Goal: Communication & Community: Answer question/provide support

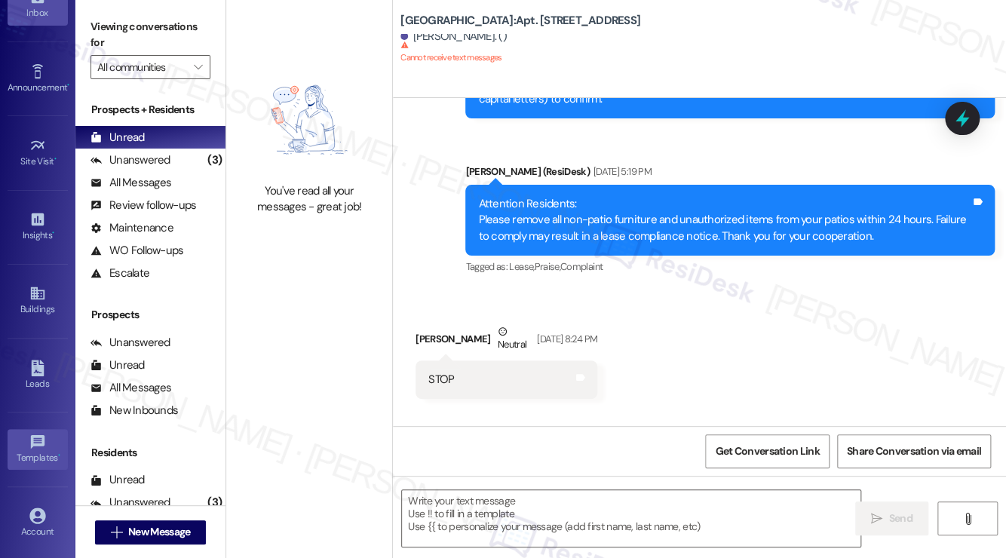
scroll to position [157, 0]
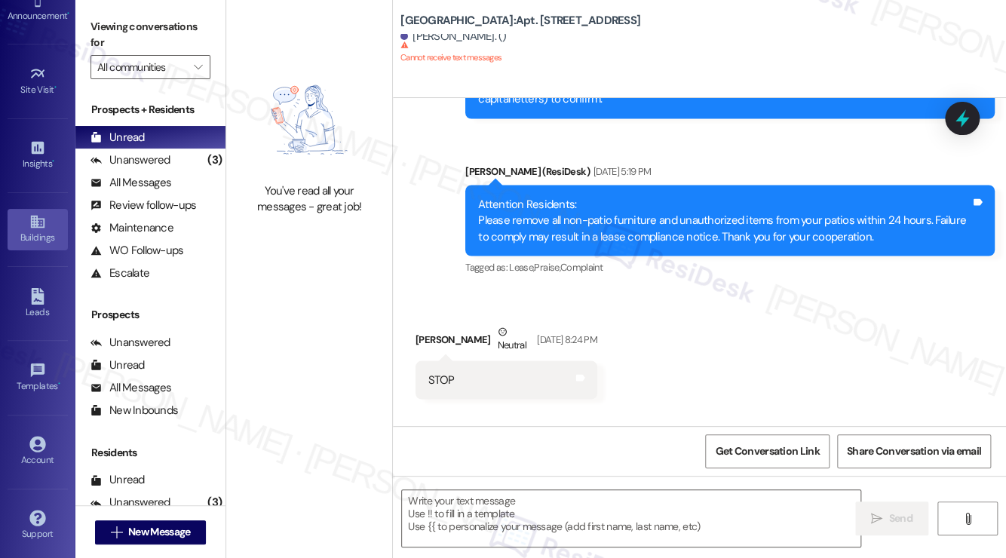
click at [36, 238] on div "Buildings" at bounding box center [37, 237] width 75 height 15
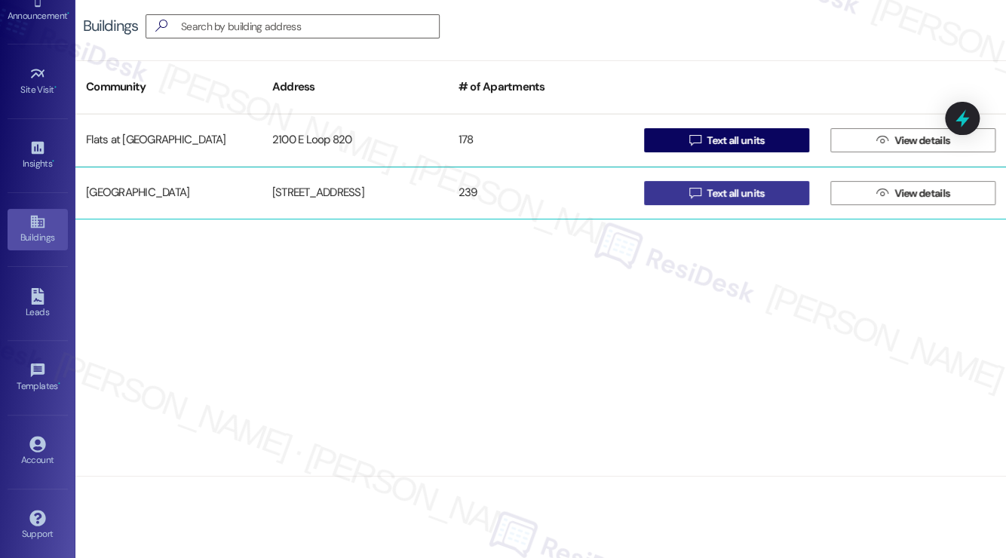
click at [748, 196] on span "Text all units" at bounding box center [735, 194] width 57 height 16
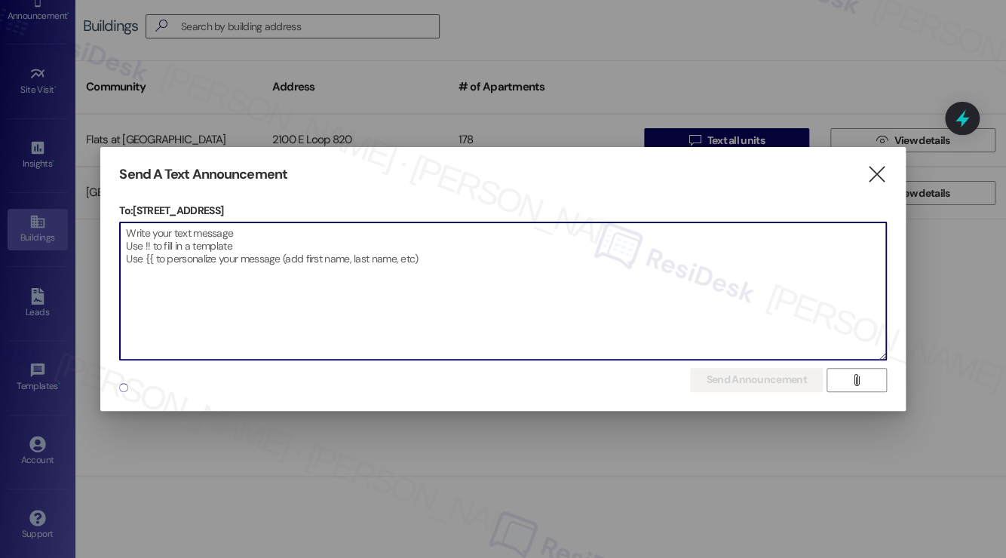
click at [477, 274] on textarea at bounding box center [502, 290] width 765 height 137
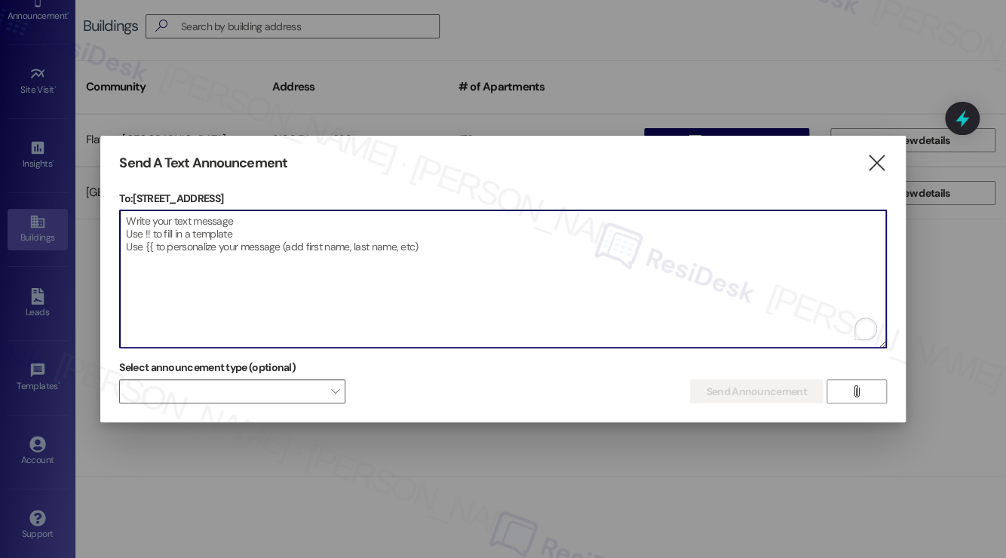
paste textarea "Attention Residents: Hi {{first_name}}! We’re aware that the hot water is curre…"
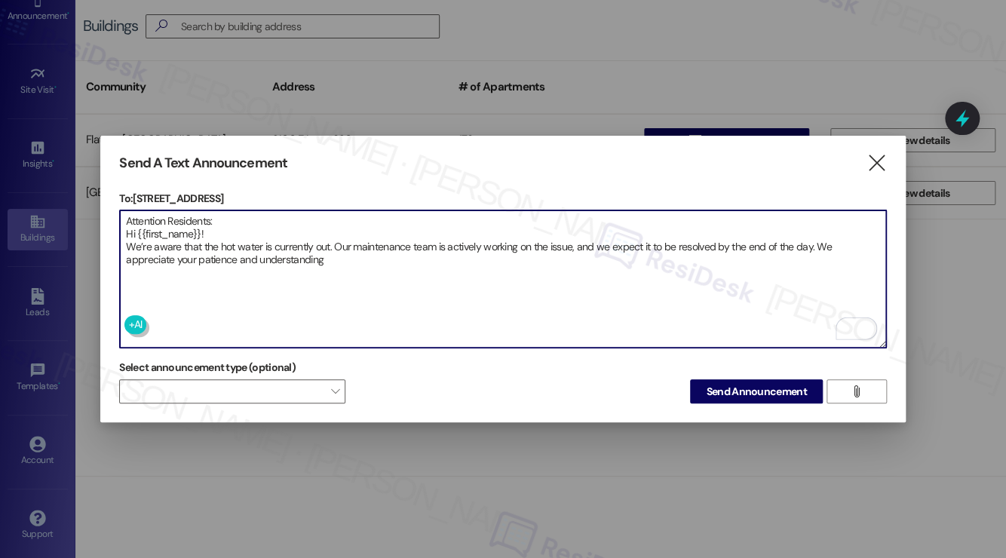
drag, startPoint x: 247, startPoint y: 216, endPoint x: 192, endPoint y: 222, distance: 56.1
click at [192, 222] on textarea "Attention Residents: Hi {{first_name}}! We’re aware that the hot water is curre…" at bounding box center [502, 278] width 765 height 137
click at [227, 245] on textarea "Attention Residents: Hi {{first_name}}! We’re aware that the hot water is curre…" at bounding box center [502, 278] width 765 height 137
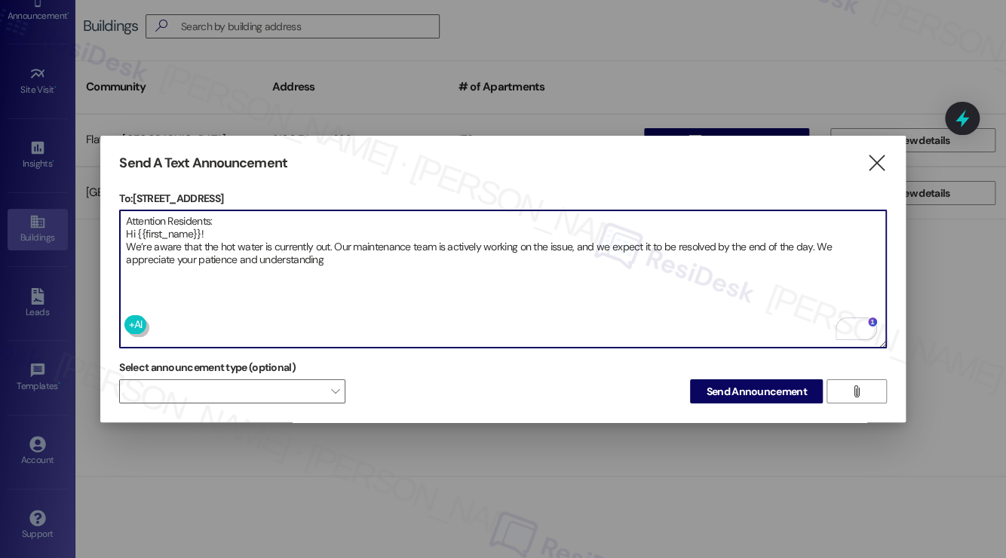
click at [364, 245] on textarea "Attention Residents: Hi {{first_name}}! We’re aware that the hot water is curre…" at bounding box center [502, 278] width 765 height 137
click at [251, 233] on textarea "Attention Residents: Hi {{first_name}}! We’re aware that the hot water is curre…" at bounding box center [502, 278] width 765 height 137
click at [425, 262] on textarea "Attention Residents: Hi {{first_name}}! We’re aware that the hot water is curre…" at bounding box center [502, 278] width 765 height 137
type textarea "Attention Residents: Hi {{first_name}}! We’re aware that the hot water is curre…"
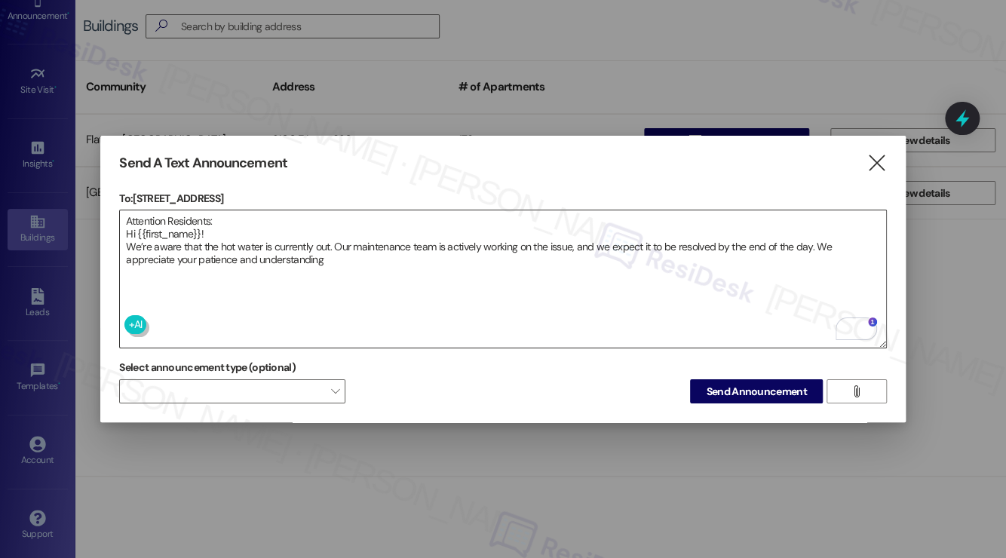
drag, startPoint x: 734, startPoint y: 383, endPoint x: 305, endPoint y: 277, distance: 441.4
click at [305, 277] on div "To: [STREET_ADDRESS]  Drop image file here Attention Residents: Hi {{first_nam…" at bounding box center [502, 297] width 767 height 213
drag, startPoint x: 775, startPoint y: 386, endPoint x: 675, endPoint y: 352, distance: 105.2
click at [675, 356] on div "Select announcement type (optional)  Send Announcement " at bounding box center [502, 380] width 767 height 48
click at [742, 289] on textarea "Attention Residents: Hi {{first_name}}! We’re aware that the hot water is curre…" at bounding box center [502, 278] width 765 height 137
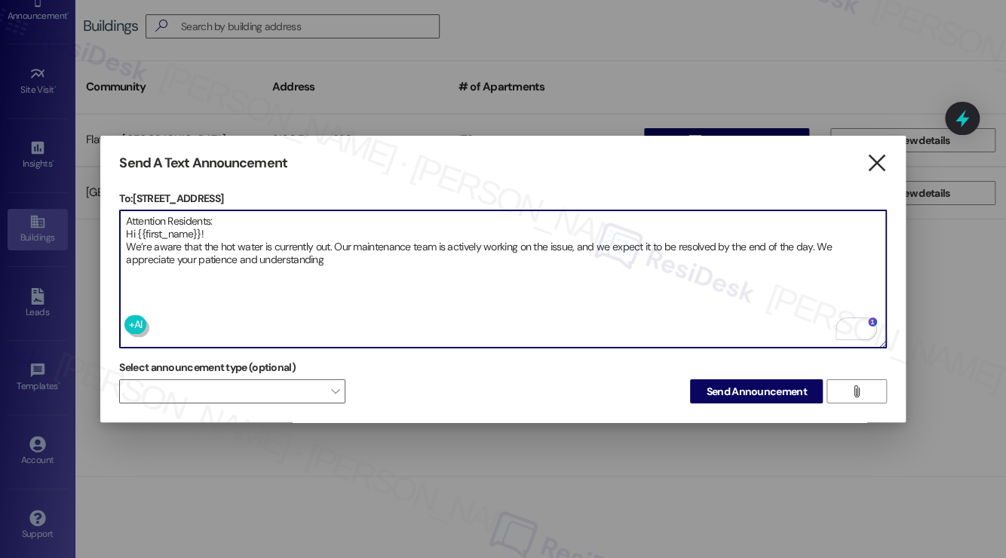
click at [869, 155] on icon "" at bounding box center [877, 163] width 20 height 16
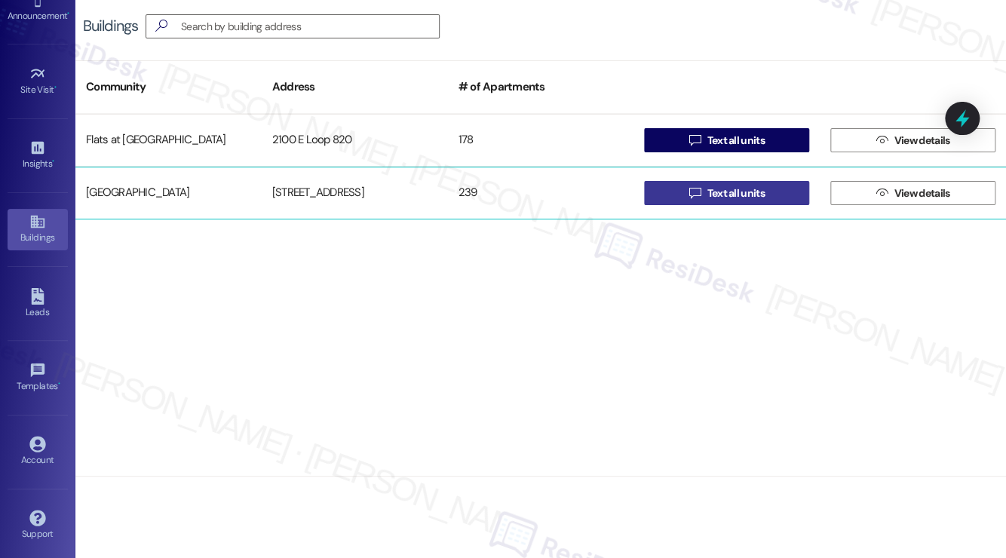
click at [697, 189] on icon "" at bounding box center [694, 193] width 11 height 12
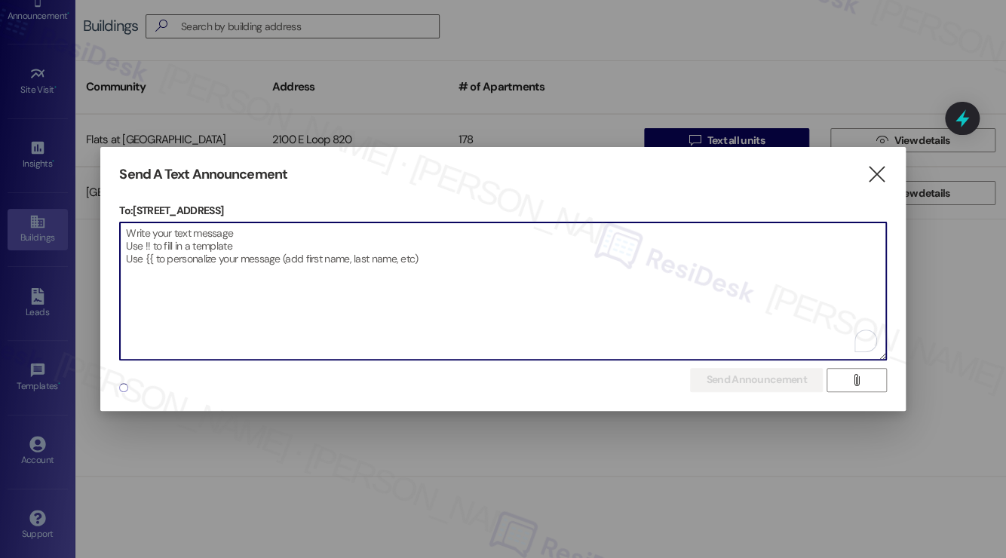
click at [531, 280] on textarea "To enrich screen reader interactions, please activate Accessibility in Grammarl…" at bounding box center [502, 290] width 765 height 137
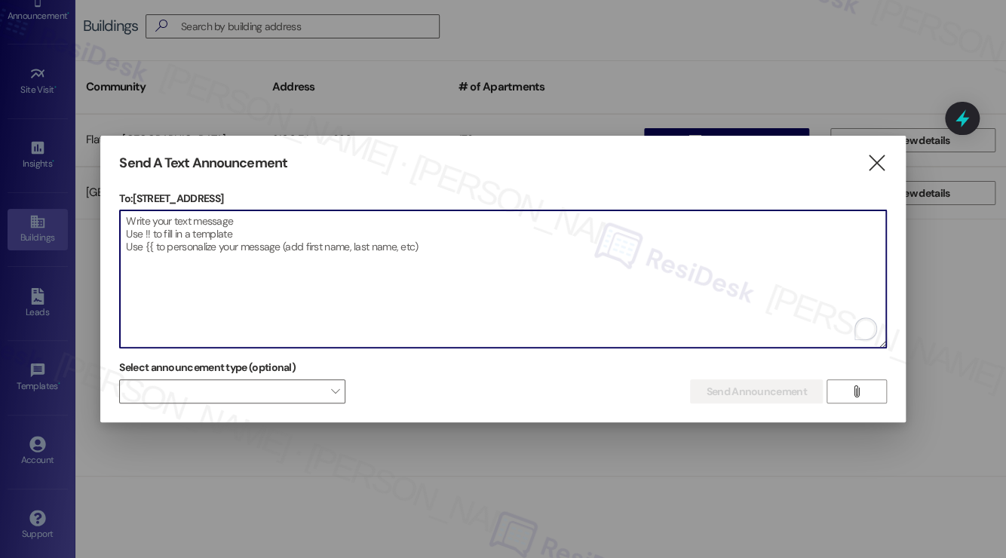
paste textarea "Attention Residents: Hi {{first_name}}! We’re aware that the hot water is curre…"
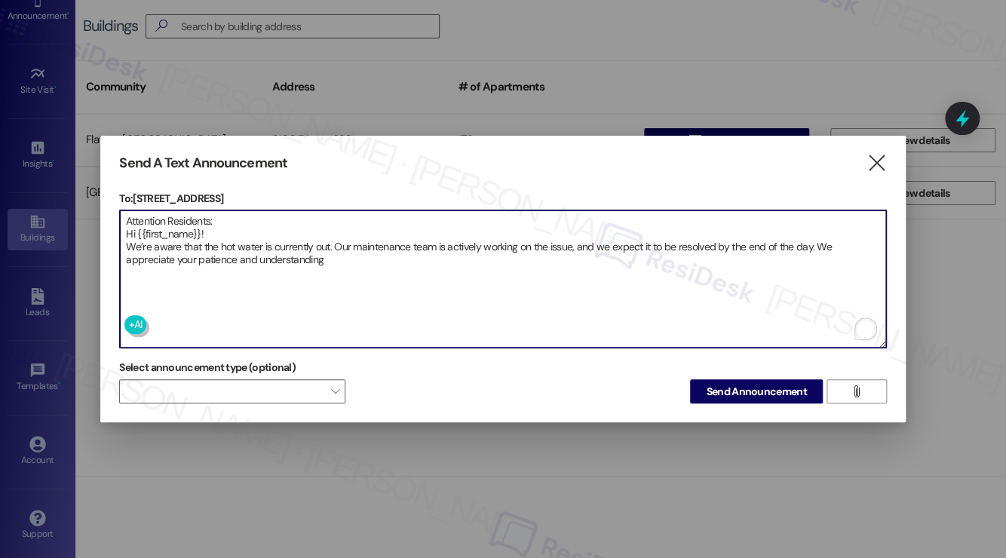
click at [354, 251] on textarea "Attention Residents: Hi {{first_name}}! We’re aware that the hot water is curre…" at bounding box center [502, 278] width 765 height 137
click at [345, 268] on textarea "Attention Residents: Hi {{first_name}}! We’re aware that the hot water is curre…" at bounding box center [502, 278] width 765 height 137
type textarea "Attention Residents: Hi {{first_name}}! We’re aware that the hot water is curre…"
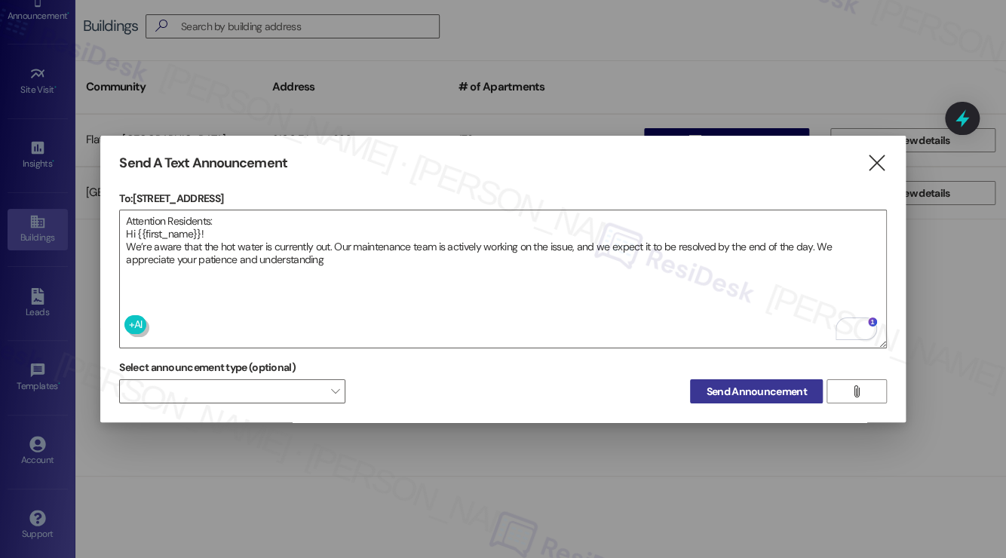
click at [731, 384] on span "Send Announcement" at bounding box center [756, 392] width 100 height 16
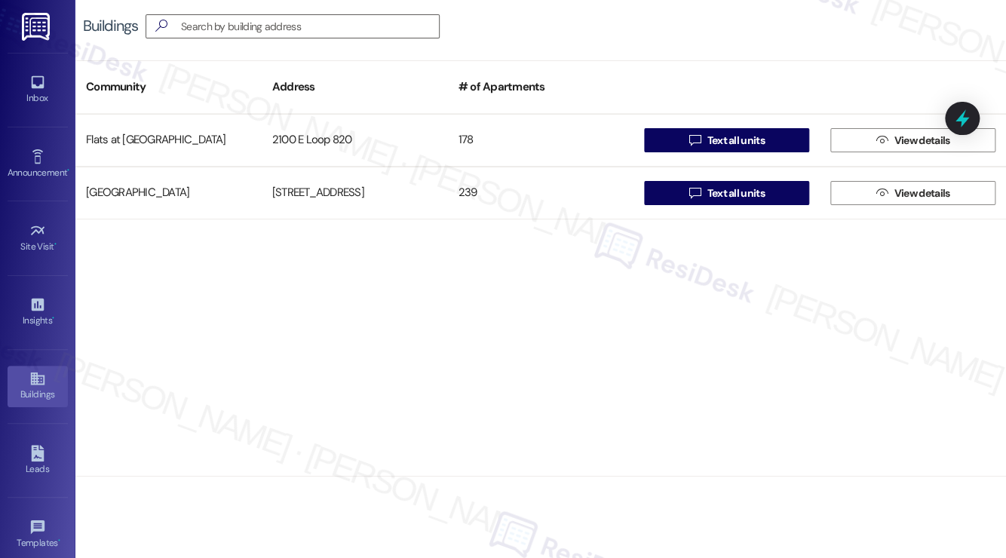
click at [329, 367] on div "Flats at [GEOGRAPHIC_DATA][STREET_ADDRESS]  Text all units  View details [GEO…" at bounding box center [540, 295] width 931 height 363
click at [20, 74] on link "Inbox" at bounding box center [38, 89] width 60 height 41
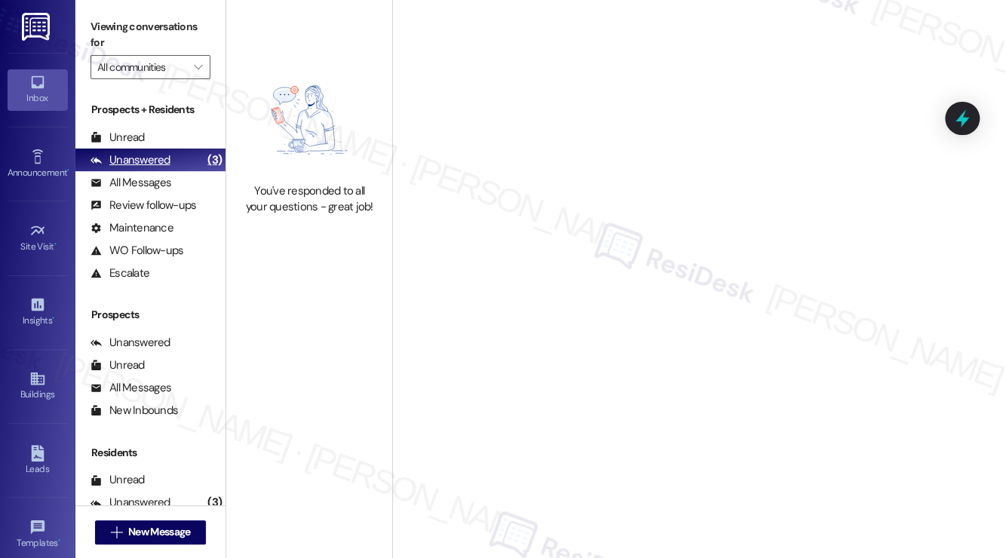
click at [159, 152] on div "Unanswered" at bounding box center [130, 160] width 80 height 16
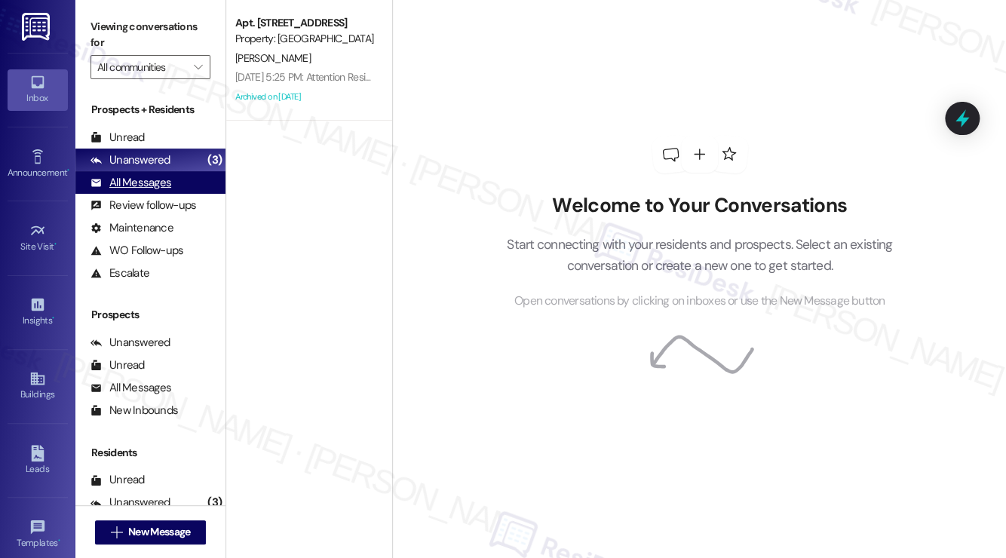
click at [158, 179] on div "All Messages" at bounding box center [130, 183] width 81 height 16
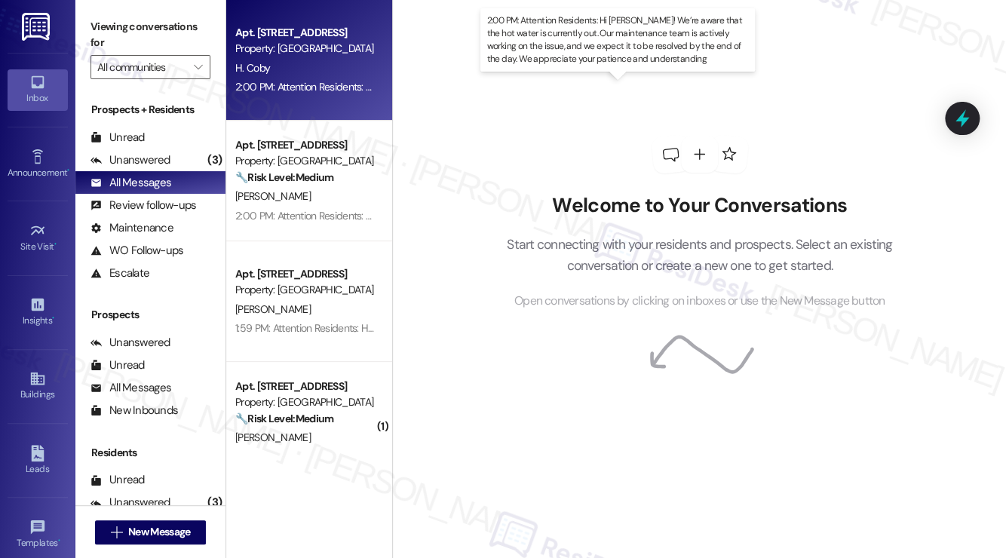
click at [323, 84] on div "2:00 PM: Attention Residents: Hi [PERSON_NAME]! We’re aware that the hot water …" at bounding box center [798, 87] width 1127 height 14
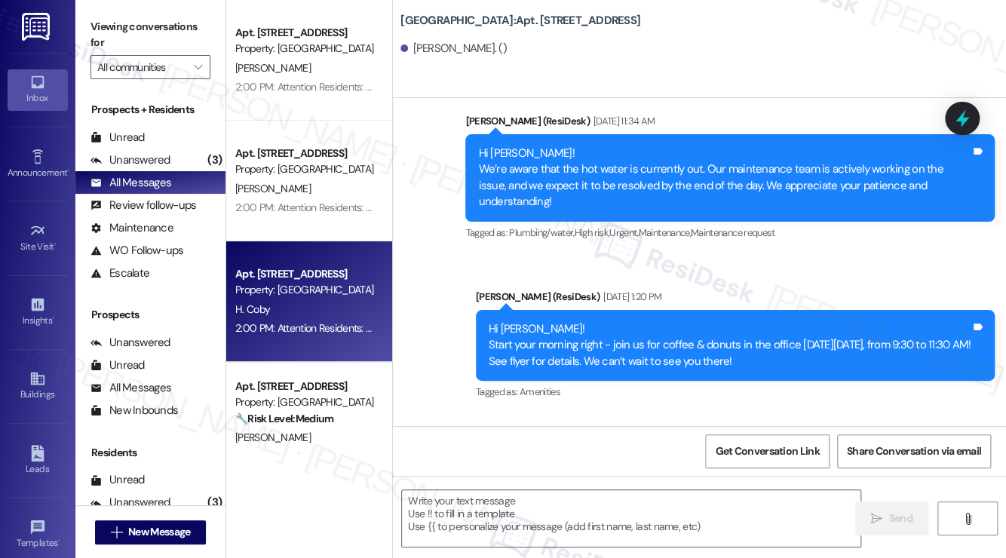
scroll to position [14611, 0]
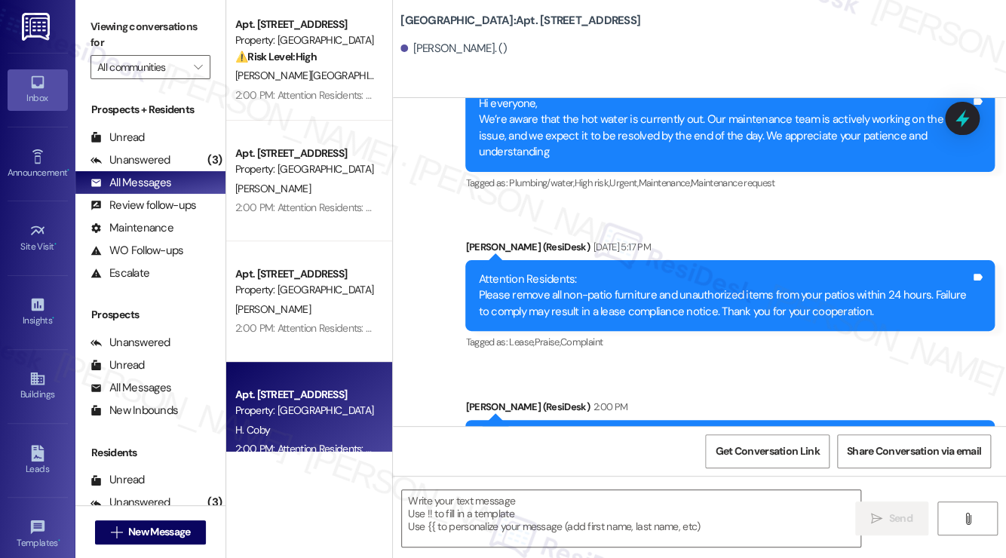
click at [659, 431] on div "Attention Residents: Hi [PERSON_NAME]! We’re aware that the hot water is curren…" at bounding box center [724, 471] width 492 height 81
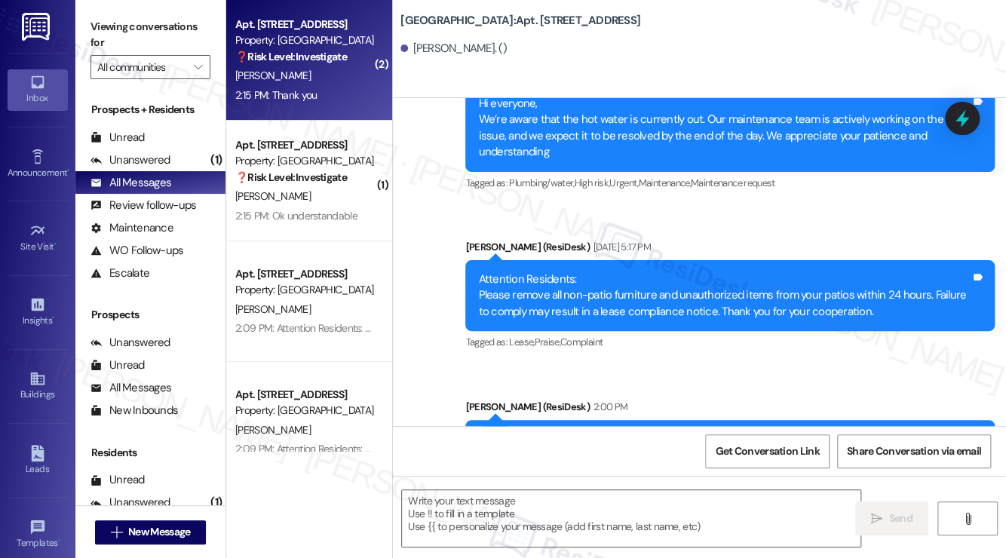
click at [296, 74] on div "[PERSON_NAME]" at bounding box center [305, 75] width 143 height 19
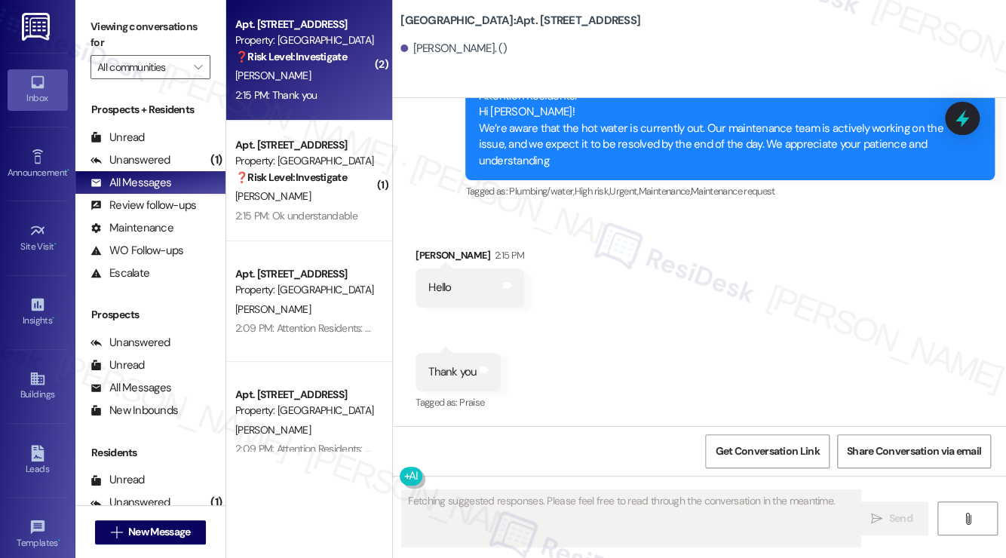
scroll to position [1087, 0]
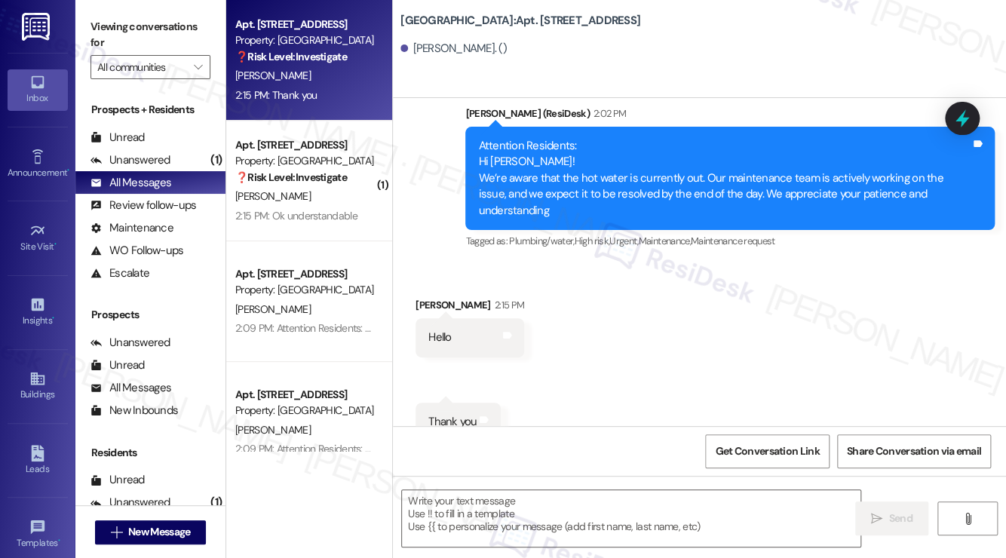
click at [571, 142] on div "Attention Residents: Hi [PERSON_NAME]! We’re aware that the hot water is curren…" at bounding box center [724, 178] width 492 height 81
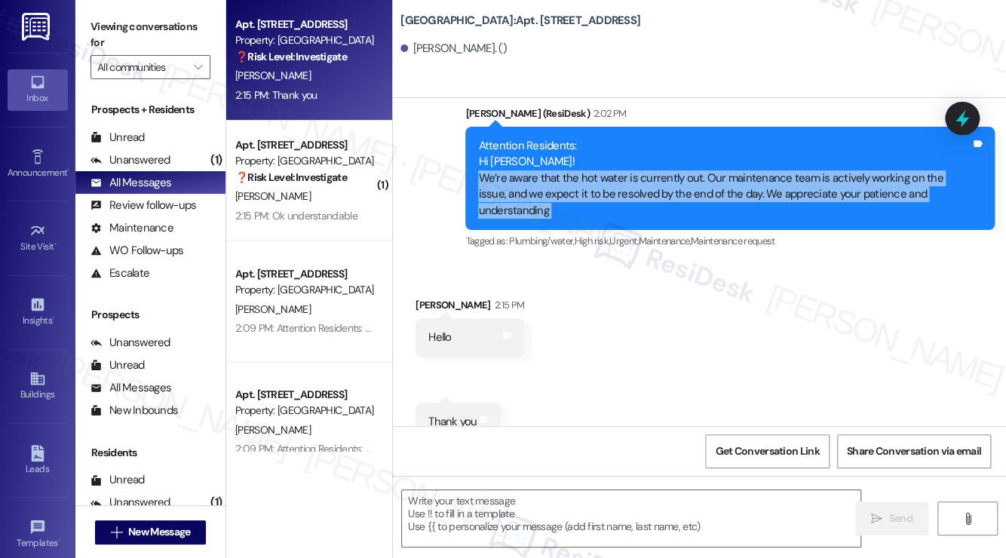
click at [571, 142] on div "Attention Residents: Hi [PERSON_NAME]! We’re aware that the hot water is curren…" at bounding box center [724, 178] width 492 height 81
click at [454, 493] on textarea at bounding box center [631, 518] width 459 height 57
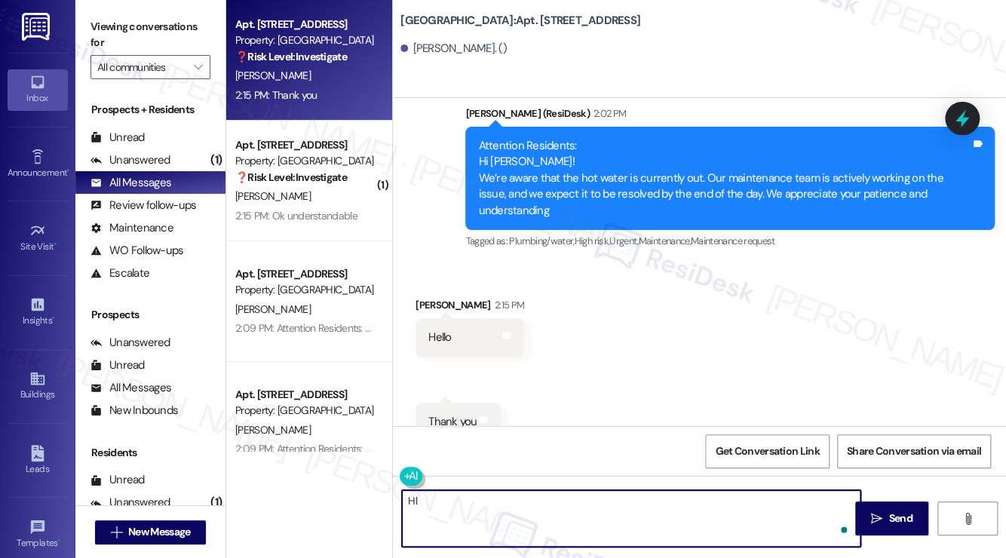
type textarea "H"
type textarea "You're welcome, [PERSON_NAME]! Should you have any questions or concerns, pleas…"
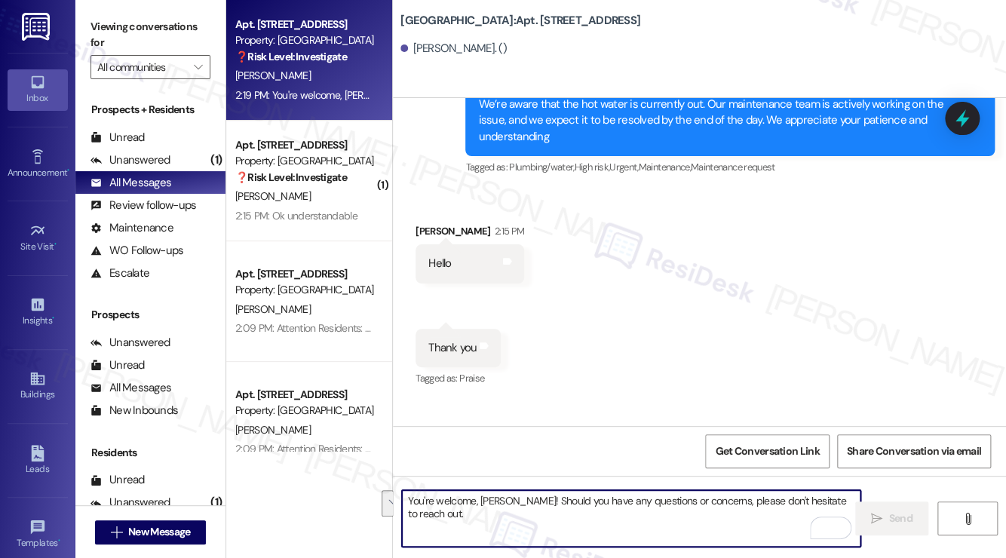
scroll to position [1192, 0]
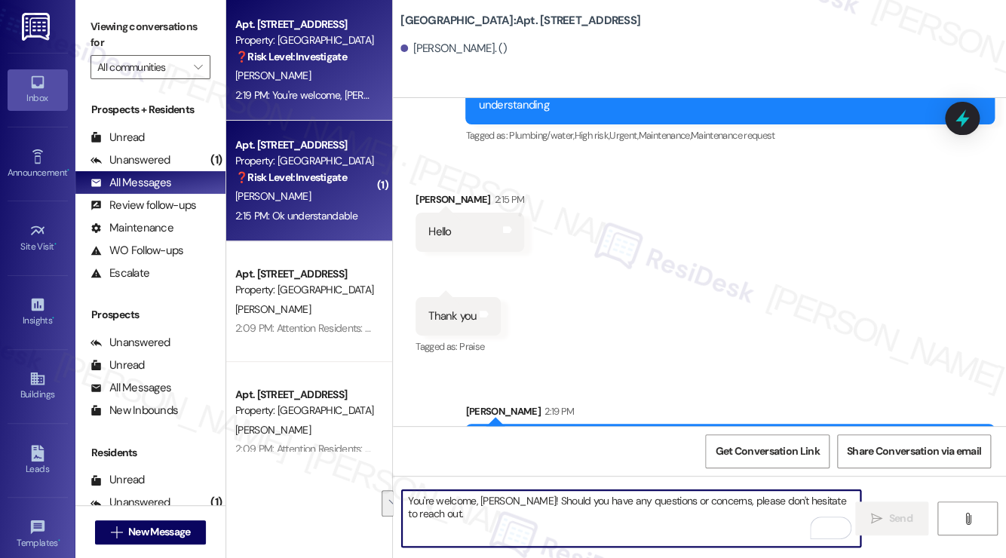
click at [321, 167] on div "Property: [GEOGRAPHIC_DATA]" at bounding box center [305, 161] width 140 height 16
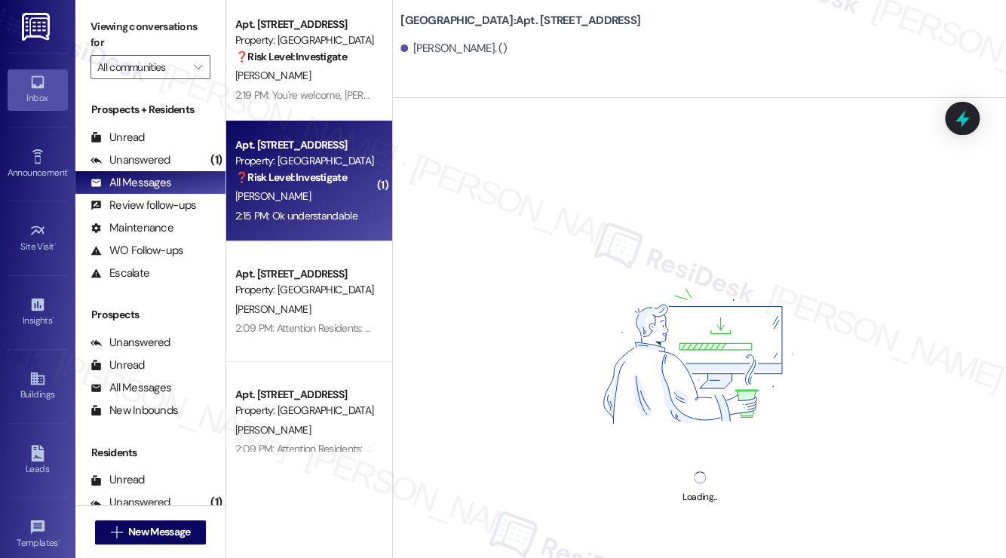
click at [327, 121] on div "Apt. 1616, [STREET_ADDRESS] Property: [GEOGRAPHIC_DATA] ❓ Risk Level: Investiga…" at bounding box center [309, 181] width 166 height 121
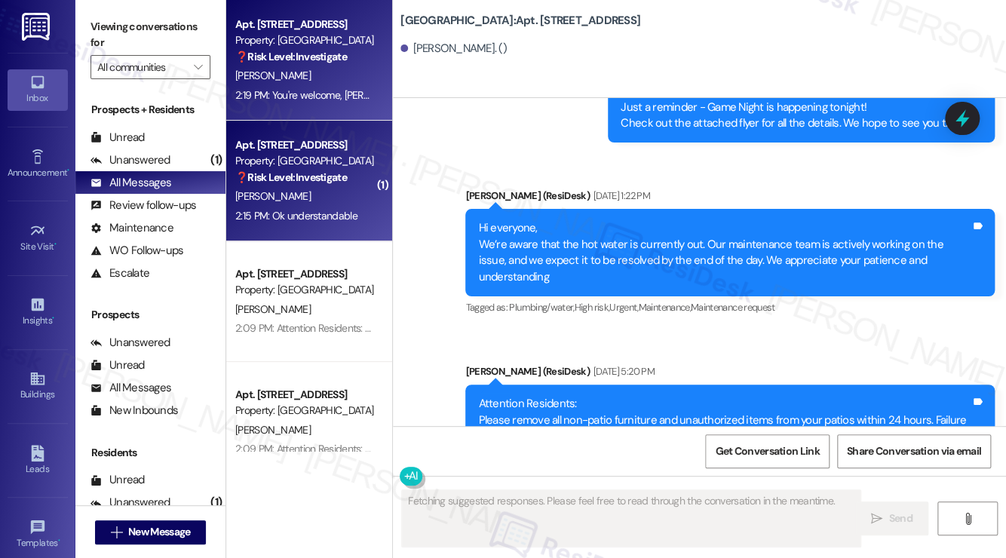
scroll to position [19140, 0]
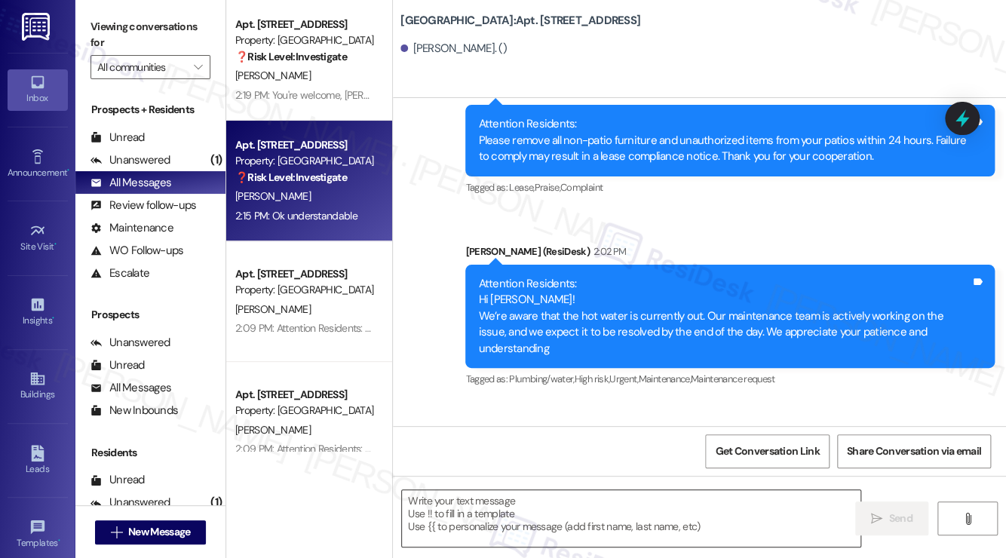
click at [500, 521] on textarea at bounding box center [631, 518] width 459 height 57
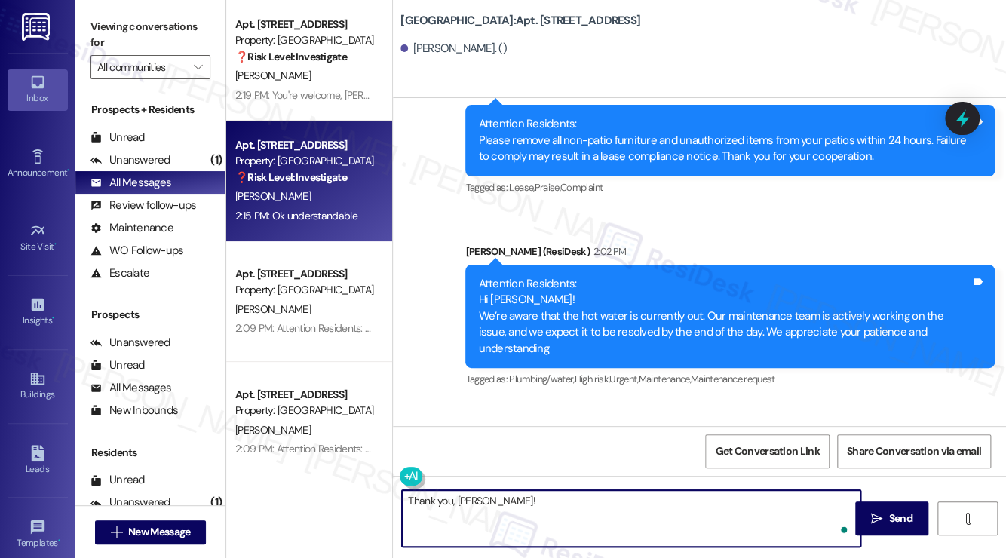
paste textarea "You're welcome, [PERSON_NAME]! Should you have any questions or concerns, pleas…"
drag, startPoint x: 590, startPoint y: 503, endPoint x: 486, endPoint y: 505, distance: 104.9
click at [486, 505] on textarea "Thank you, [PERSON_NAME]! You're welcome, [PERSON_NAME]! Should you have any qu…" at bounding box center [631, 518] width 459 height 57
click at [624, 498] on textarea "Thank you, [PERSON_NAME]! Should you have any questions or concerns, please don…" at bounding box center [631, 518] width 459 height 57
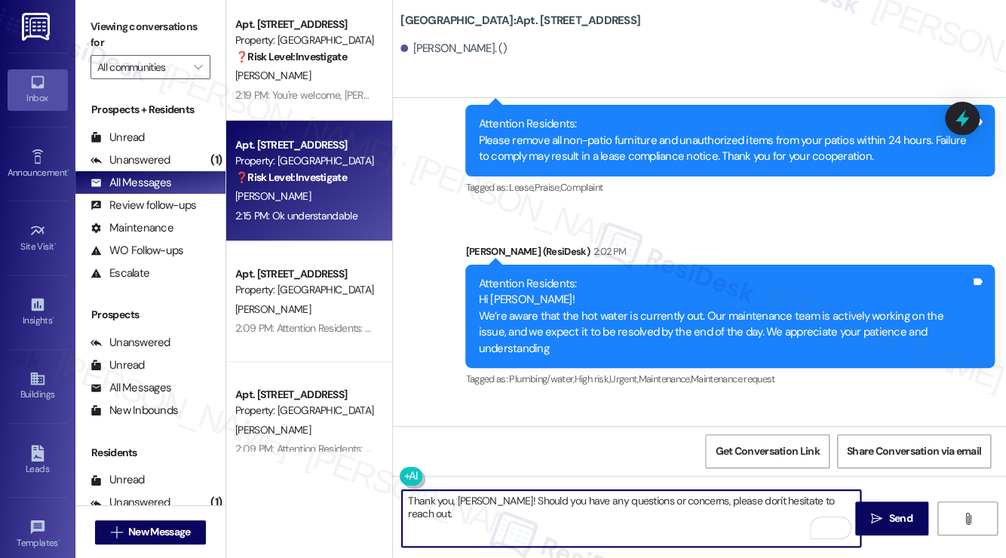
click at [624, 498] on textarea "Thank you, [PERSON_NAME]! Should you have any questions or concerns, please don…" at bounding box center [631, 518] width 459 height 57
click at [841, 496] on textarea "Thank you, [PERSON_NAME]! Should you have any questions or concerns, please don…" at bounding box center [631, 518] width 459 height 57
type textarea "Thank you, [PERSON_NAME]! Should you have any questions or concerns, please don…"
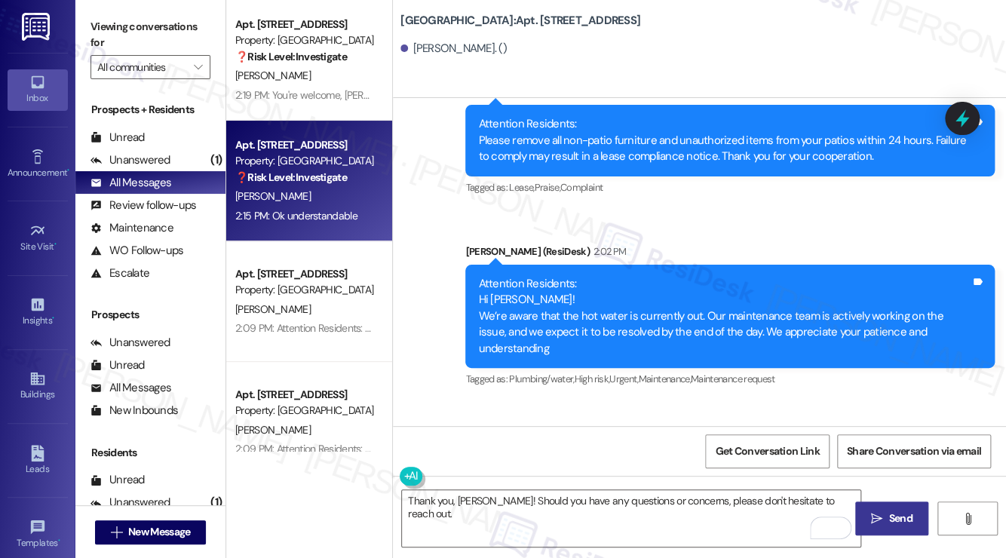
click at [868, 514] on span " Send" at bounding box center [892, 519] width 48 height 16
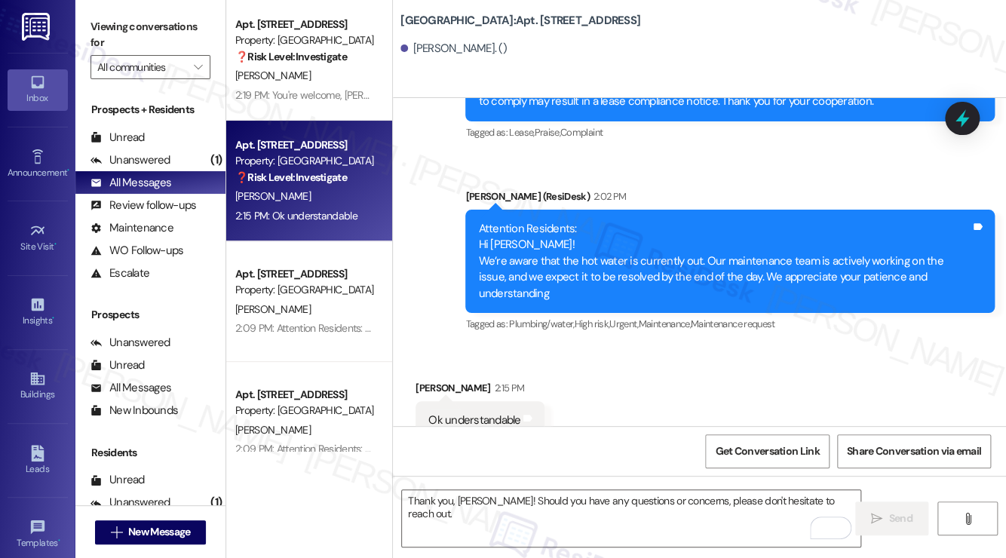
scroll to position [19244, 0]
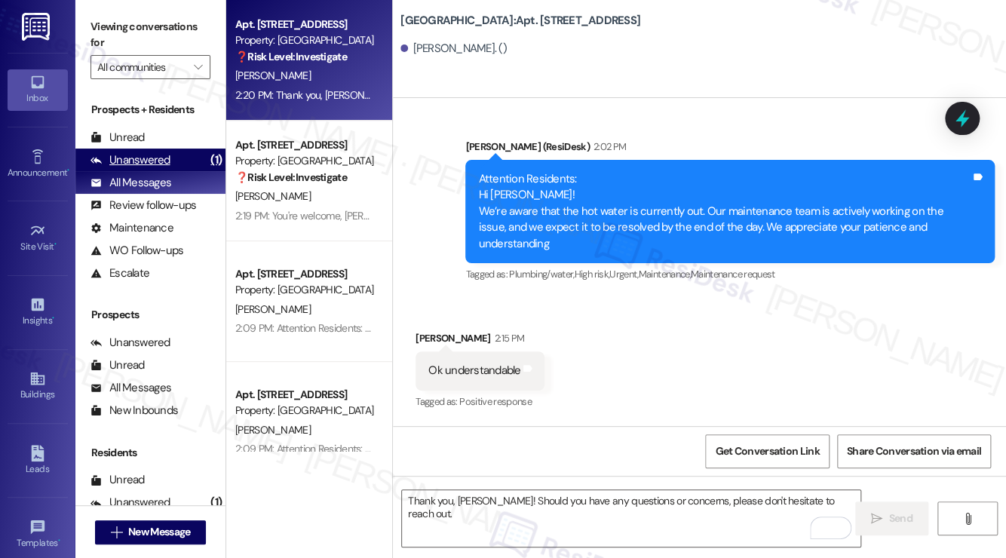
click at [192, 164] on div "Unanswered (1)" at bounding box center [150, 160] width 150 height 23
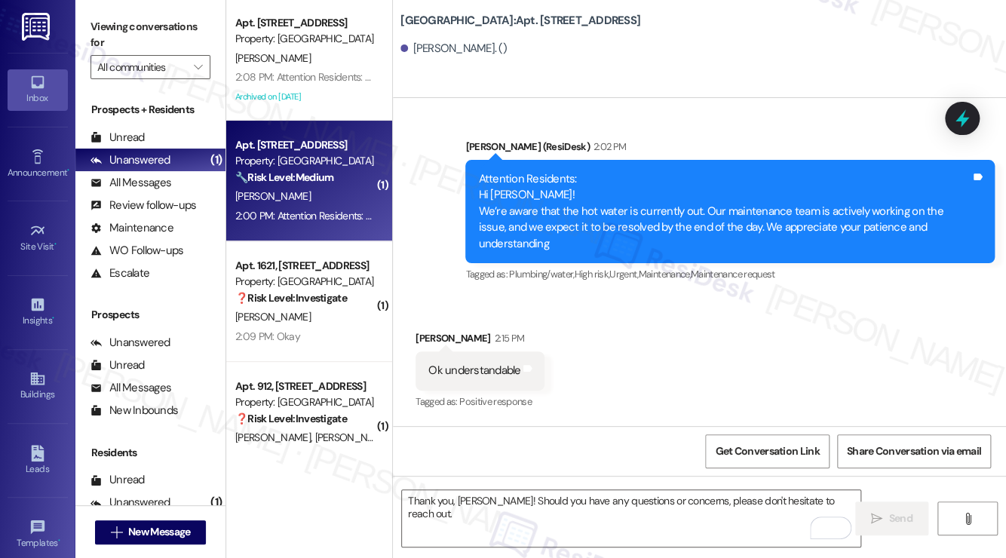
click at [304, 210] on div "2:00 PM: Attention Residents: Hi [PERSON_NAME]! We’re aware that the hot water …" at bounding box center [798, 216] width 1127 height 14
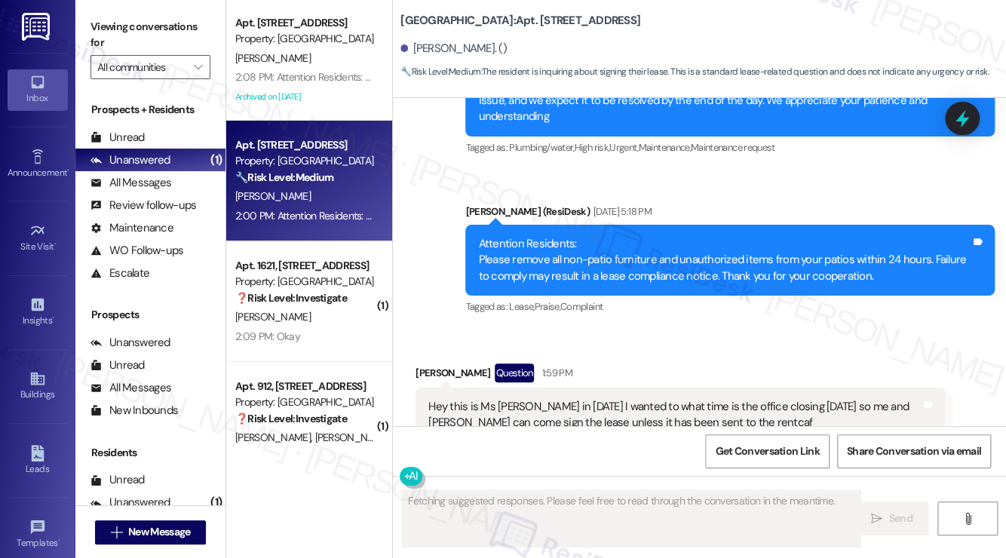
scroll to position [18384, 0]
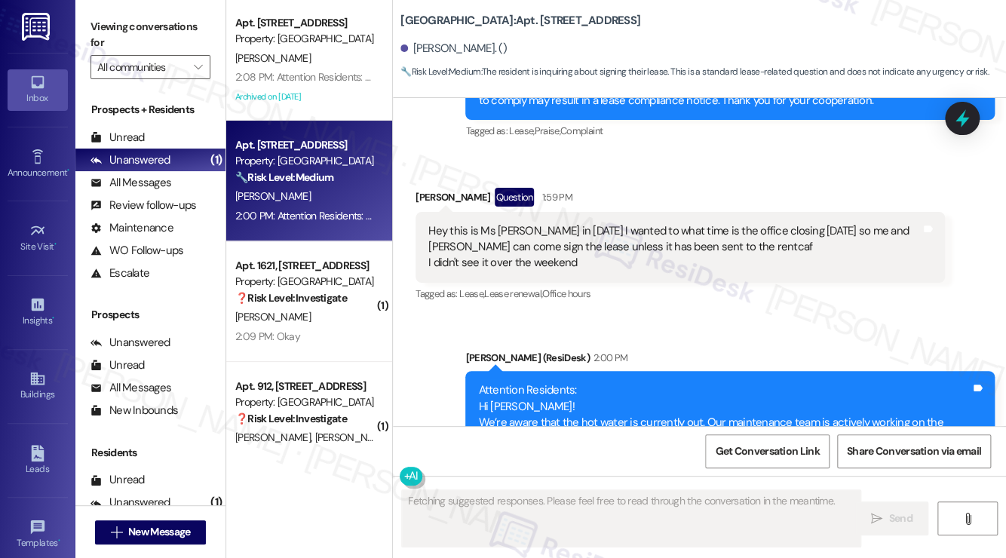
click at [590, 223] on div "Hey this is Ms [PERSON_NAME] in [DATE] I wanted to what time is the office clos…" at bounding box center [674, 247] width 492 height 48
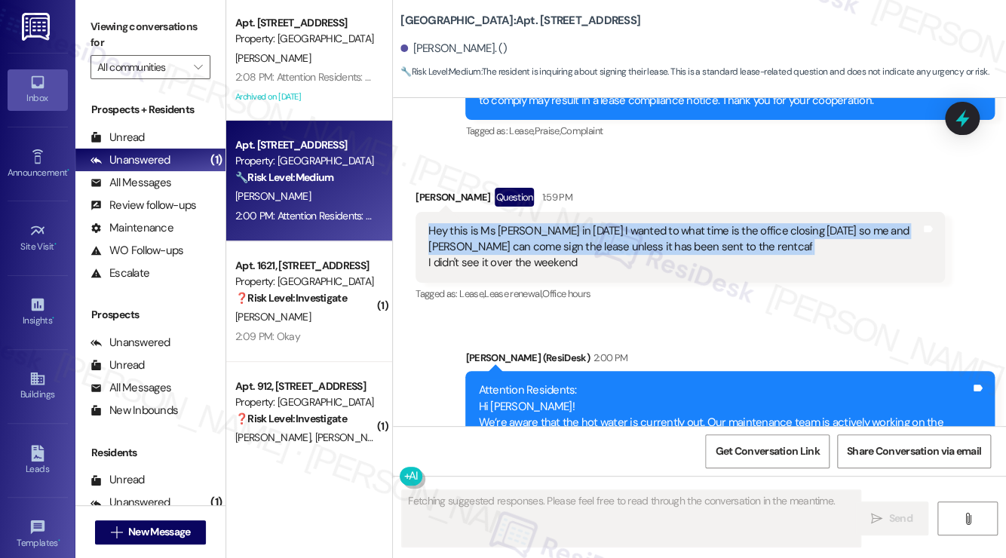
click at [590, 223] on div "Hey this is Ms [PERSON_NAME] in [DATE] I wanted to what time is the office clos…" at bounding box center [674, 247] width 492 height 48
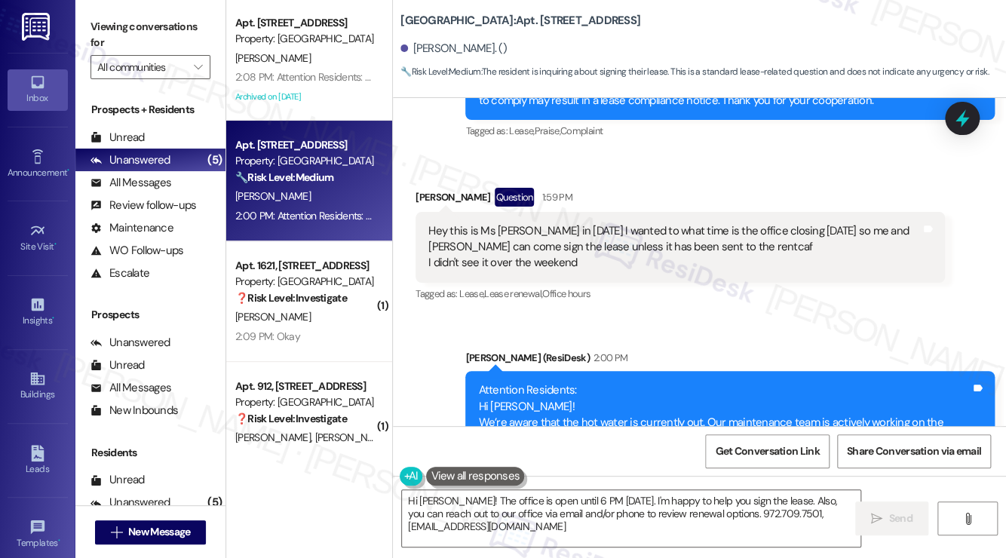
click at [130, 35] on label "Viewing conversations for" at bounding box center [150, 35] width 120 height 40
click at [589, 382] on div "Attention Residents: Hi [PERSON_NAME]! We’re aware that the hot water is curren…" at bounding box center [724, 422] width 492 height 81
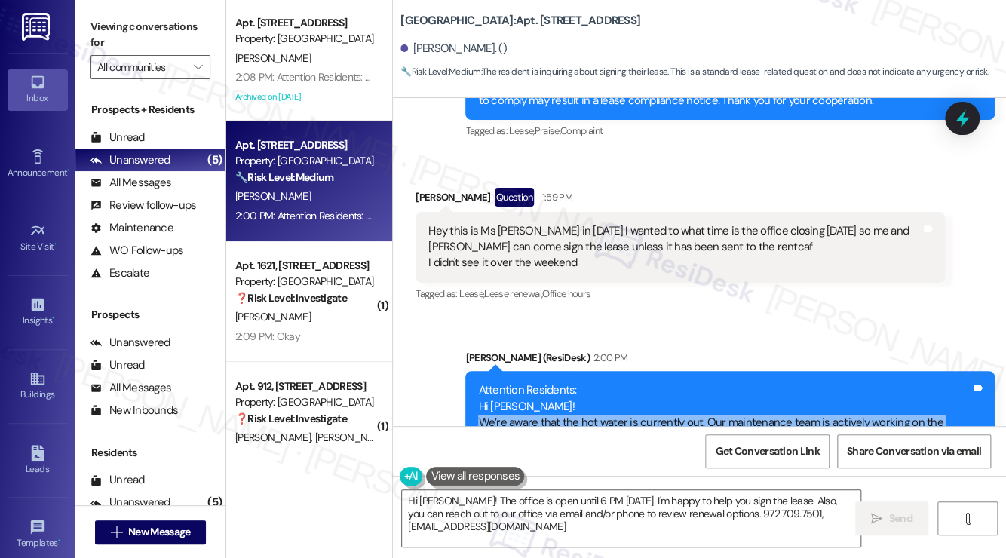
click at [589, 382] on div "Attention Residents: Hi [PERSON_NAME]! We’re aware that the hot water is curren…" at bounding box center [724, 422] width 492 height 81
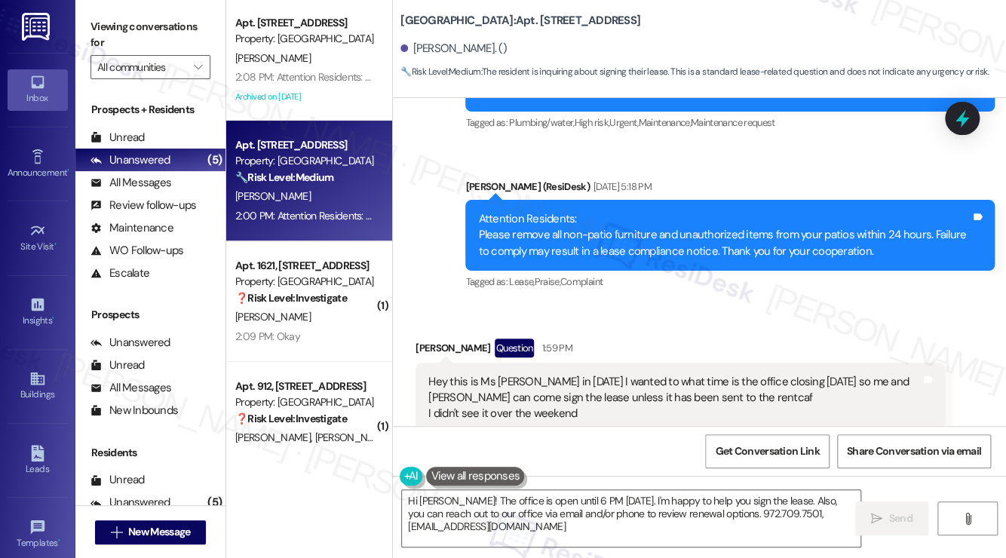
click at [517, 363] on div "Hey this is Ms [PERSON_NAME] in [DATE] I wanted to what time is the office clos…" at bounding box center [680, 398] width 529 height 71
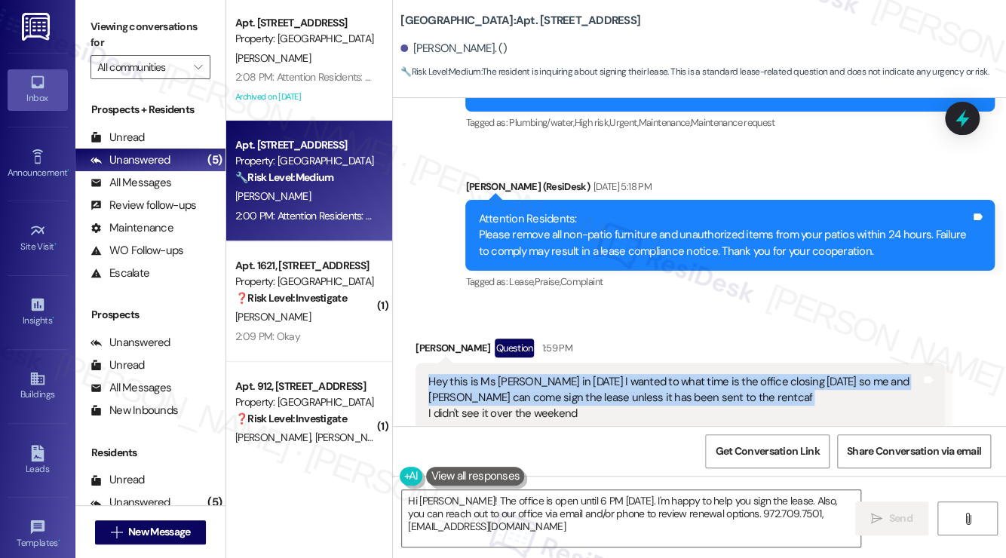
click at [517, 363] on div "Hey this is Ms [PERSON_NAME] in [DATE] I wanted to what time is the office clos…" at bounding box center [680, 398] width 529 height 71
click at [436, 503] on textarea "Hi [PERSON_NAME]! The office is open until 6 PM [DATE]. I'm happy to help you s…" at bounding box center [631, 518] width 459 height 57
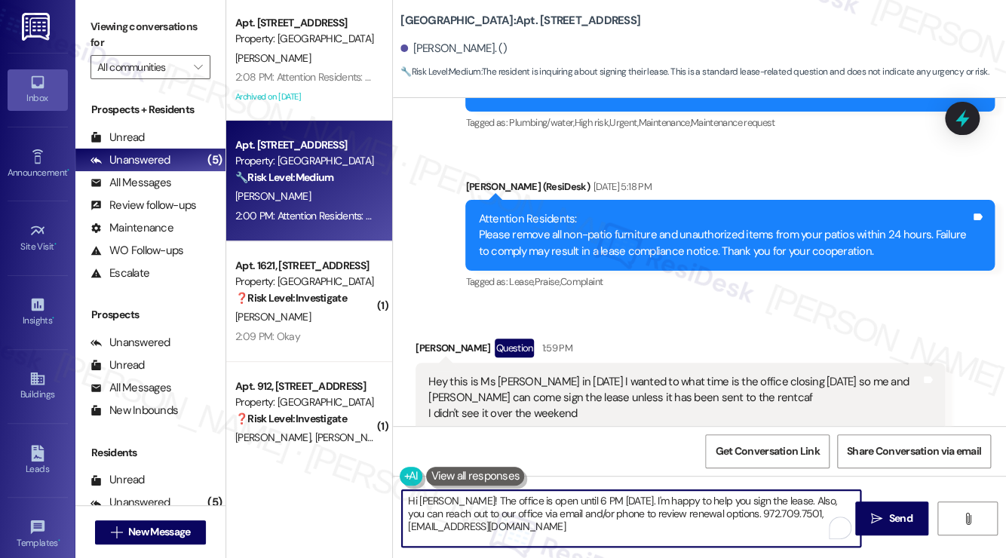
click at [437, 503] on textarea "Hi [PERSON_NAME]! The office is open until 6 PM [DATE]. I'm happy to help you s…" at bounding box center [631, 518] width 459 height 57
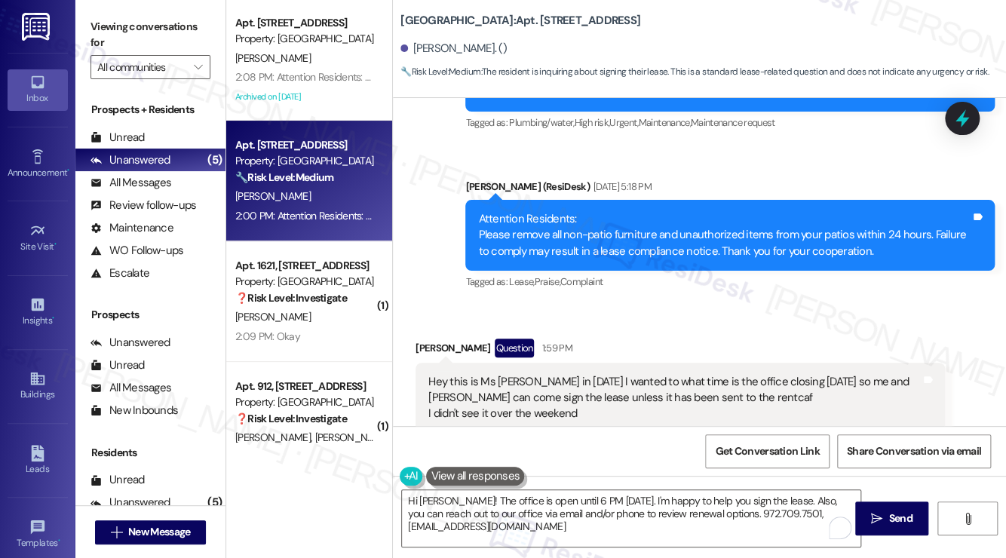
click at [443, 339] on div "[PERSON_NAME] Question 1:59 PM" at bounding box center [680, 351] width 529 height 24
copy div "Lamarcus"
click at [427, 502] on textarea "Hi [PERSON_NAME]! The office is open until 6 PM [DATE]. I'm happy to help you s…" at bounding box center [631, 518] width 459 height 57
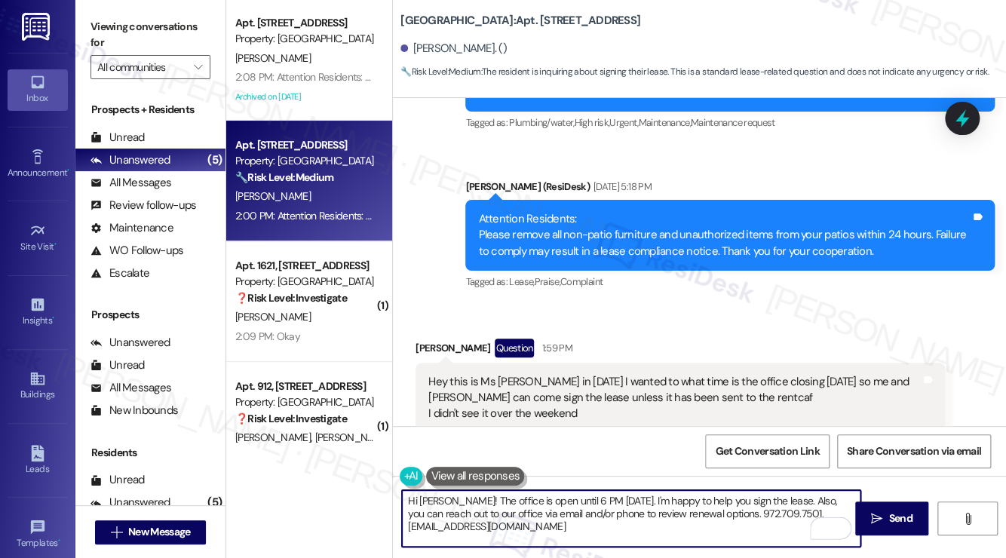
click at [427, 502] on textarea "Hi [PERSON_NAME]! The office is open until 6 PM [DATE]. I'm happy to help you s…" at bounding box center [631, 518] width 459 height 57
paste textarea "Lamarcus"
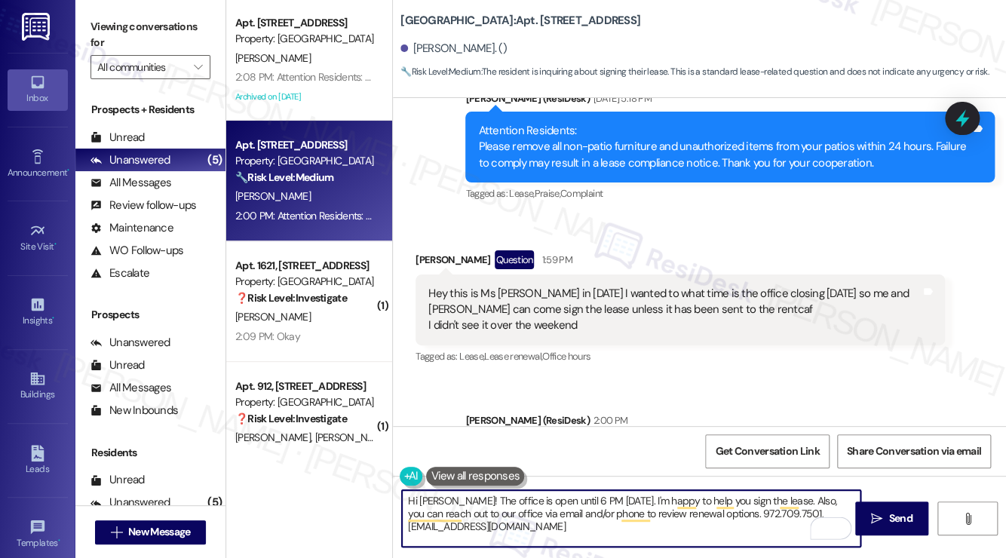
scroll to position [18384, 0]
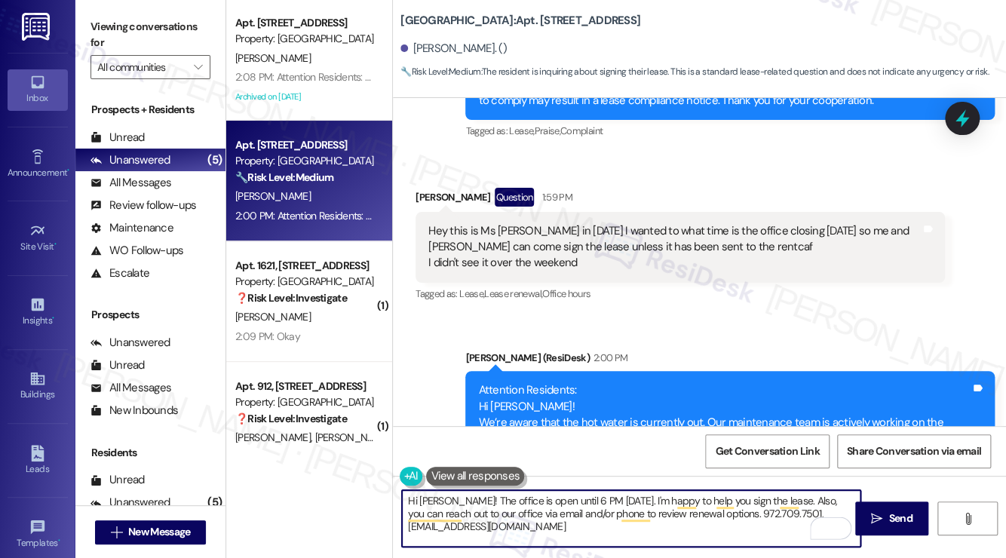
click at [434, 11] on div "[GEOGRAPHIC_DATA]: Apt. [STREET_ADDRESS][PERSON_NAME] Williams. () 🔧 Risk Level…" at bounding box center [703, 42] width 606 height 76
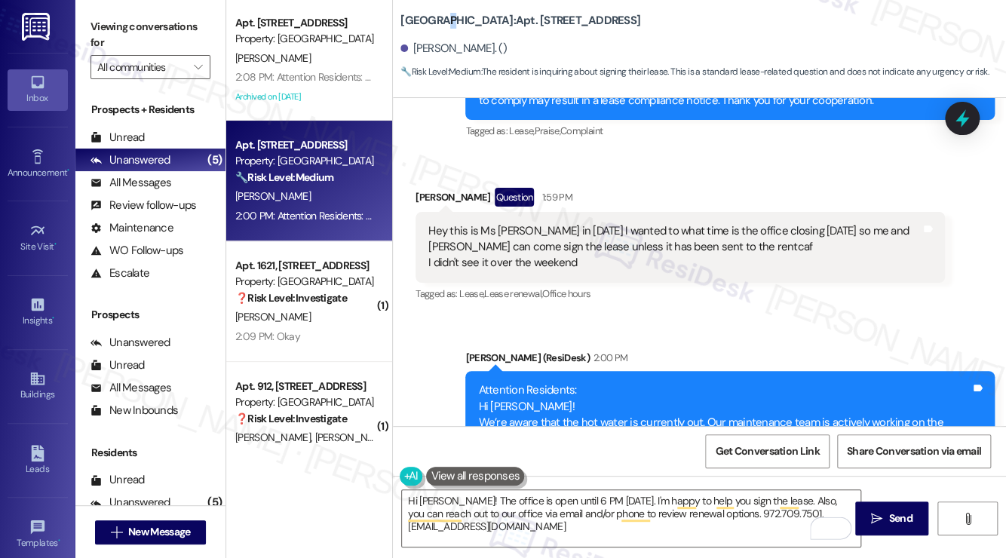
click at [432, 11] on div "[GEOGRAPHIC_DATA]: Apt. [STREET_ADDRESS][PERSON_NAME] Williams. () 🔧 Risk Level…" at bounding box center [703, 42] width 606 height 76
click at [722, 382] on div "Attention Residents: Hi [PERSON_NAME]! We’re aware that the hot water is curren…" at bounding box center [724, 422] width 492 height 81
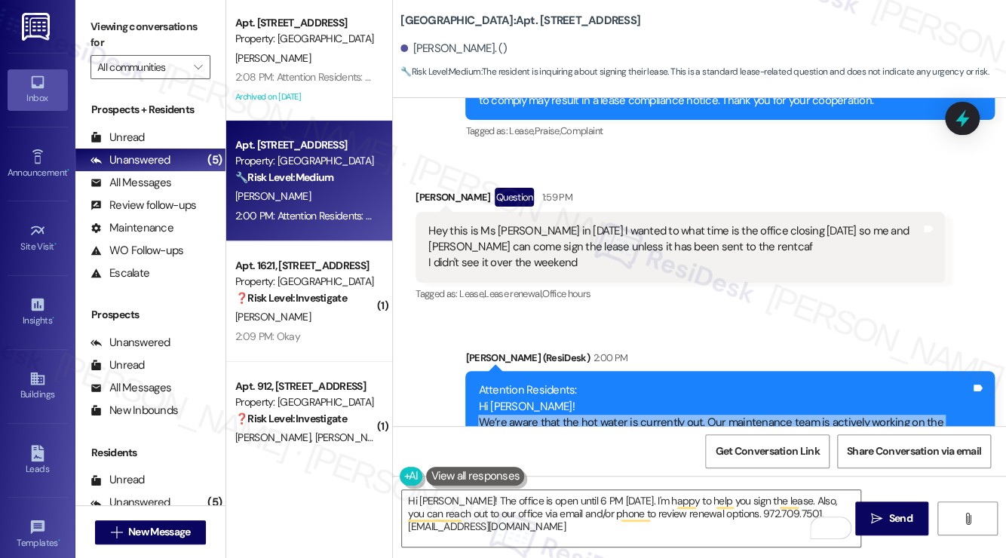
click at [722, 382] on div "Attention Residents: Hi [PERSON_NAME]! We’re aware that the hot water is curren…" at bounding box center [724, 422] width 492 height 81
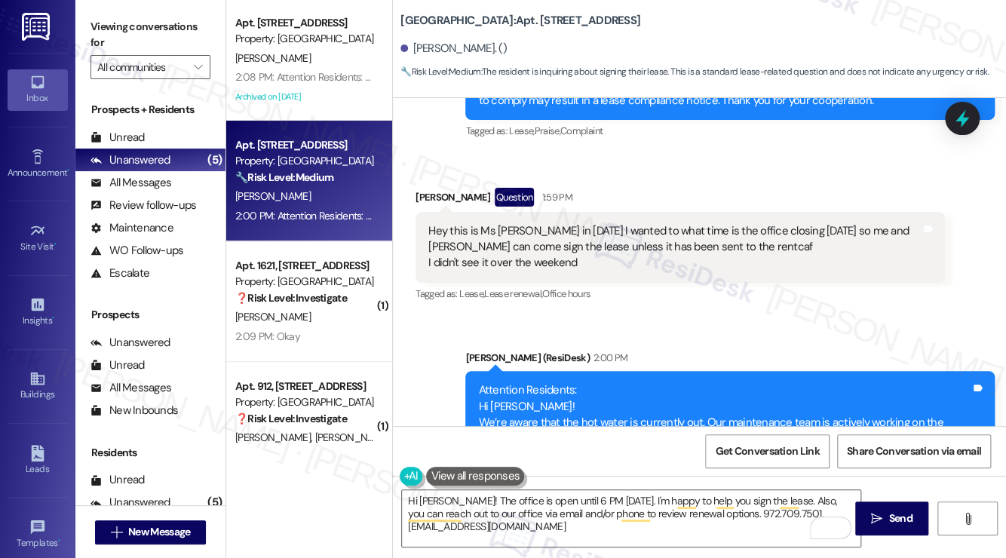
click at [443, 223] on div "Hey this is Ms [PERSON_NAME] in [DATE] I wanted to what time is the office clos…" at bounding box center [674, 247] width 492 height 48
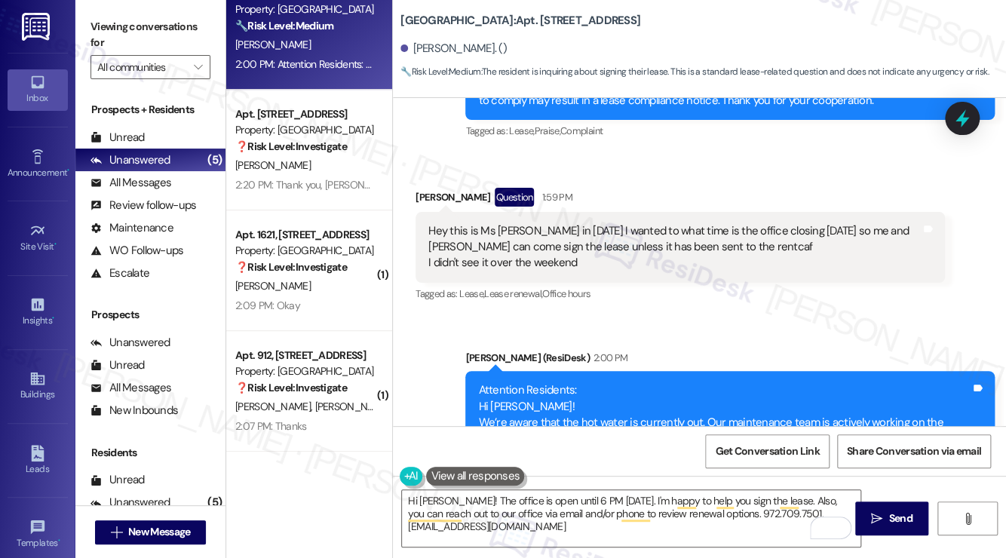
click at [581, 212] on div "Hey this is Ms [PERSON_NAME] in [DATE] I wanted to what time is the office clos…" at bounding box center [680, 247] width 529 height 71
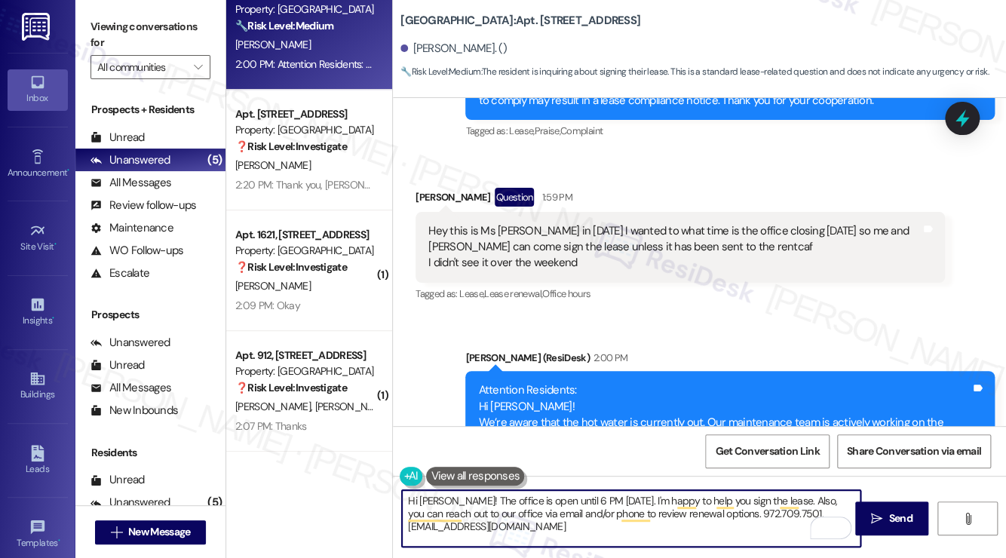
click at [501, 493] on textarea "Hi [PERSON_NAME]! The office is open until 6 PM [DATE]. I'm happy to help you s…" at bounding box center [631, 518] width 459 height 57
click at [525, 521] on textarea "Hi [PERSON_NAME]! The office is open until 6 PM [DATE]. I'm happy to help you s…" at bounding box center [631, 518] width 459 height 57
click at [579, 505] on textarea "Hi [PERSON_NAME]! The office is open until 6 PM [DATE]. I'm happy to help you s…" at bounding box center [631, 518] width 459 height 57
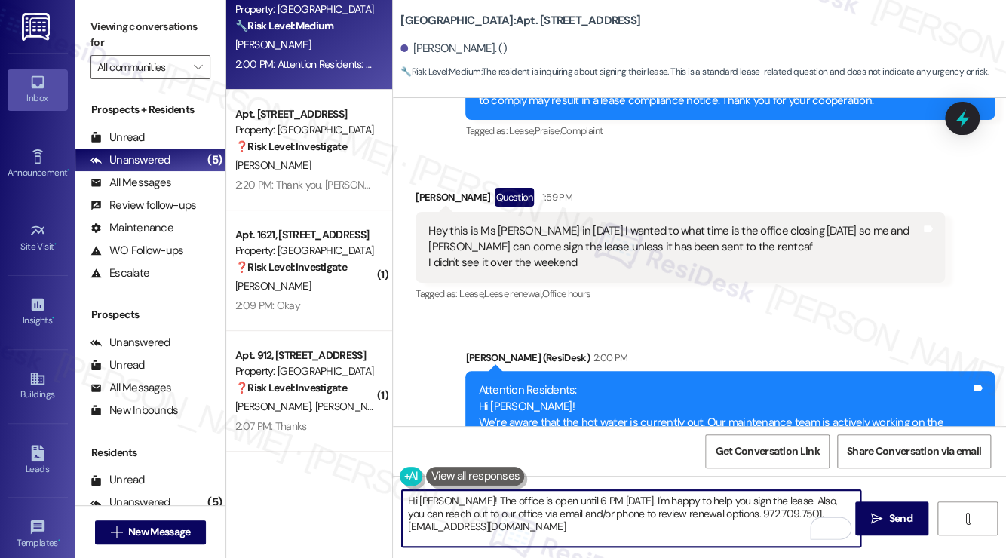
click at [579, 505] on textarea "Hi [PERSON_NAME]! The office is open until 6 PM [DATE]. I'm happy to help you s…" at bounding box center [631, 518] width 459 height 57
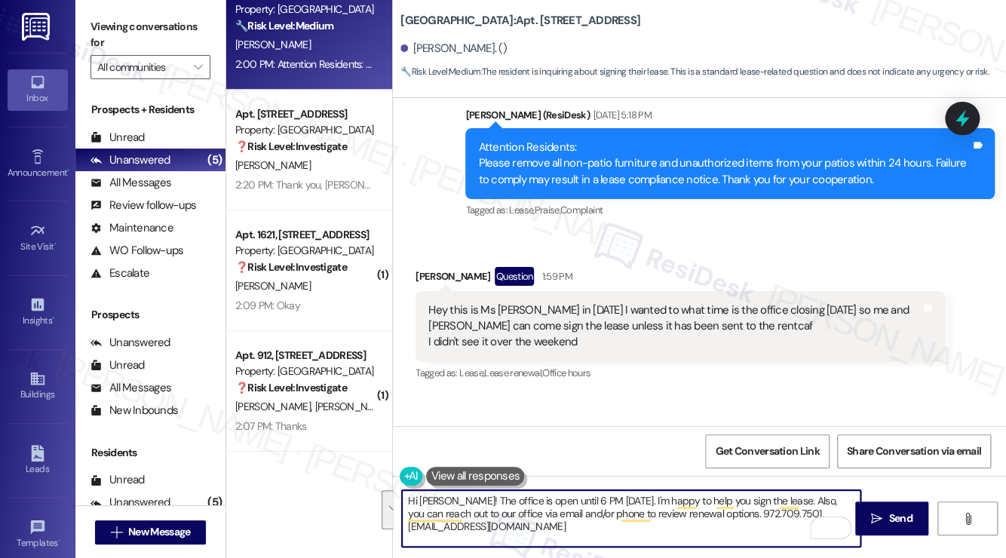
scroll to position [18233, 0]
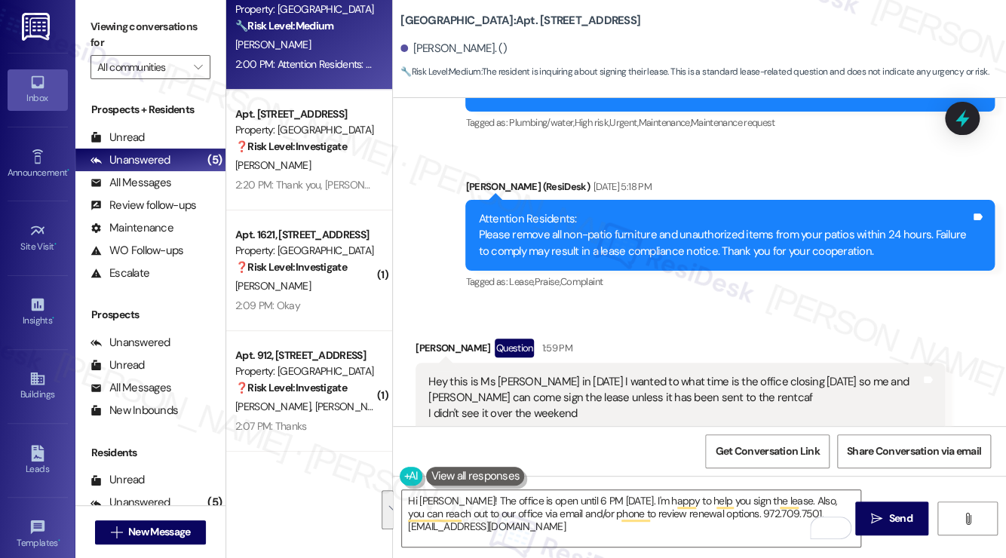
click at [529, 374] on div "Hey this is Ms [PERSON_NAME] in [DATE] I wanted to what time is the office clos…" at bounding box center [674, 398] width 492 height 48
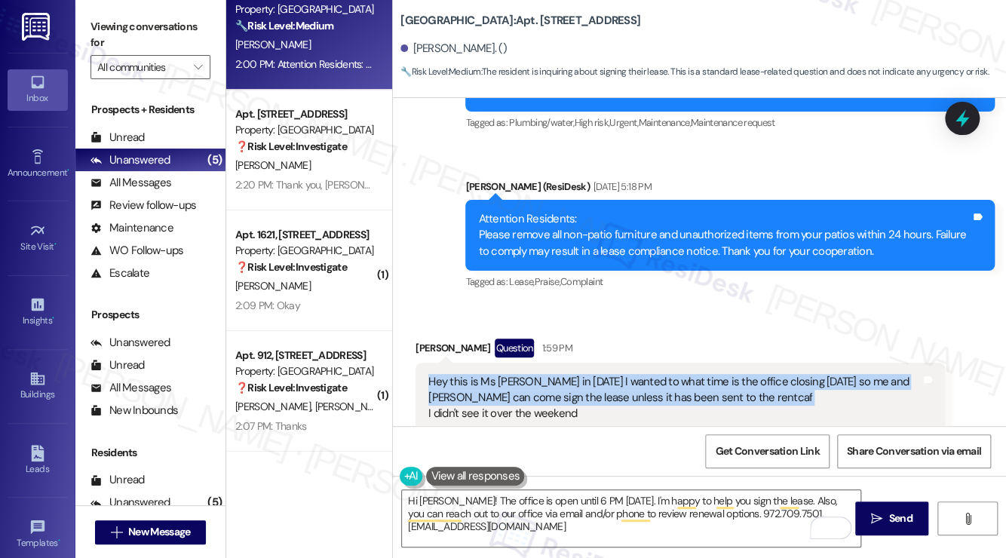
click at [530, 374] on div "Hey this is Ms [PERSON_NAME] in [DATE] I wanted to what time is the office clos…" at bounding box center [674, 398] width 492 height 48
click at [666, 374] on div "Hey this is Ms [PERSON_NAME] in [DATE] I wanted to what time is the office clos…" at bounding box center [674, 398] width 492 height 48
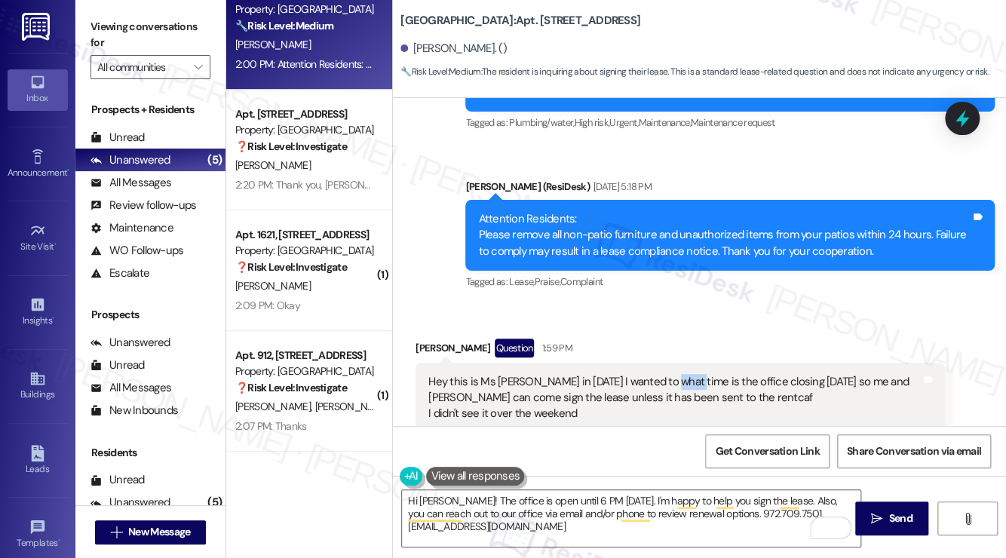
click at [666, 374] on div "Hey this is Ms [PERSON_NAME] in [DATE] I wanted to what time is the office clos…" at bounding box center [674, 398] width 492 height 48
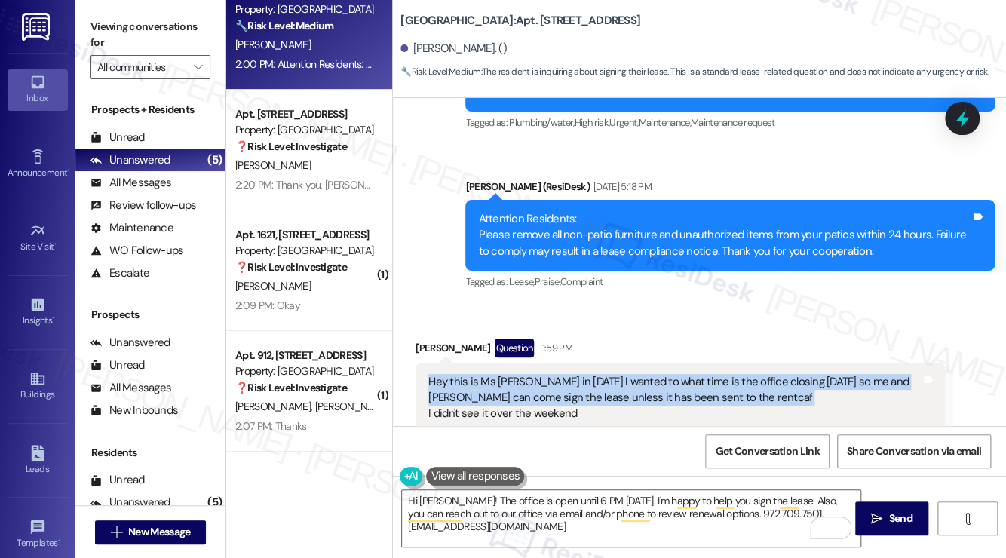
click at [666, 374] on div "Hey this is Ms [PERSON_NAME] in [DATE] I wanted to what time is the office clos…" at bounding box center [674, 398] width 492 height 48
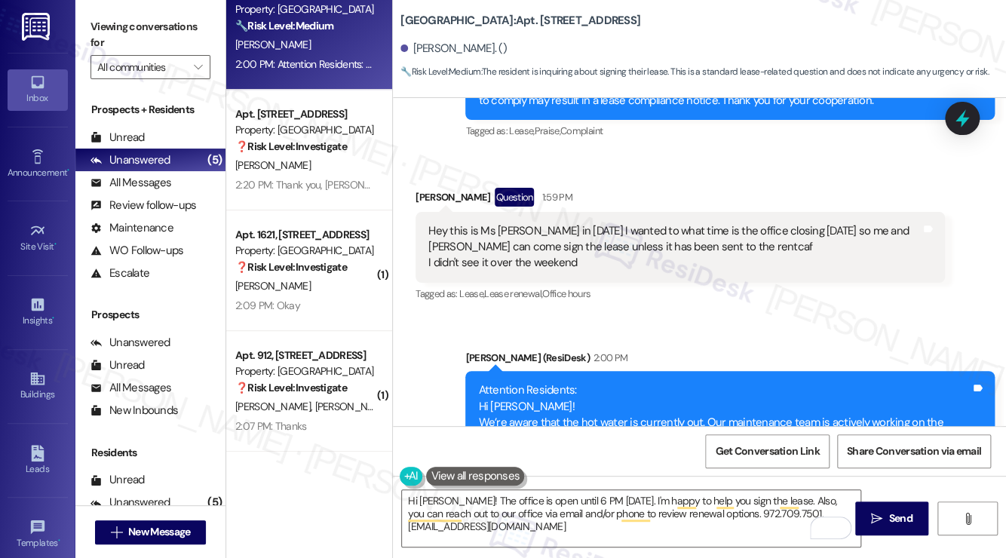
click at [420, 22] on b "[GEOGRAPHIC_DATA]: Apt. [STREET_ADDRESS]" at bounding box center [520, 21] width 240 height 16
click at [718, 223] on div "Hey this is Ms [PERSON_NAME] in [DATE] I wanted to what time is the office clos…" at bounding box center [674, 247] width 492 height 48
click at [590, 223] on div "Hey this is Ms [PERSON_NAME] in [DATE] I wanted to what time is the office clos…" at bounding box center [674, 247] width 492 height 48
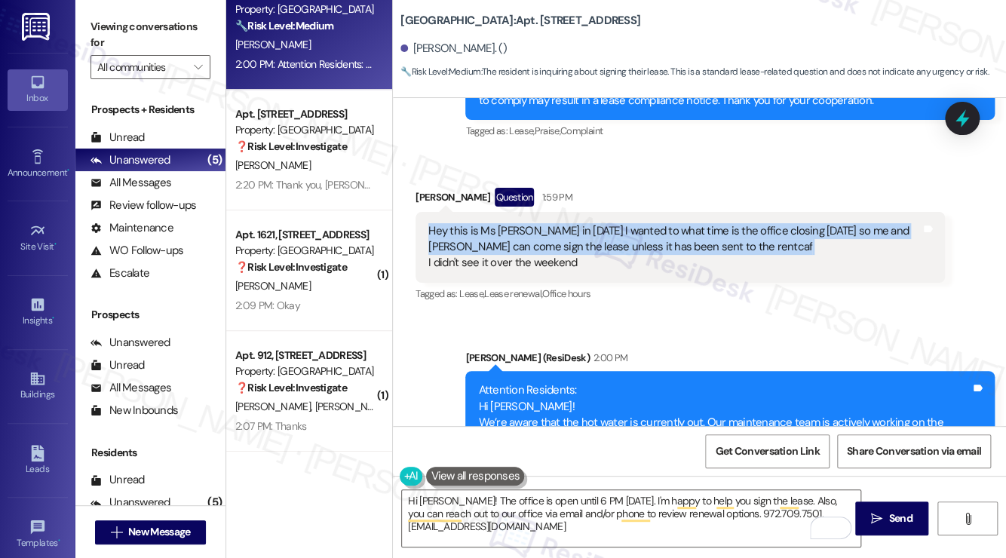
click at [590, 223] on div "Hey this is Ms [PERSON_NAME] in [DATE] I wanted to what time is the office clos…" at bounding box center [674, 247] width 492 height 48
click at [614, 223] on div "Hey this is Ms [PERSON_NAME] in [DATE] I wanted to what time is the office clos…" at bounding box center [674, 247] width 492 height 48
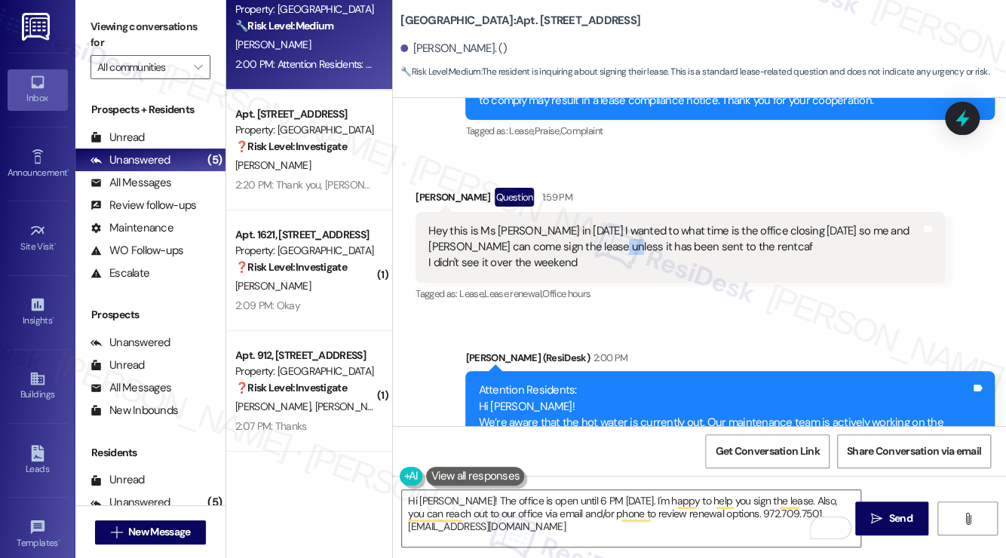
click at [614, 223] on div "Hey this is Ms [PERSON_NAME] in [DATE] I wanted to what time is the office clos…" at bounding box center [674, 247] width 492 height 48
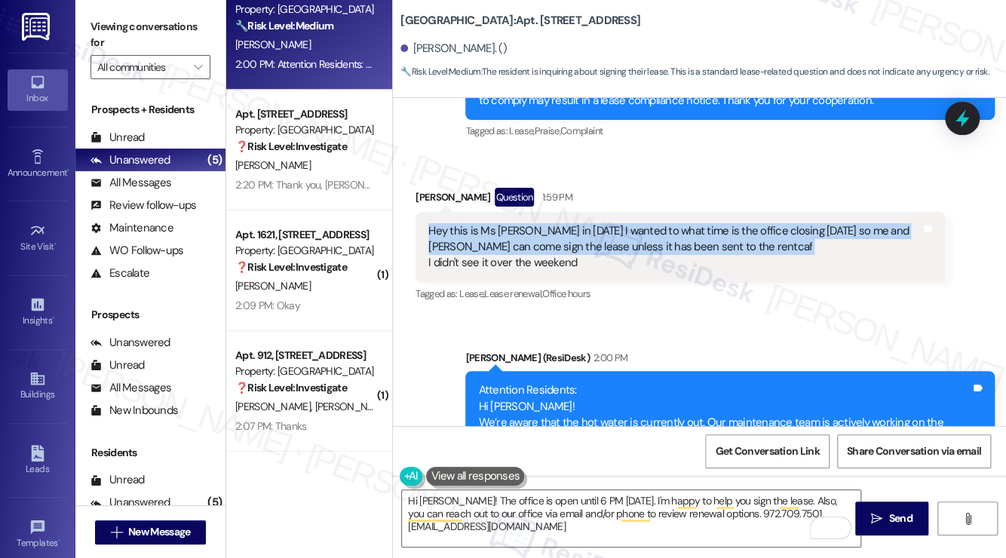
click at [614, 223] on div "Hey this is Ms [PERSON_NAME] in [DATE] I wanted to what time is the office clos…" at bounding box center [674, 247] width 492 height 48
click at [736, 223] on div "Hey this is Ms [PERSON_NAME] in [DATE] I wanted to what time is the office clos…" at bounding box center [674, 247] width 492 height 48
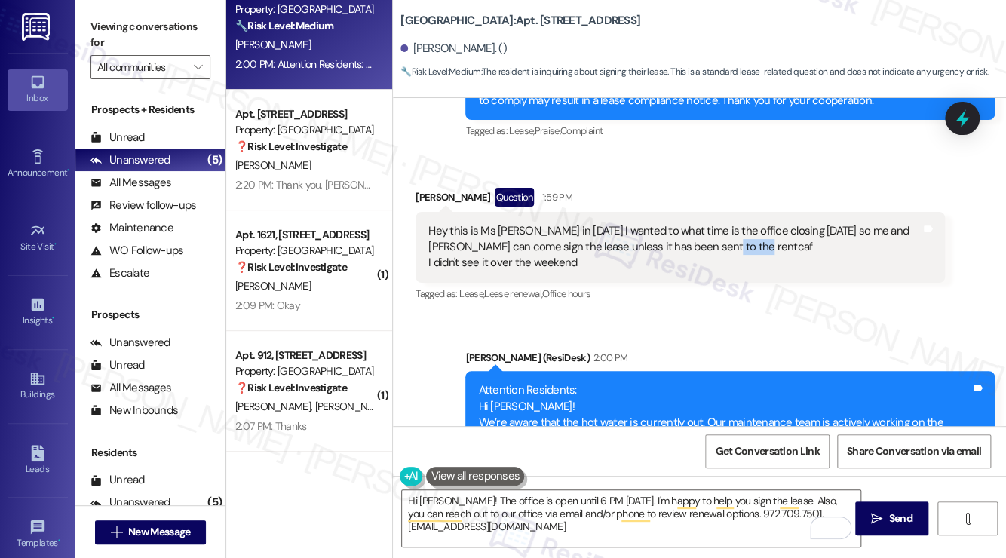
click at [736, 223] on div "Hey this is Ms [PERSON_NAME] in [DATE] I wanted to what time is the office clos…" at bounding box center [674, 247] width 492 height 48
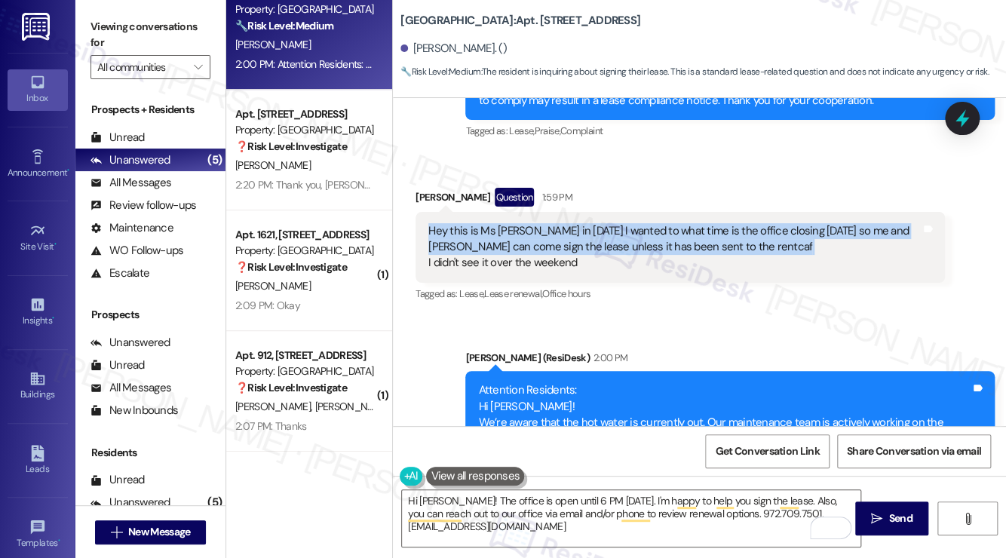
click at [736, 223] on div "Hey this is Ms [PERSON_NAME] in [DATE] I wanted to what time is the office clos…" at bounding box center [674, 247] width 492 height 48
click at [726, 223] on div "Hey this is Ms [PERSON_NAME] in [DATE] I wanted to what time is the office clos…" at bounding box center [674, 247] width 492 height 48
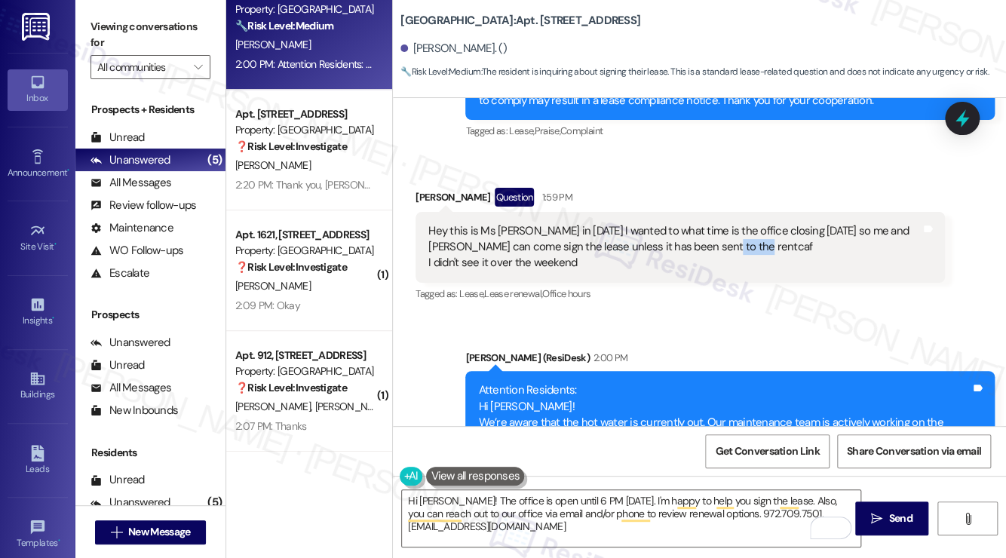
click at [726, 223] on div "Hey this is Ms [PERSON_NAME] in [DATE] I wanted to what time is the office clos…" at bounding box center [674, 247] width 492 height 48
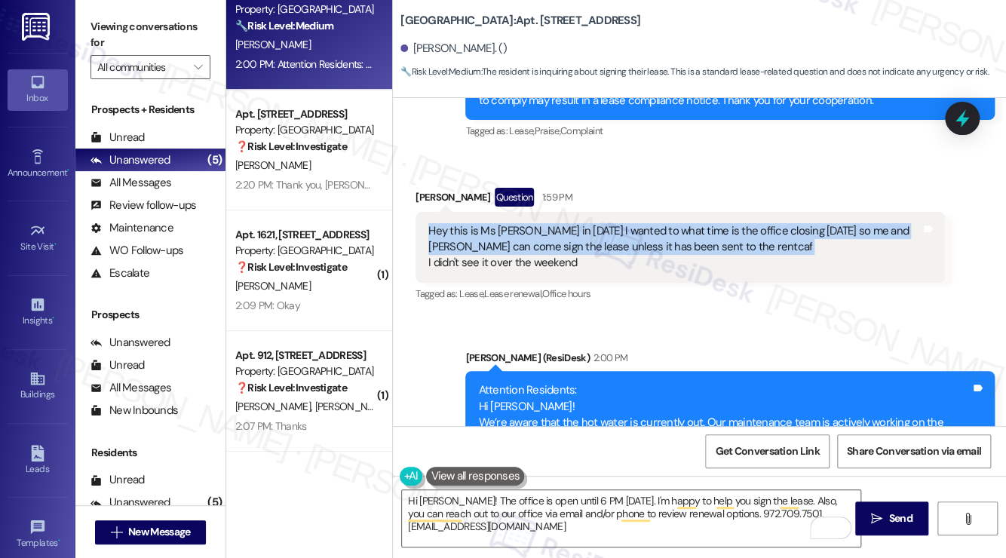
click at [726, 223] on div "Hey this is Ms [PERSON_NAME] in [DATE] I wanted to what time is the office clos…" at bounding box center [674, 247] width 492 height 48
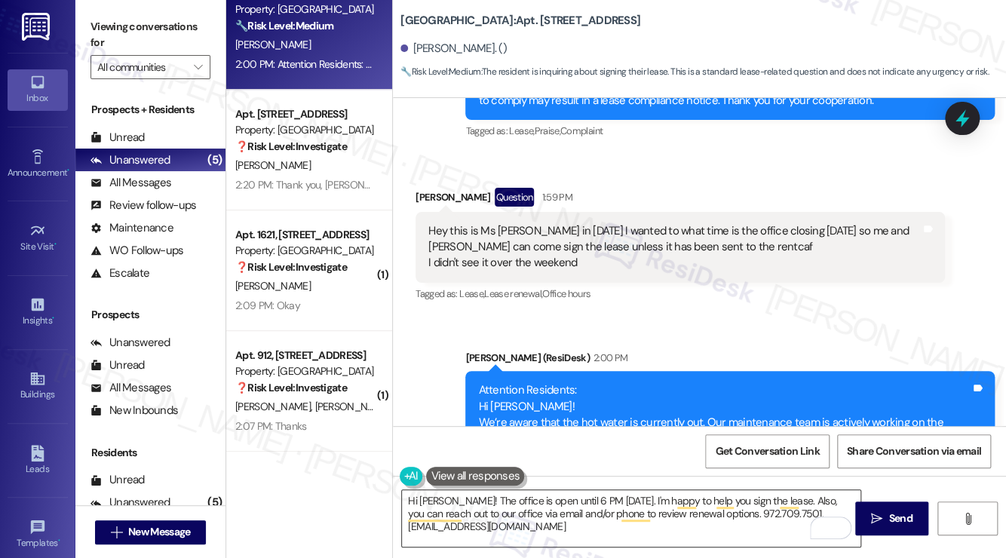
click at [587, 506] on textarea "Hi [PERSON_NAME]! The office is open until 6 PM [DATE]. I'm happy to help you s…" at bounding box center [631, 518] width 459 height 57
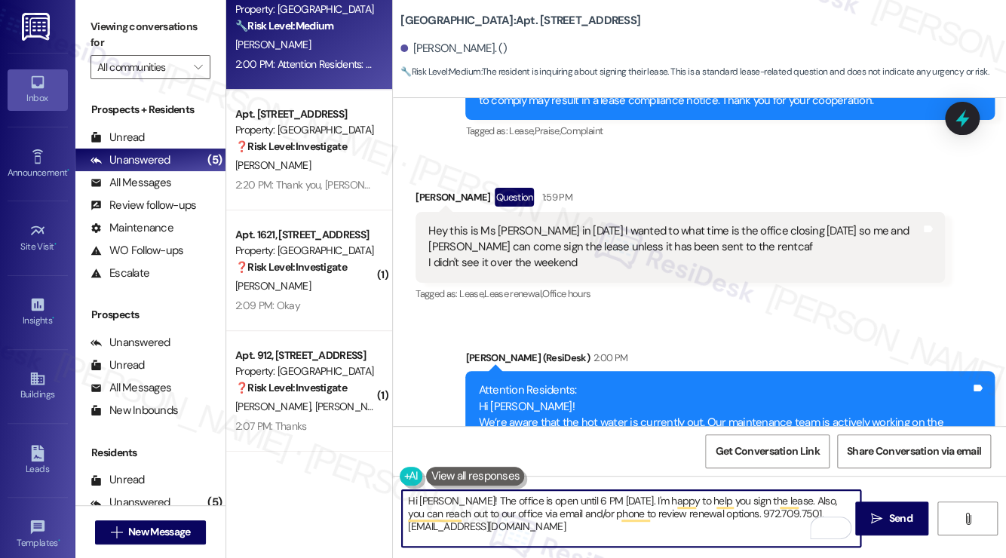
click at [587, 506] on textarea "Hi [PERSON_NAME]! The office is open until 6 PM [DATE]. I'm happy to help you s…" at bounding box center [631, 518] width 459 height 57
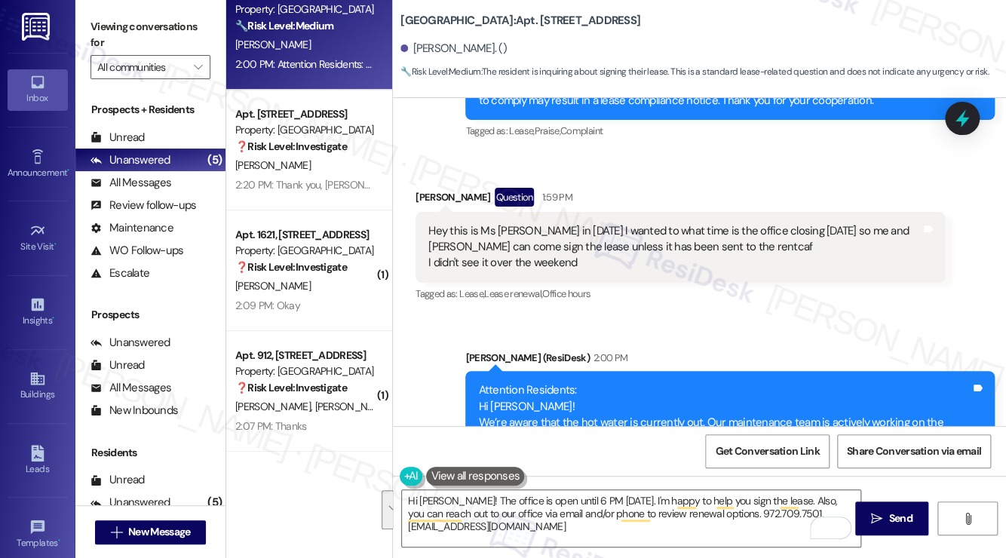
click at [492, 382] on div "Attention Residents: Hi [PERSON_NAME]! We’re aware that the hot water is curren…" at bounding box center [724, 422] width 492 height 81
click at [489, 223] on div "Hey this is Ms [PERSON_NAME] in [DATE] I wanted to what time is the office clos…" at bounding box center [674, 247] width 492 height 48
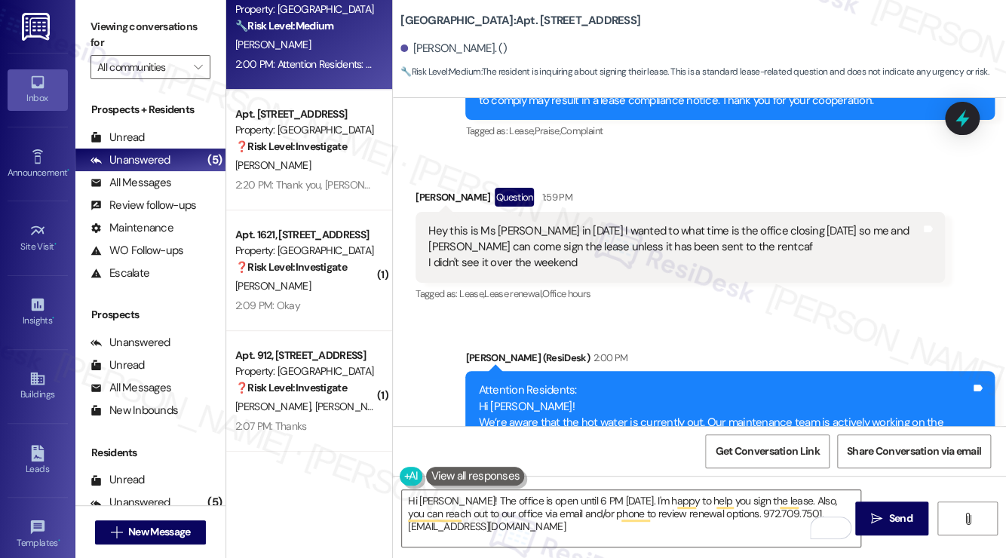
click at [506, 223] on div "Hey this is Ms [PERSON_NAME] in [DATE] I wanted to what time is the office clos…" at bounding box center [674, 247] width 492 height 48
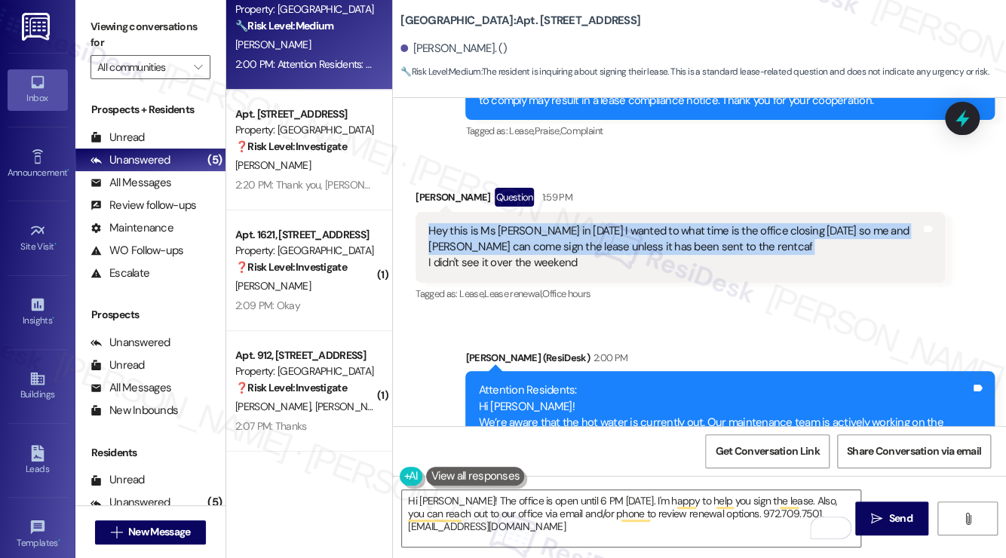
click at [506, 223] on div "Hey this is Ms [PERSON_NAME] in [DATE] I wanted to what time is the office clos…" at bounding box center [674, 247] width 492 height 48
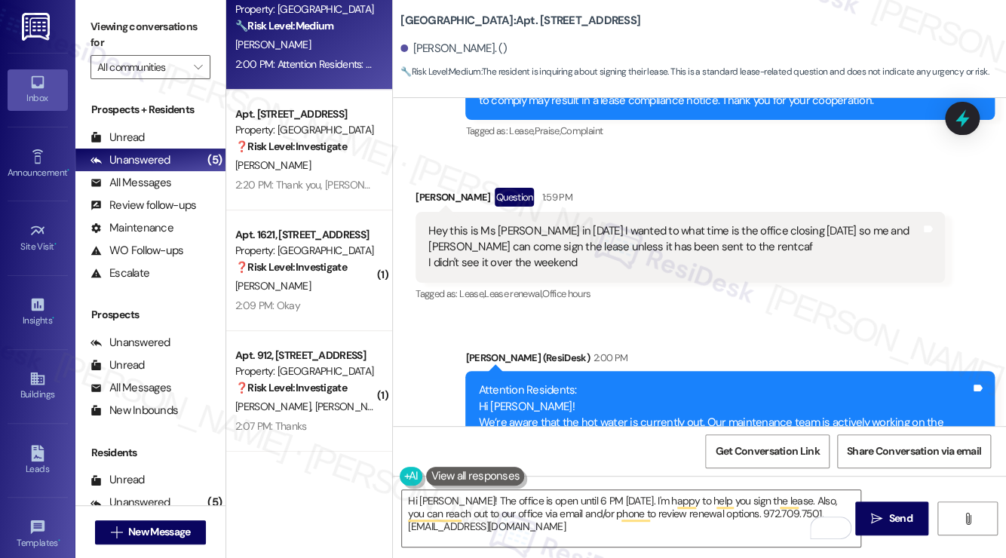
click at [499, 223] on div "Hey this is Ms [PERSON_NAME] in [DATE] I wanted to what time is the office clos…" at bounding box center [674, 247] width 492 height 48
click at [501, 223] on div "Hey this is Ms [PERSON_NAME] in [DATE] I wanted to what time is the office clos…" at bounding box center [674, 247] width 492 height 48
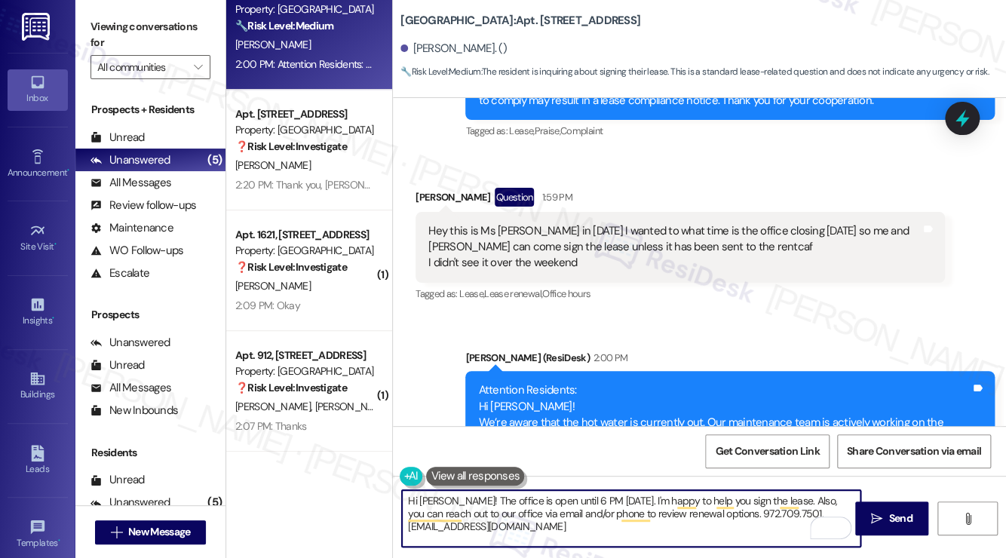
click at [449, 501] on textarea "Hi [PERSON_NAME]! The office is open until 6 PM [DATE]. I'm happy to help you s…" at bounding box center [631, 518] width 459 height 57
click at [449, 500] on textarea "Hi [PERSON_NAME]! The office is open until 6 PM [DATE]. I'm happy to help you s…" at bounding box center [631, 518] width 459 height 57
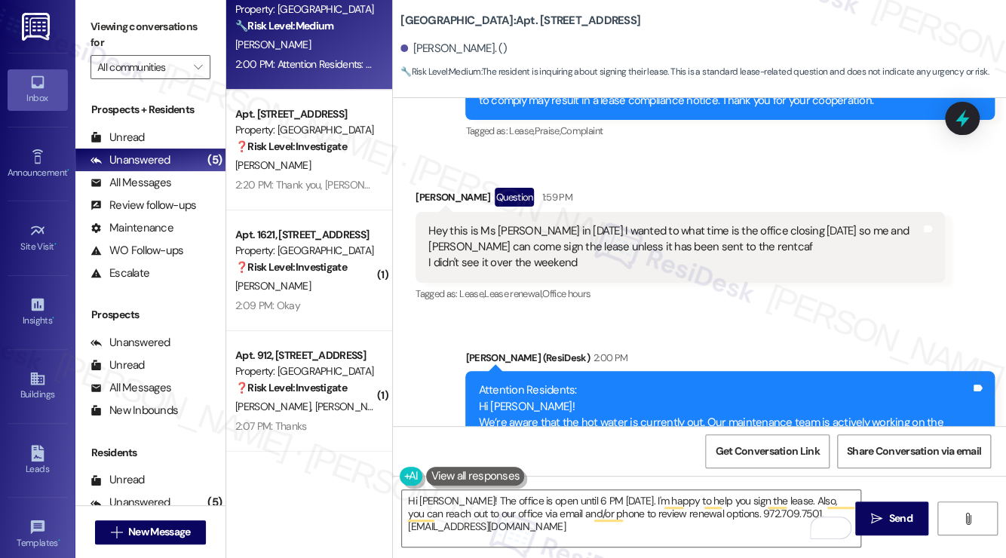
drag, startPoint x: 106, startPoint y: 22, endPoint x: 129, endPoint y: 26, distance: 22.9
click at [106, 22] on label "Viewing conversations for" at bounding box center [150, 35] width 120 height 40
click at [666, 223] on div "Hey this is Ms [PERSON_NAME] in [DATE] I wanted to what time is the office clos…" at bounding box center [674, 247] width 492 height 48
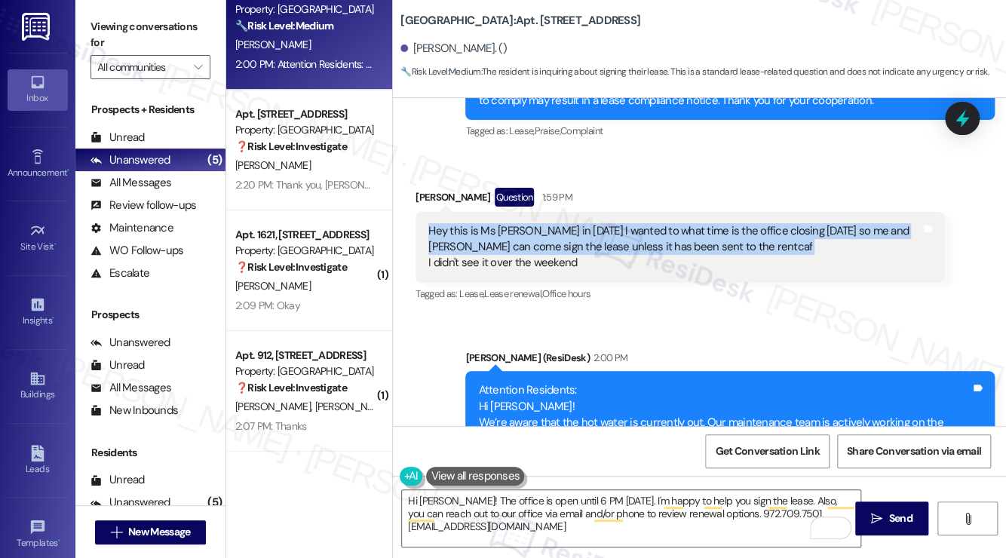
click at [666, 223] on div "Hey this is Ms [PERSON_NAME] in [DATE] I wanted to what time is the office clos…" at bounding box center [674, 247] width 492 height 48
drag, startPoint x: 580, startPoint y: 203, endPoint x: 414, endPoint y: 170, distance: 169.2
click at [414, 176] on div "Received via SMS [PERSON_NAME] Question 1:59 PM Hey this is Ms [PERSON_NAME] in…" at bounding box center [680, 246] width 552 height 140
copy div "Hey this is Ms [PERSON_NAME] in [DATE] I wanted to what time is the office clos…"
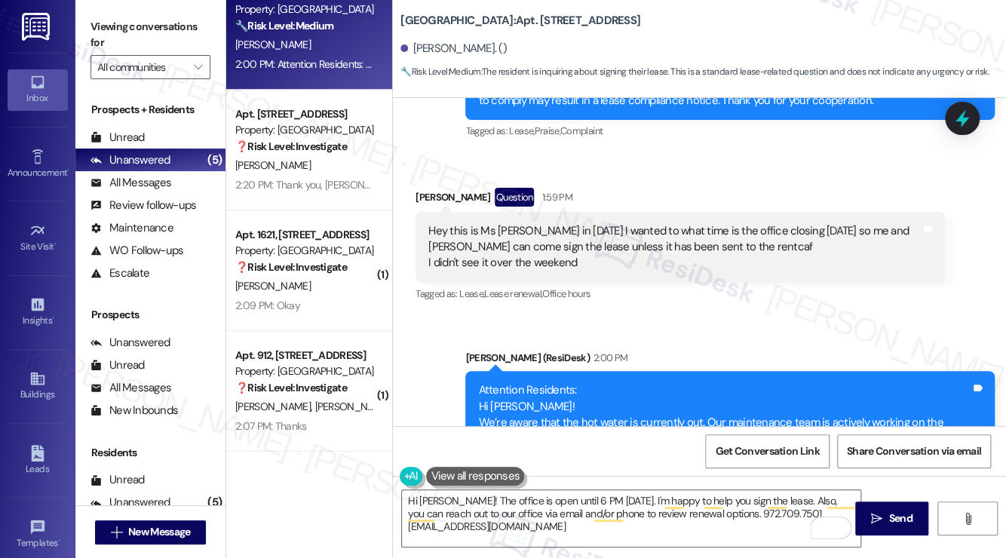
click at [115, 11] on div "Viewing conversations for All communities " at bounding box center [150, 47] width 150 height 94
click at [116, 29] on label "Viewing conversations for" at bounding box center [150, 35] width 120 height 40
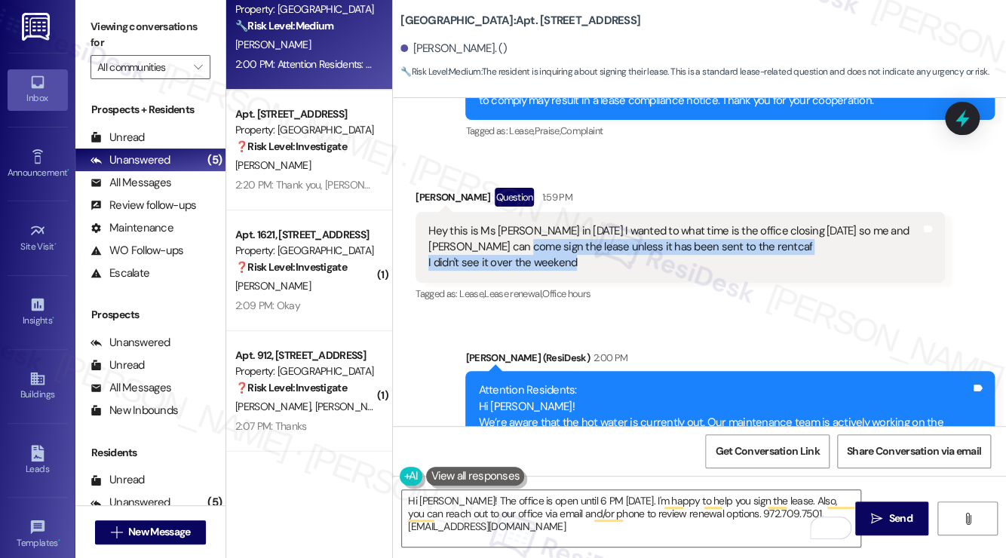
drag, startPoint x: 528, startPoint y: 183, endPoint x: 698, endPoint y: 189, distance: 169.8
click at [698, 223] on div "Hey this is Ms [PERSON_NAME] in [DATE] I wanted to what time is the office clos…" at bounding box center [674, 247] width 492 height 48
click at [716, 223] on div "Hey this is Ms [PERSON_NAME] in [DATE] I wanted to what time is the office clos…" at bounding box center [674, 247] width 492 height 48
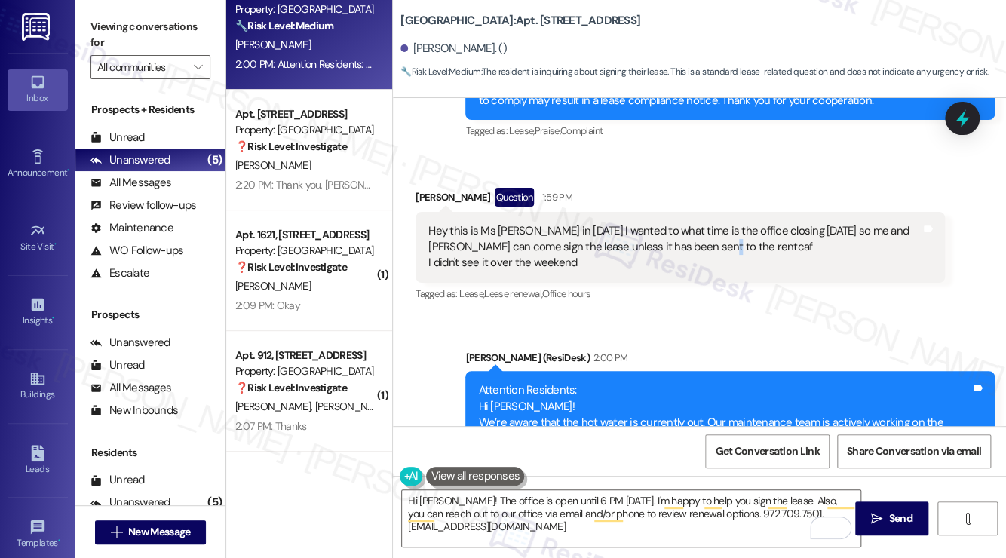
click at [716, 223] on div "Hey this is Ms [PERSON_NAME] in [DATE] I wanted to what time is the office clos…" at bounding box center [674, 247] width 492 height 48
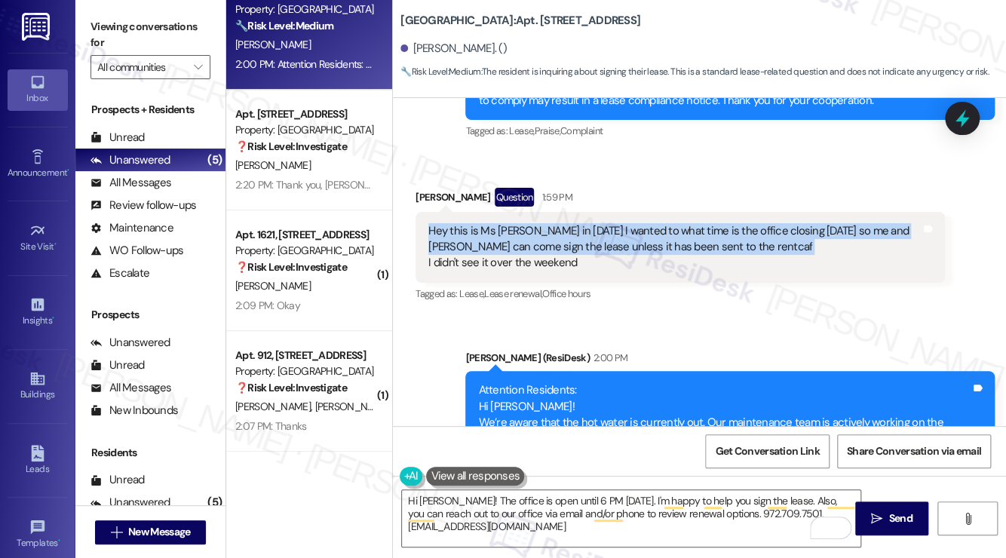
click at [716, 223] on div "Hey this is Ms [PERSON_NAME] in [DATE] I wanted to what time is the office clos…" at bounding box center [674, 247] width 492 height 48
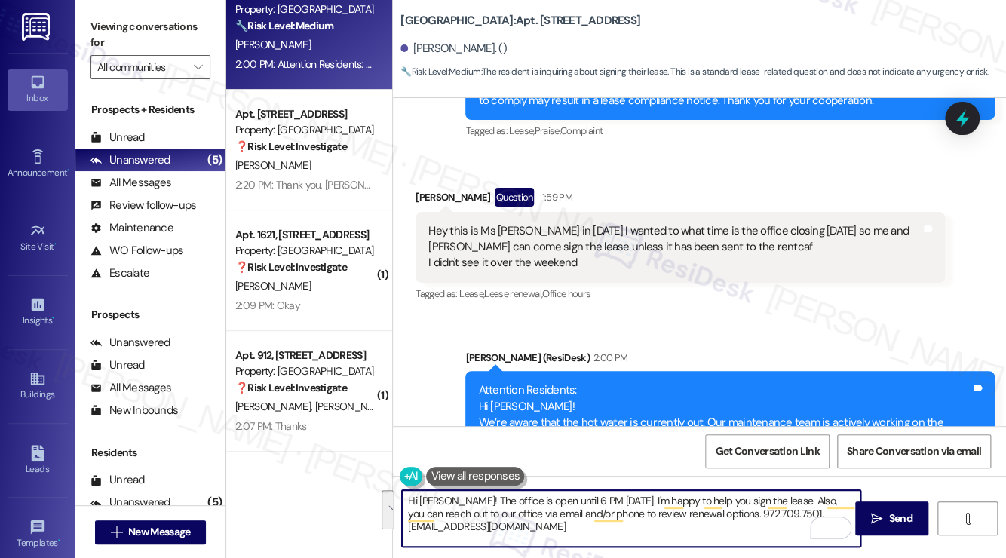
drag, startPoint x: 676, startPoint y: 528, endPoint x: 566, endPoint y: 508, distance: 111.1
click at [566, 508] on textarea "Hi [PERSON_NAME]! The office is open until 6 PM [DATE]. I'm happy to help you s…" at bounding box center [631, 518] width 459 height 57
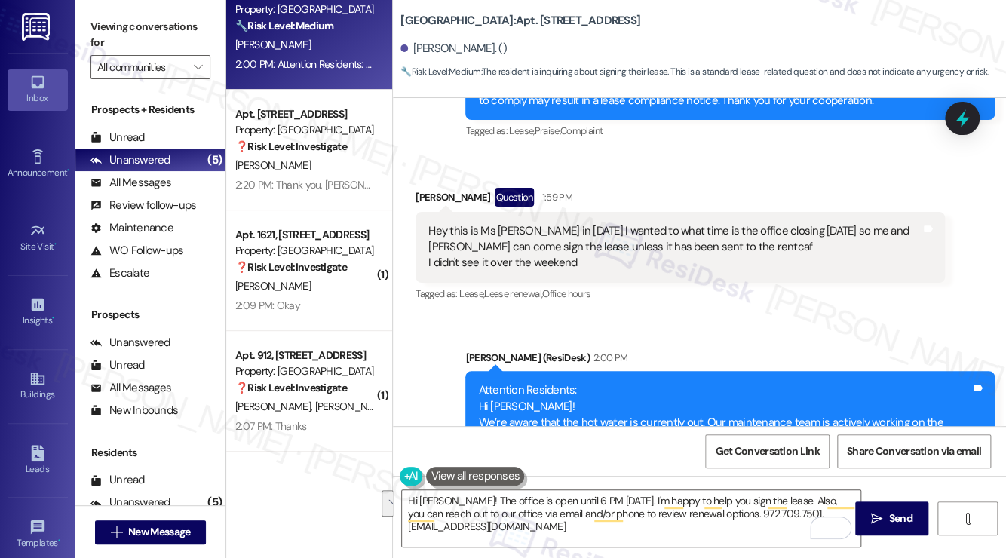
click at [127, 24] on label "Viewing conversations for" at bounding box center [150, 35] width 120 height 40
click at [130, 20] on label "Viewing conversations for" at bounding box center [150, 35] width 120 height 40
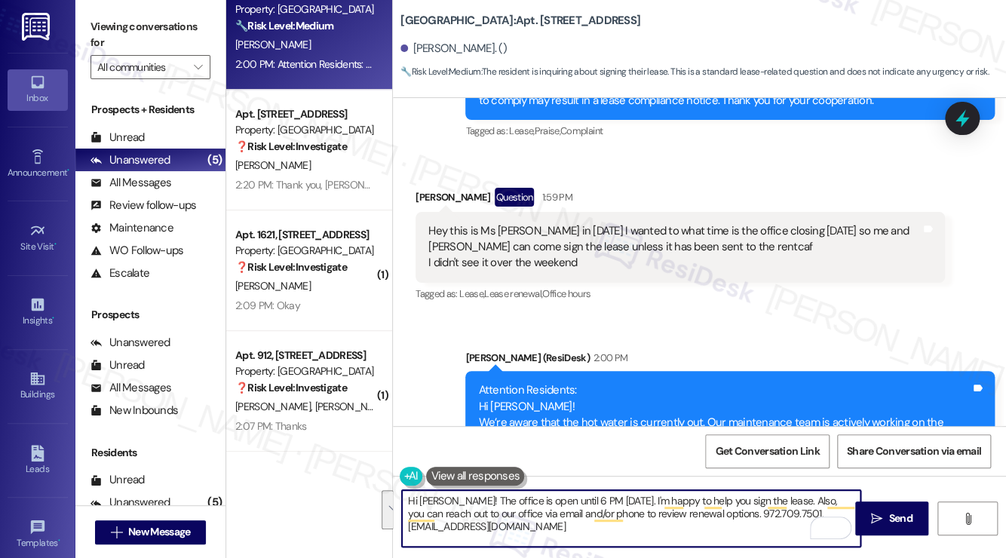
drag, startPoint x: 603, startPoint y: 534, endPoint x: 527, endPoint y: 506, distance: 80.4
click at [527, 506] on textarea "Hi [PERSON_NAME]! The office is open until 6 PM [DATE]. I'm happy to help you s…" at bounding box center [631, 518] width 459 height 57
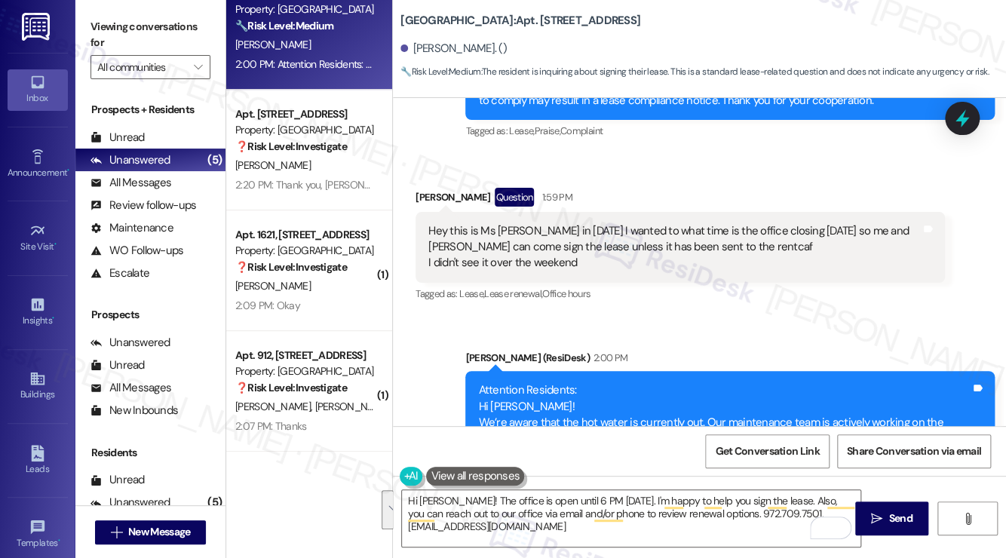
click at [120, 26] on label "Viewing conversations for" at bounding box center [150, 35] width 120 height 40
click at [529, 512] on textarea "Hi [PERSON_NAME]! The office is open until 6 PM [DATE]. I'm happy to help you s…" at bounding box center [631, 518] width 459 height 57
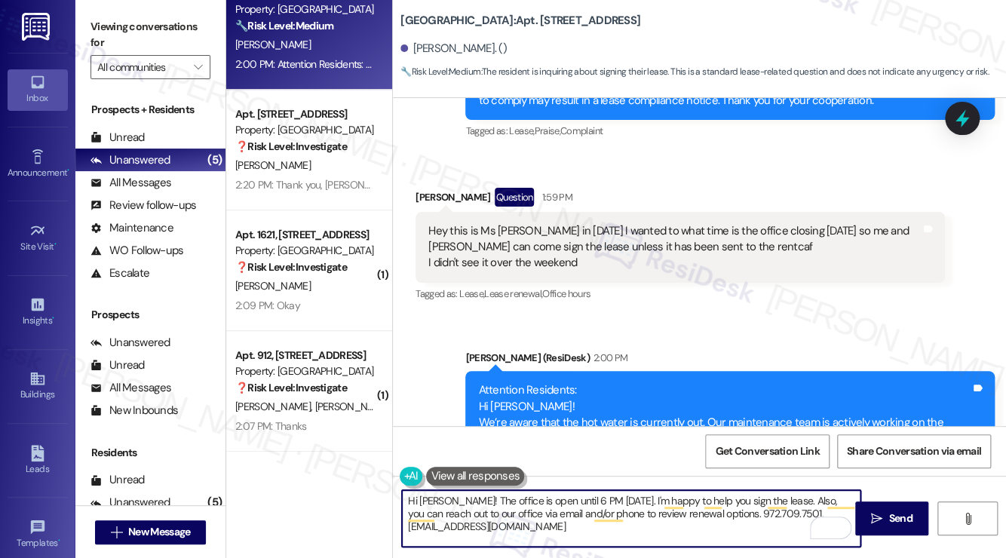
click at [529, 512] on textarea "Hi [PERSON_NAME]! The office is open until 6 PM [DATE]. I'm happy to help you s…" at bounding box center [631, 518] width 459 height 57
click at [530, 512] on textarea "Hi [PERSON_NAME]! The office is open until 6 PM [DATE]. I'm happy to help you s…" at bounding box center [631, 518] width 459 height 57
paste textarea "[PERSON_NAME], thank you for reaching out! I understand your concern about not …"
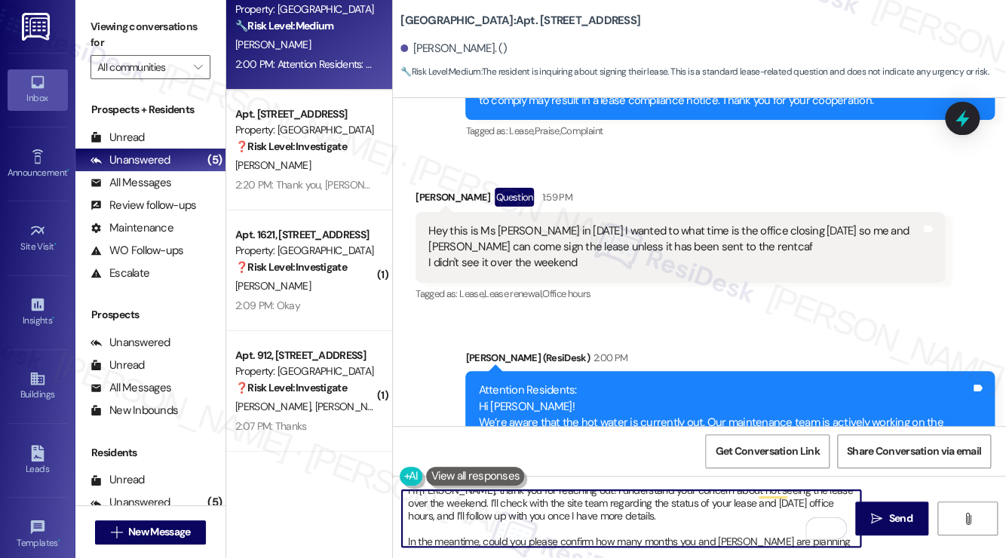
scroll to position [0, 0]
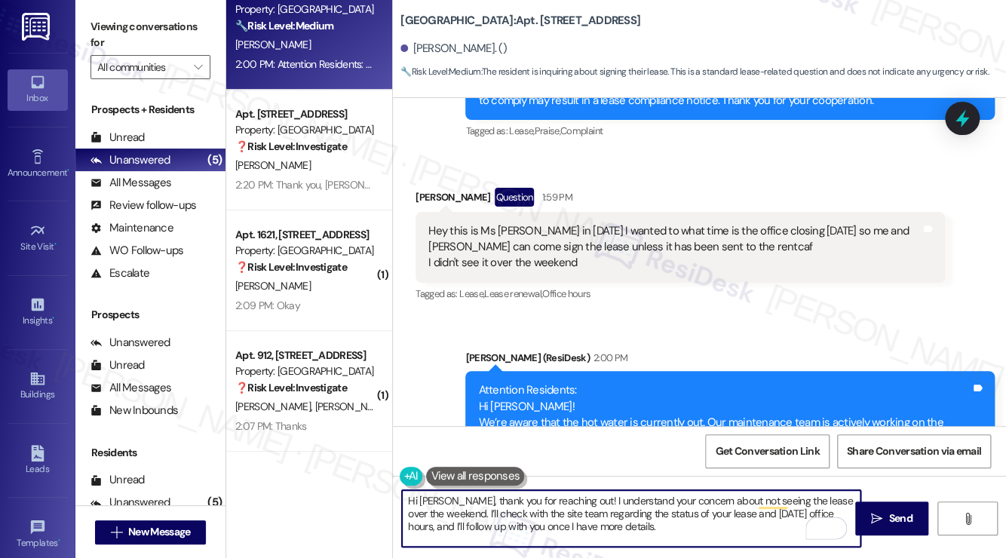
click at [511, 507] on textarea "Hi [PERSON_NAME], thank you for reaching out! I understand your concern about n…" at bounding box center [631, 518] width 459 height 57
click at [510, 507] on textarea "Hi [PERSON_NAME], thank you for reaching out! I understand your concern about n…" at bounding box center [631, 518] width 459 height 57
click at [459, 529] on textarea "Hi [PERSON_NAME], thank you for reaching out! I understand your concern about n…" at bounding box center [631, 518] width 459 height 57
click at [452, 493] on textarea "Hi [PERSON_NAME], thank you for reaching out! I understand your concern about n…" at bounding box center [631, 518] width 459 height 57
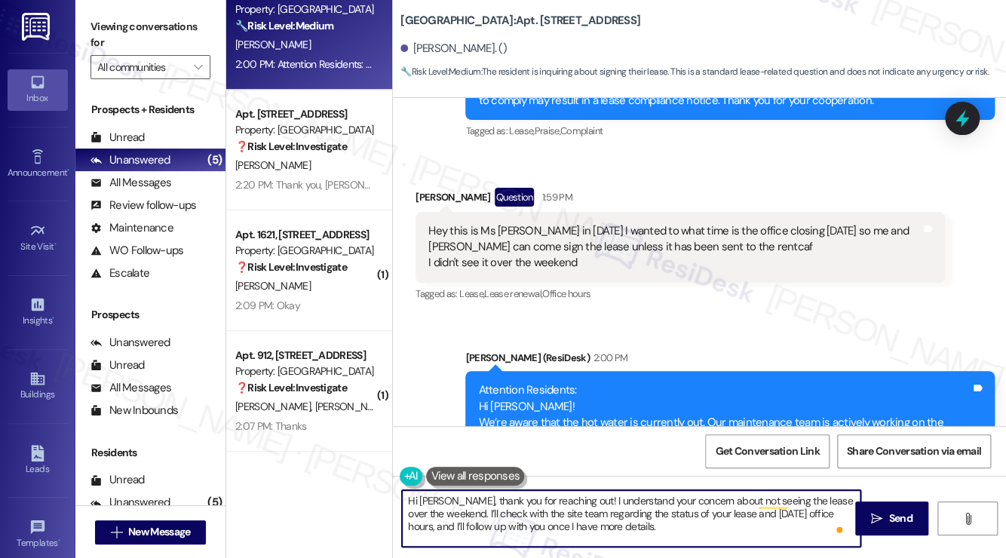
click at [452, 493] on textarea "Hi [PERSON_NAME], thank you for reaching out! I understand your concern about n…" at bounding box center [631, 518] width 459 height 57
click at [575, 505] on textarea "Hi [PERSON_NAME], thank you for reaching out! I understand your concern about n…" at bounding box center [631, 518] width 459 height 57
click at [557, 515] on textarea "Hi [PERSON_NAME], thank you for reaching out! I understand your concern about n…" at bounding box center [631, 518] width 459 height 57
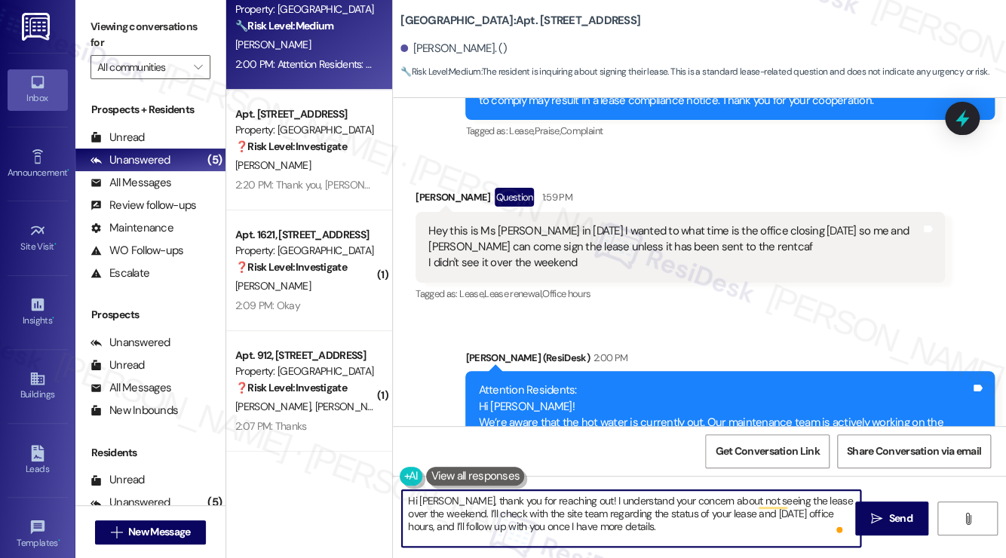
click at [700, 523] on textarea "Hi [PERSON_NAME], thank you for reaching out! I understand your concern about n…" at bounding box center [631, 518] width 459 height 57
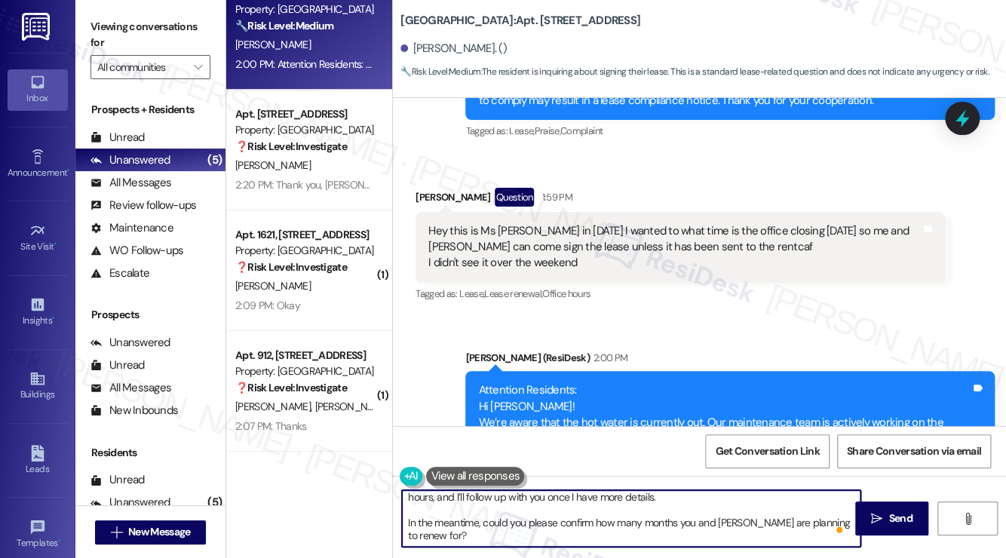
scroll to position [29, 0]
click at [414, 520] on textarea "Hi [PERSON_NAME], thank you for reaching out! I understand your concern about n…" at bounding box center [631, 518] width 459 height 57
click at [414, 519] on textarea "Hi [PERSON_NAME], thank you for reaching out! I understand your concern about n…" at bounding box center [631, 518] width 459 height 57
click at [587, 511] on textarea "Hi [PERSON_NAME], thank you for reaching out! I understand your concern about n…" at bounding box center [631, 518] width 459 height 57
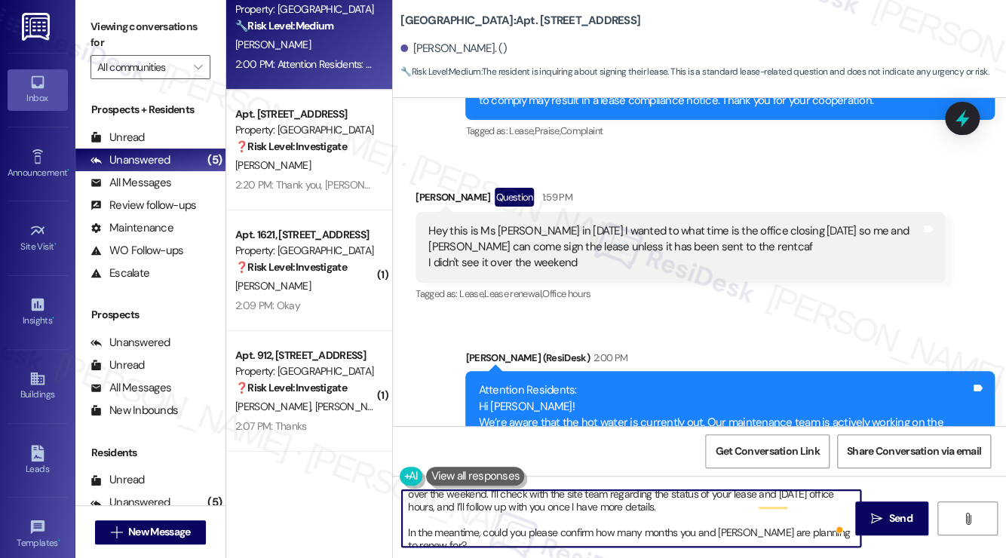
scroll to position [20, 0]
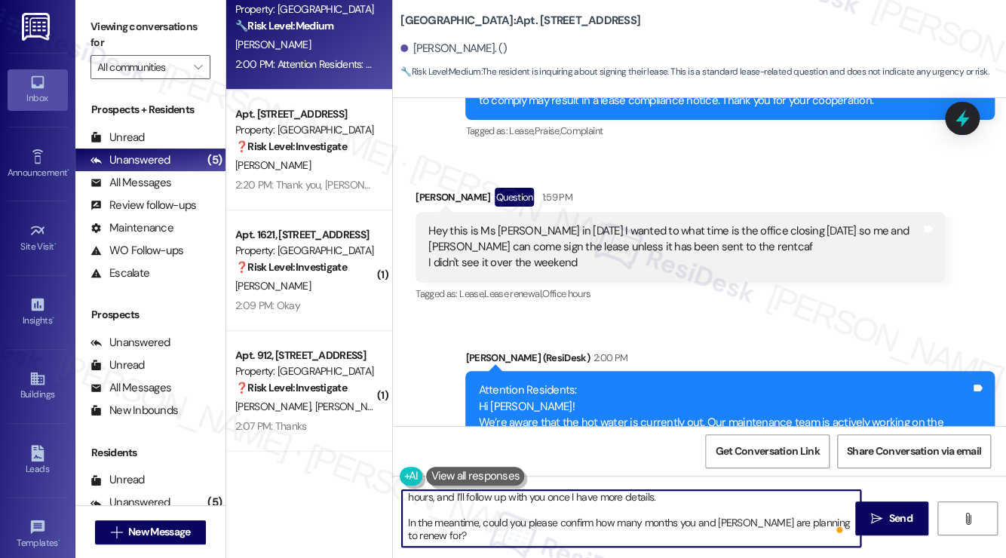
click at [544, 534] on textarea "Hi [PERSON_NAME], thank you for reaching out! I understand your concern about n…" at bounding box center [631, 518] width 459 height 57
click at [544, 533] on textarea "Hi [PERSON_NAME], thank you for reaching out! I understand your concern about n…" at bounding box center [631, 518] width 459 height 57
click at [772, 509] on textarea "Hi [PERSON_NAME], thank you for reaching out! I understand your concern about n…" at bounding box center [631, 518] width 459 height 57
type textarea "Hi [PERSON_NAME], thank you for reaching out! I understand your concern about n…"
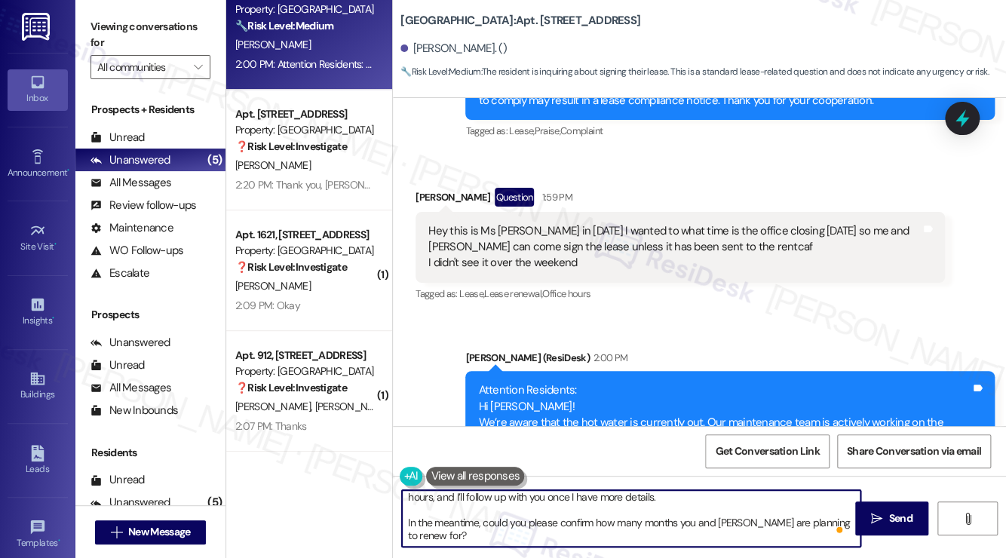
click at [808, 514] on textarea "Hi [PERSON_NAME], thank you for reaching out! I understand your concern about n…" at bounding box center [631, 518] width 459 height 57
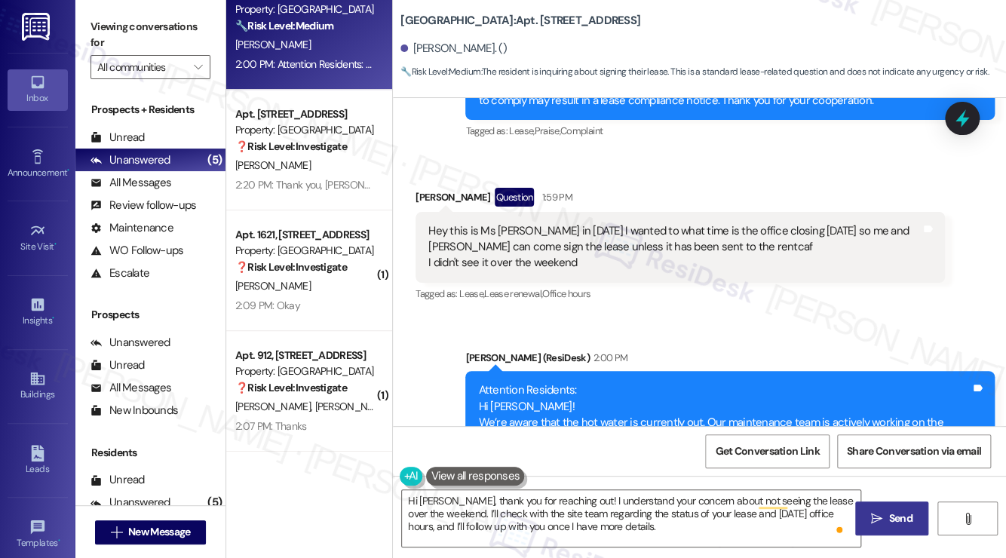
click at [906, 520] on span "Send" at bounding box center [899, 519] width 23 height 16
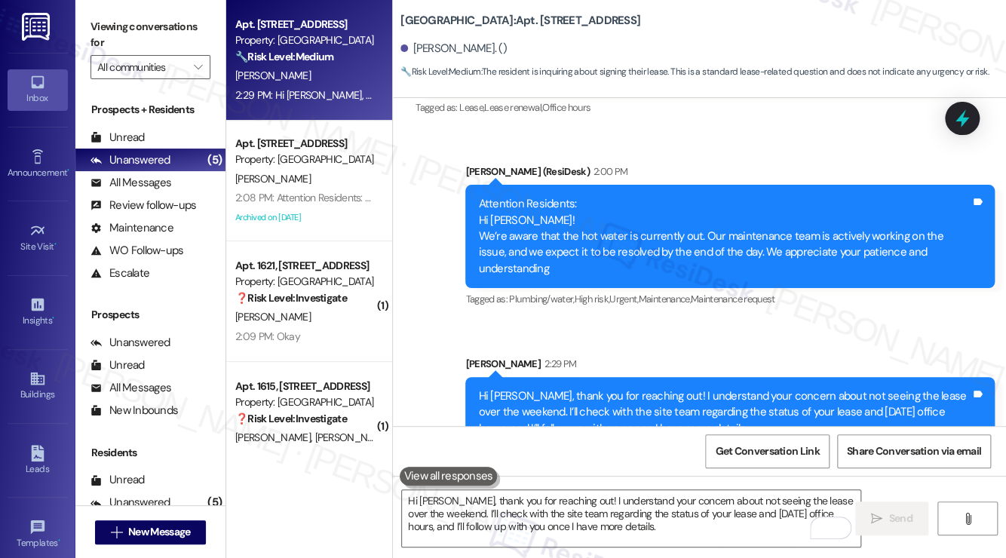
click at [543, 377] on div "Hi [PERSON_NAME], thank you for reaching out! I understand your concern about n…" at bounding box center [729, 437] width 529 height 120
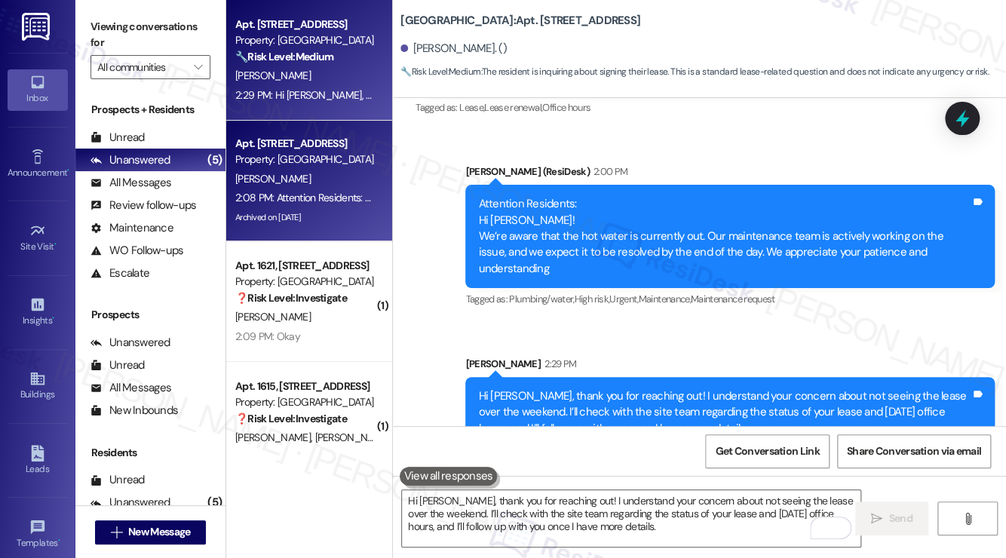
click at [290, 194] on div "2:08 PM: Attention Residents: Hi [PERSON_NAME]! We’re aware that the hot water …" at bounding box center [798, 198] width 1127 height 14
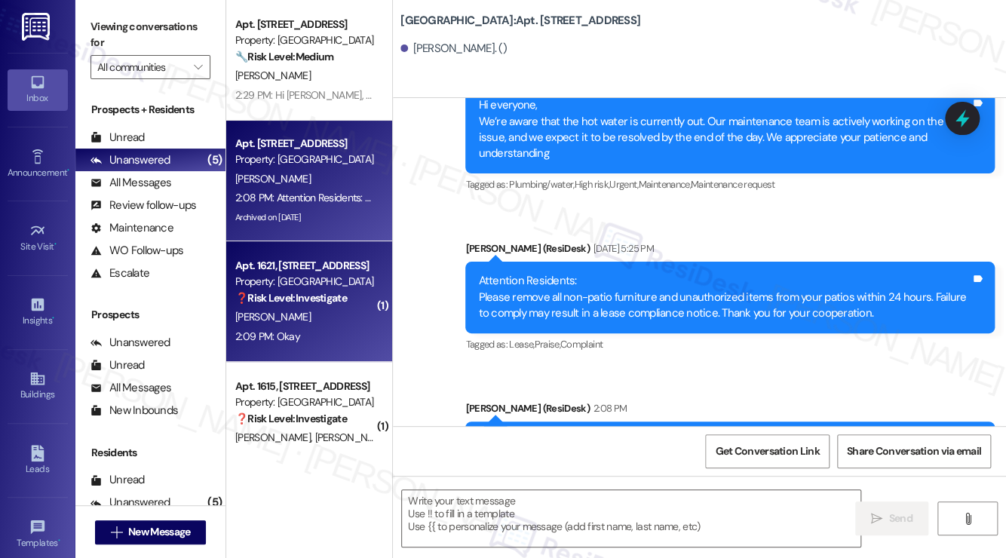
click at [307, 336] on div "2:09 PM: Okay 2:09 PM: Okay" at bounding box center [305, 336] width 143 height 19
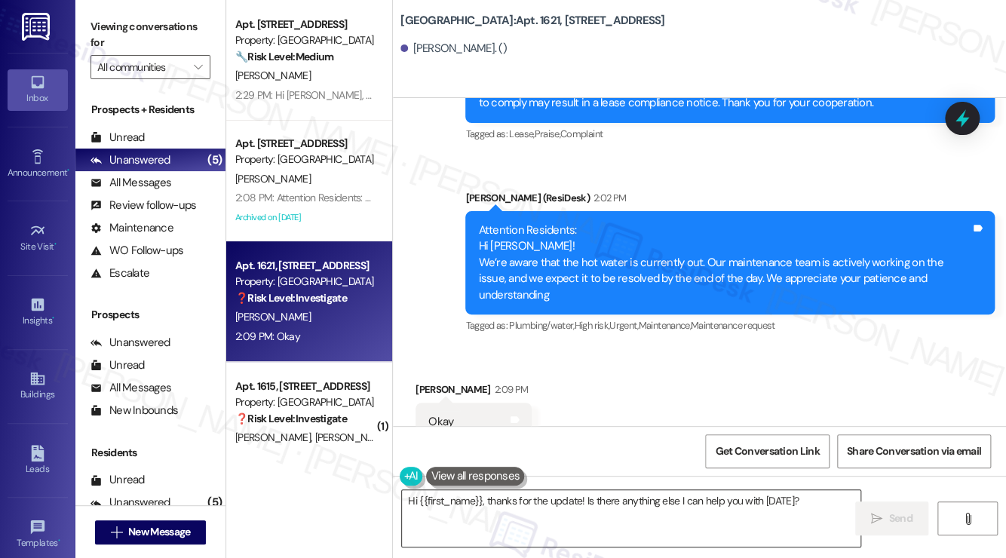
click at [496, 497] on textarea "Hi {{first_name}}, thanks for the update! Is there anything else I can help you…" at bounding box center [631, 518] width 459 height 57
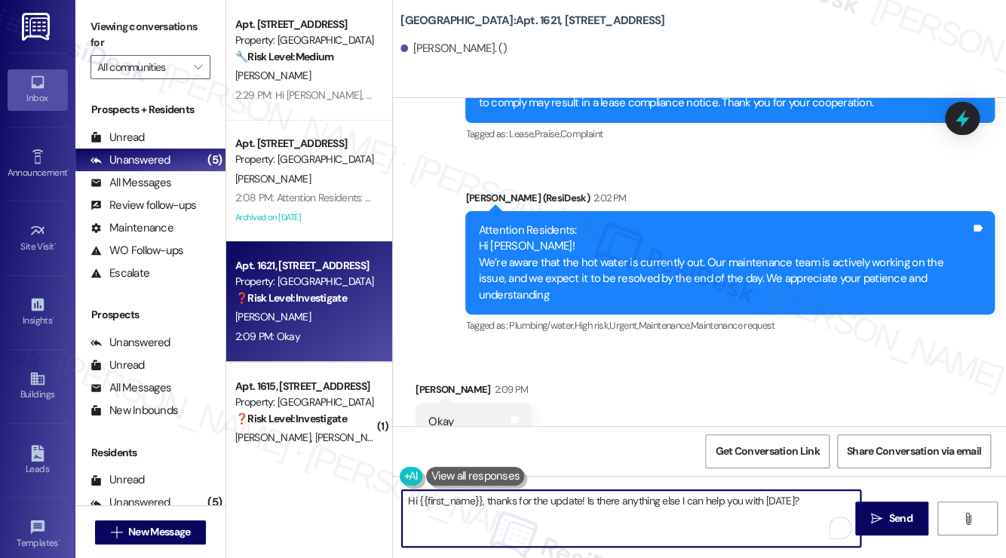
click at [436, 382] on div "[PERSON_NAME] 2:09 PM" at bounding box center [474, 392] width 116 height 21
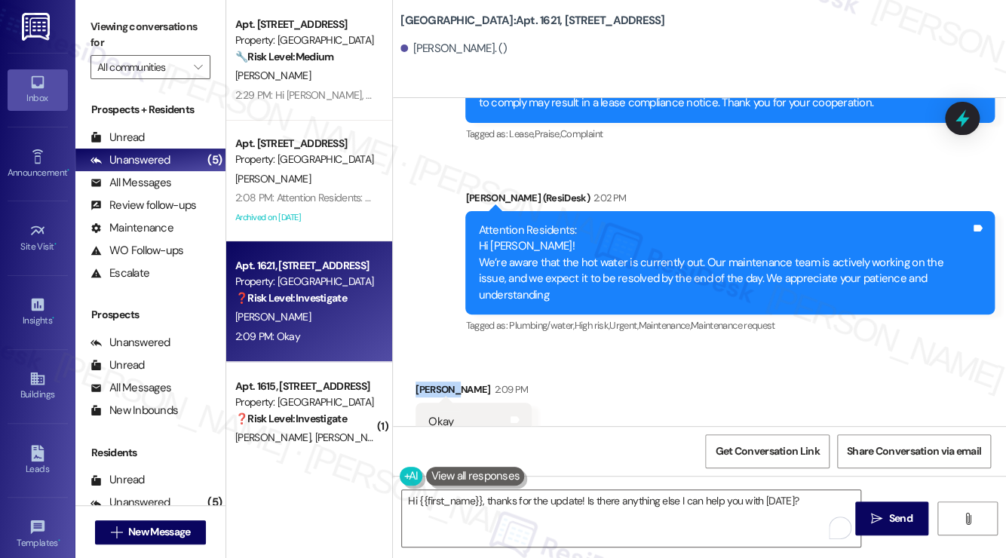
click at [436, 382] on div "[PERSON_NAME] 2:09 PM" at bounding box center [474, 392] width 116 height 21
copy div "Renetha"
click at [600, 503] on textarea "Hi {{first_name}}, thanks for the update! Is there anything else I can help you…" at bounding box center [631, 518] width 459 height 57
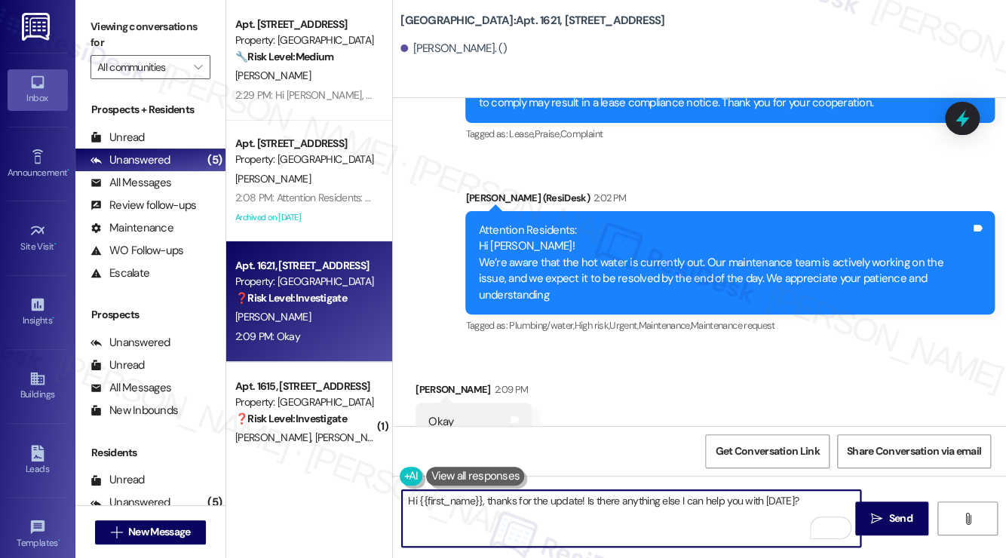
click at [600, 503] on textarea "Hi {{first_name}}, thanks for the update! Is there anything else I can help you…" at bounding box center [631, 518] width 459 height 57
paste textarea "Renetha"
click at [522, 491] on textarea "Thanks, [PERSON_NAME]! If you" at bounding box center [631, 518] width 459 height 57
type textarea "Thanks, [PERSON_NAME]! If you have questions or property-related concerns, plea…"
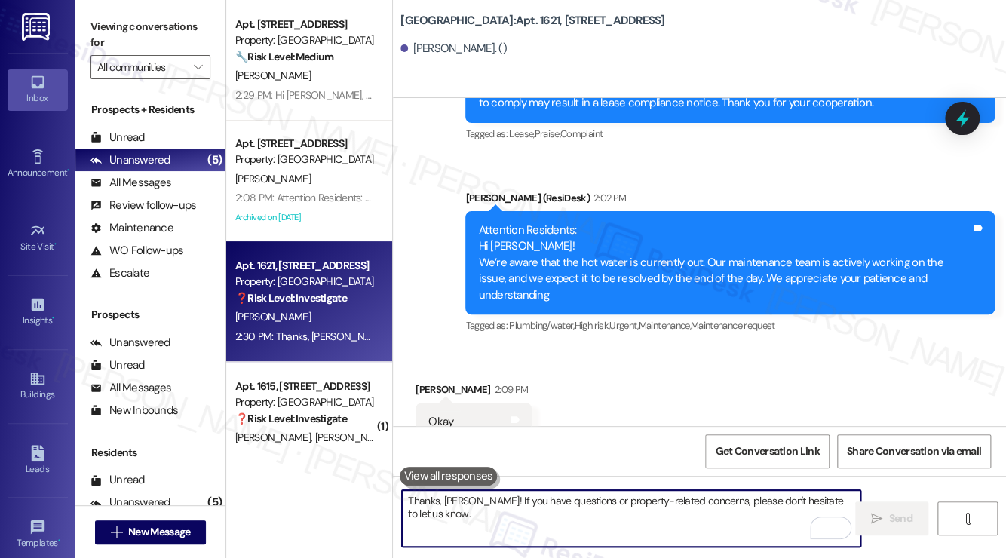
scroll to position [12093, 0]
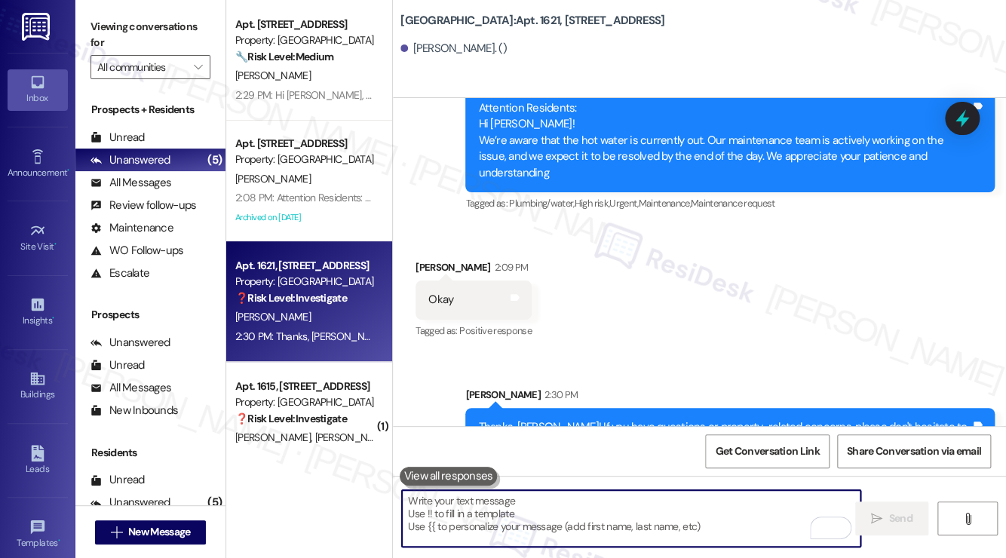
click at [547, 419] on div "Thanks, [PERSON_NAME]! If you have questions or property-related concerns, plea…" at bounding box center [724, 435] width 492 height 32
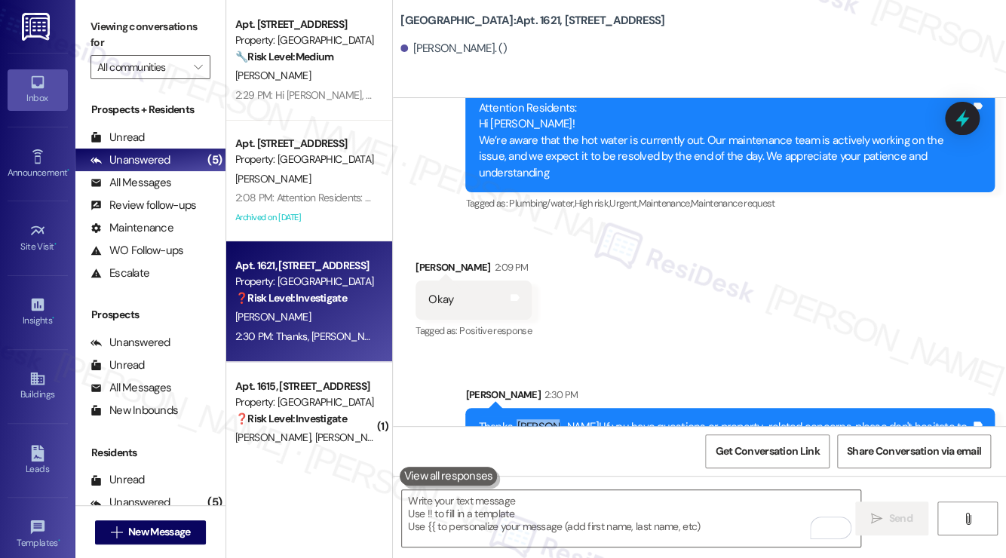
click at [547, 419] on div "Thanks, [PERSON_NAME]! If you have questions or property-related concerns, plea…" at bounding box center [724, 435] width 492 height 32
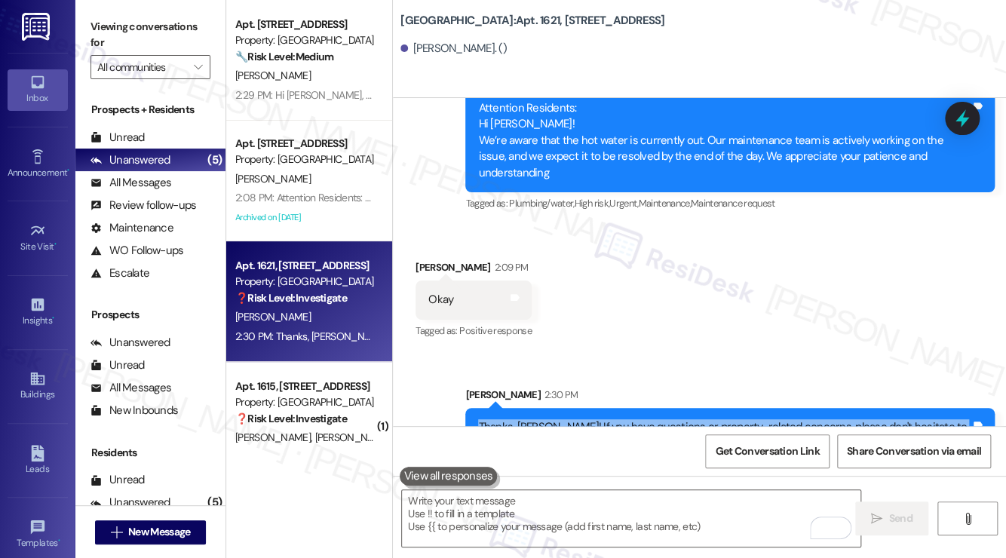
click at [547, 419] on div "Thanks, [PERSON_NAME]! If you have questions or property-related concerns, plea…" at bounding box center [724, 435] width 492 height 32
copy div "Thanks, [PERSON_NAME]! If you have questions or property-related concerns, plea…"
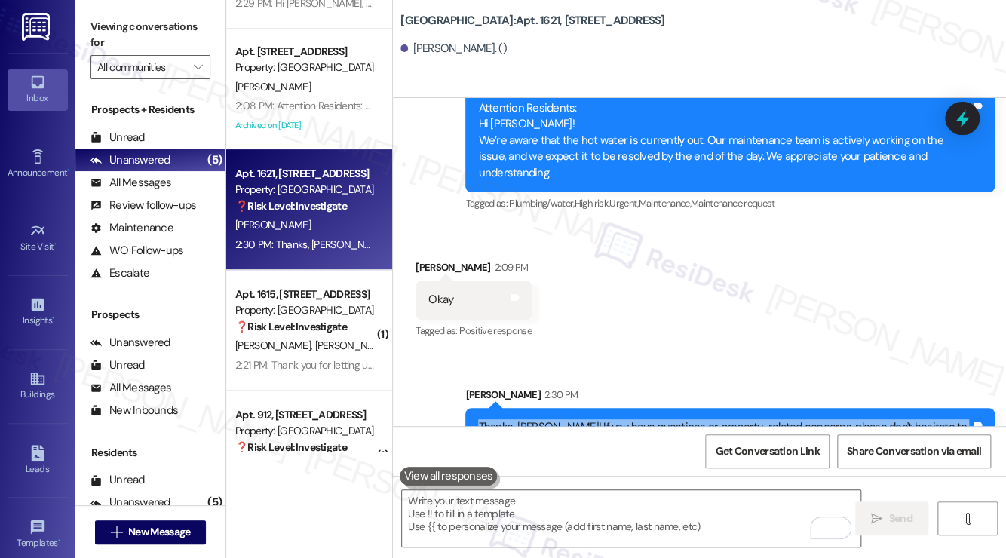
scroll to position [151, 0]
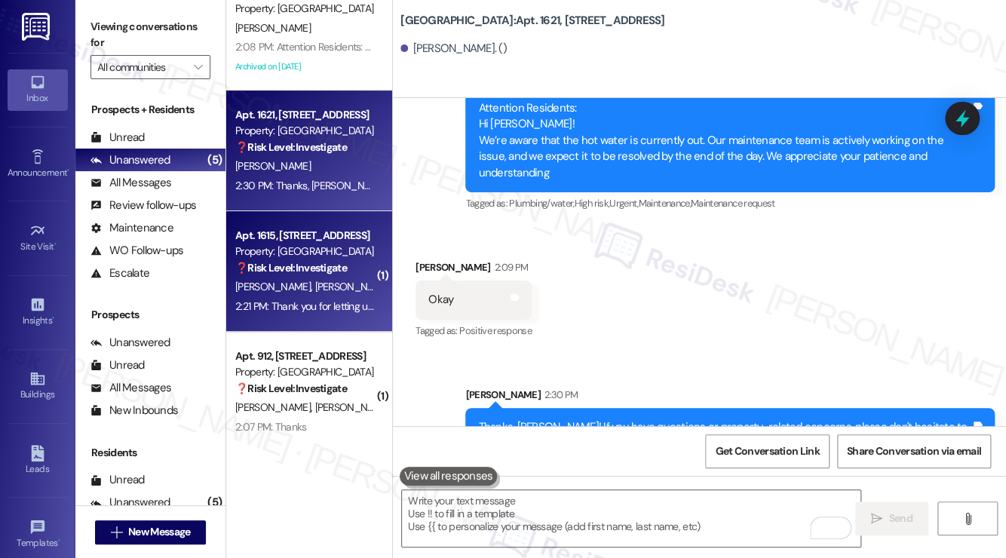
click at [305, 299] on div "2:21 PM: Thank you for letting us know. 2:21 PM: Thank you for letting us know." at bounding box center [317, 306] width 165 height 14
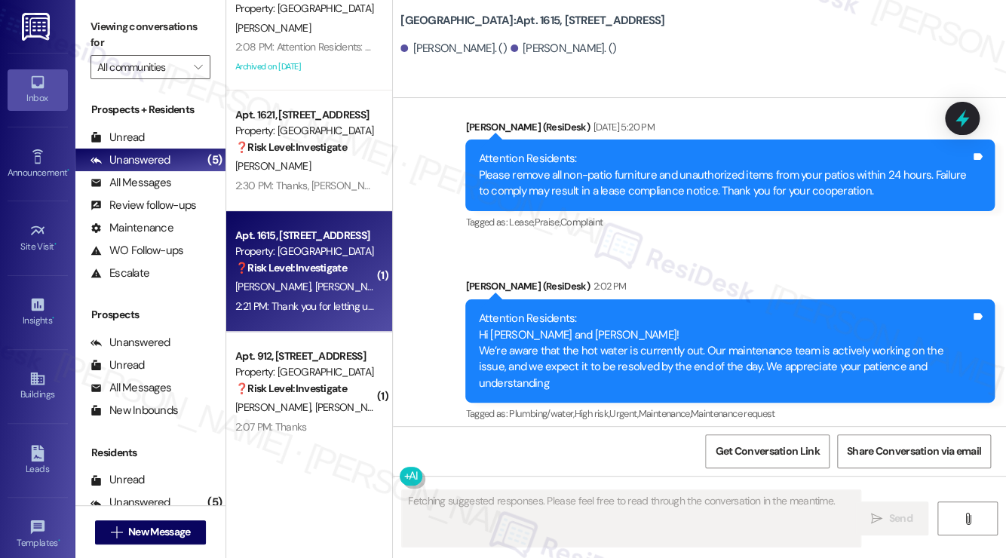
scroll to position [549, 0]
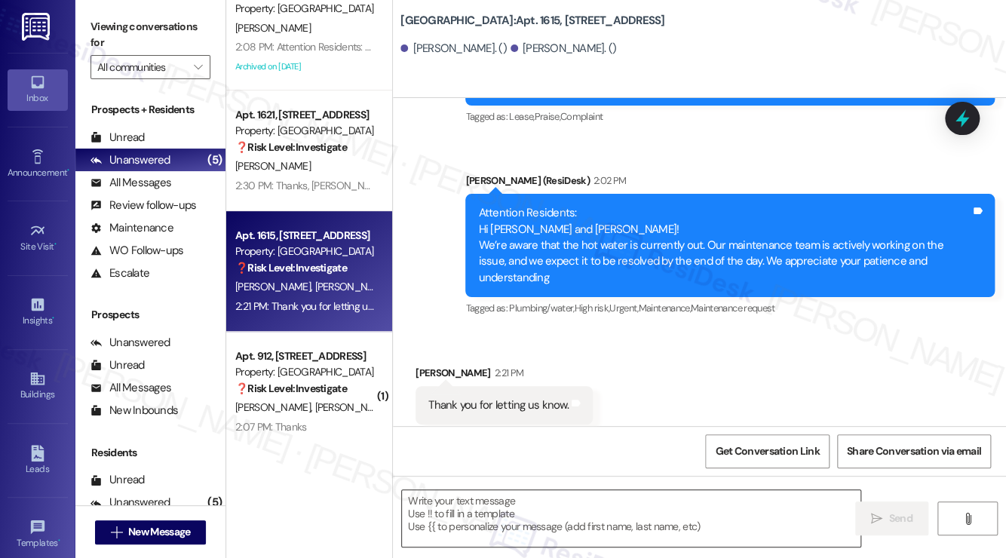
click at [483, 512] on textarea at bounding box center [631, 518] width 459 height 57
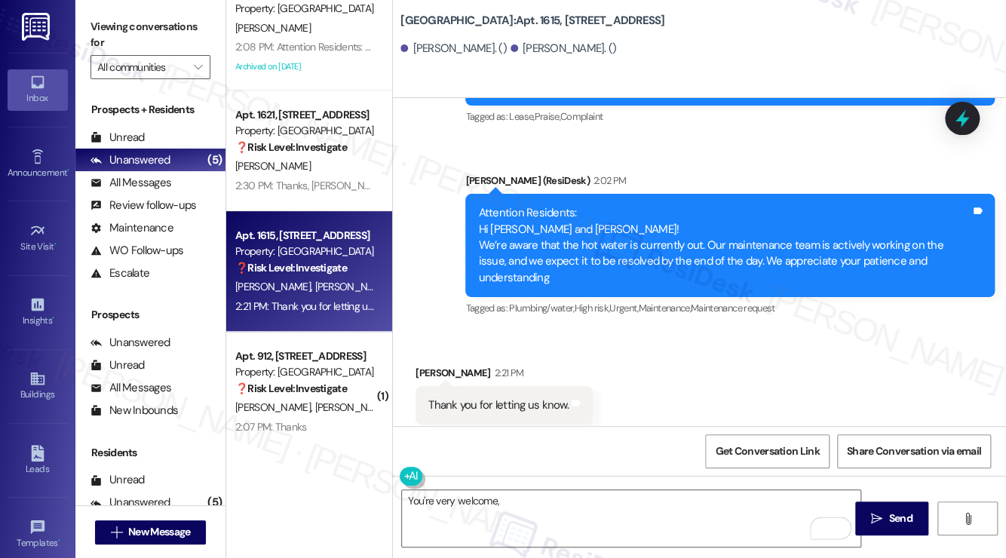
click at [434, 365] on div "[PERSON_NAME] 2:21 PM" at bounding box center [504, 375] width 177 height 21
copy div "[PERSON_NAME]"
paste textarea "[PERSON_NAME]"
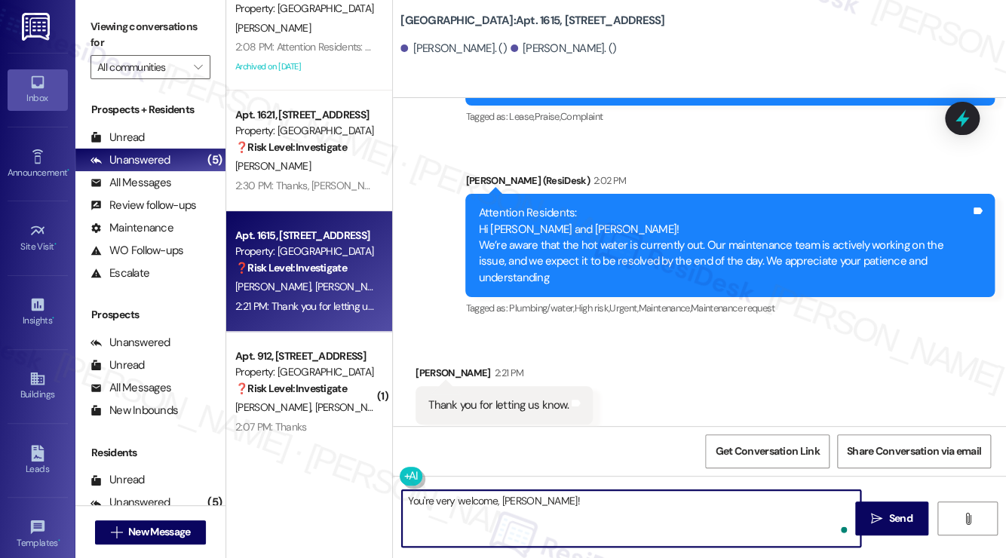
type textarea "You're very welcome, [PERSON_NAME]!"
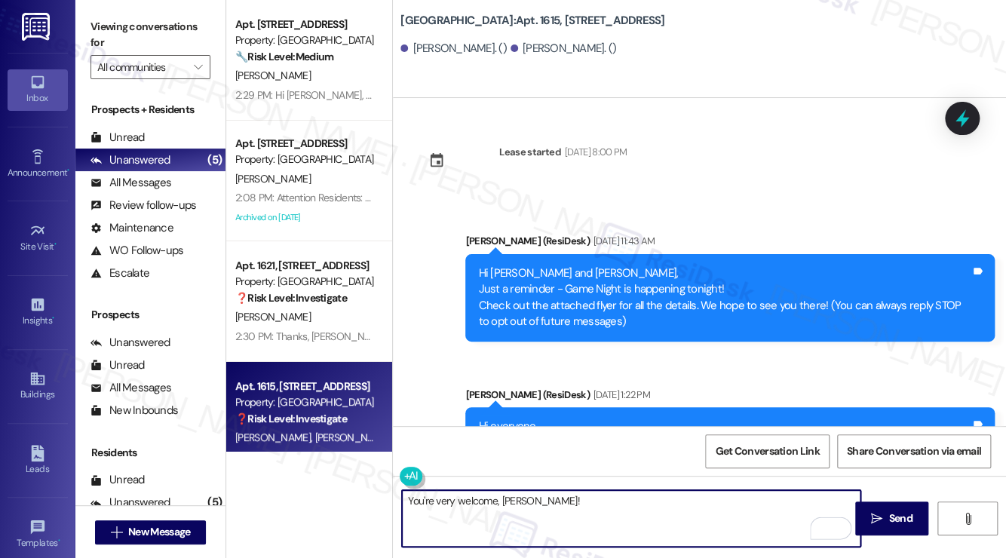
scroll to position [549, 0]
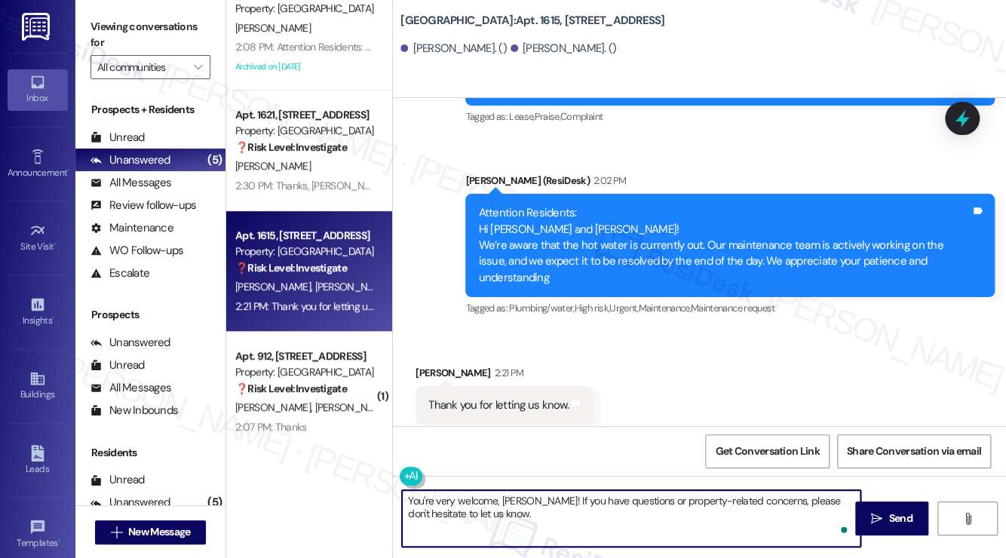
type textarea "You're very welcome, Monica! If you have questions or property-related concerns…"
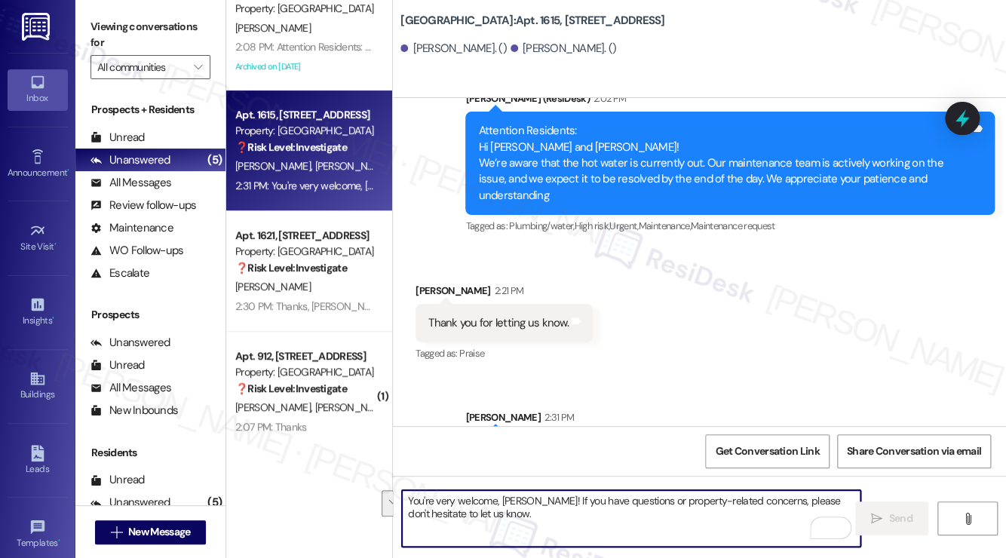
scroll to position [670, 0]
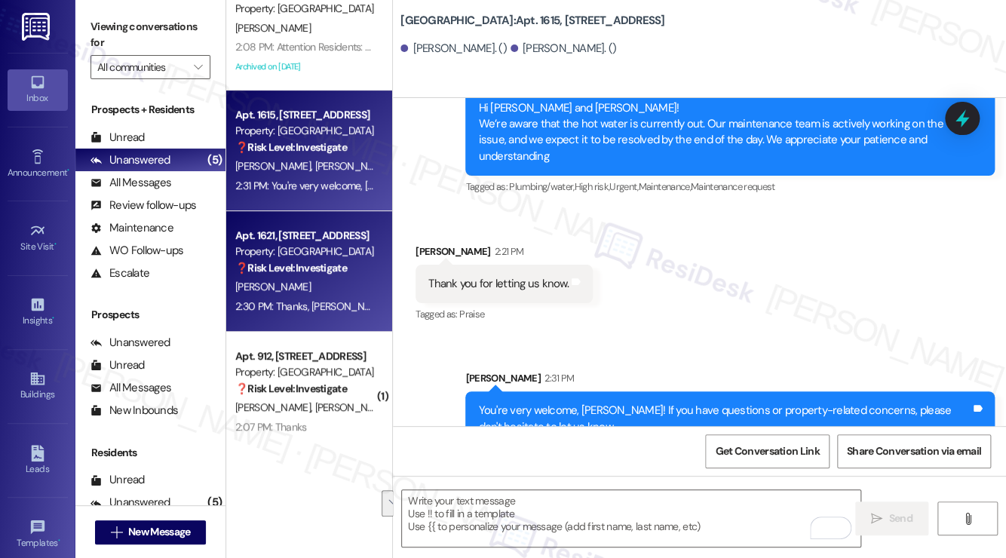
click at [324, 271] on strong "❓ Risk Level: Investigate" at bounding box center [291, 268] width 112 height 14
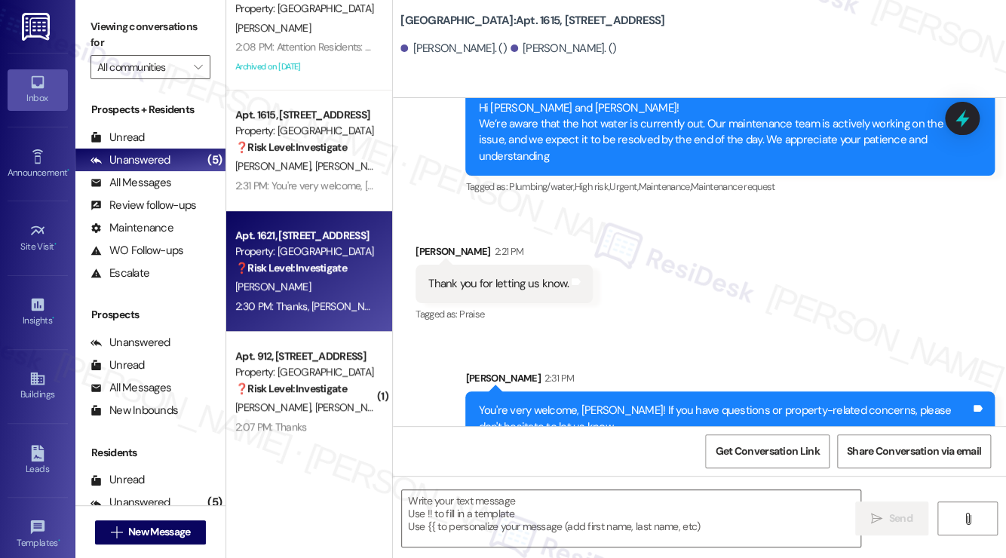
type textarea "Fetching suggested responses. Please feel free to read through the conversation…"
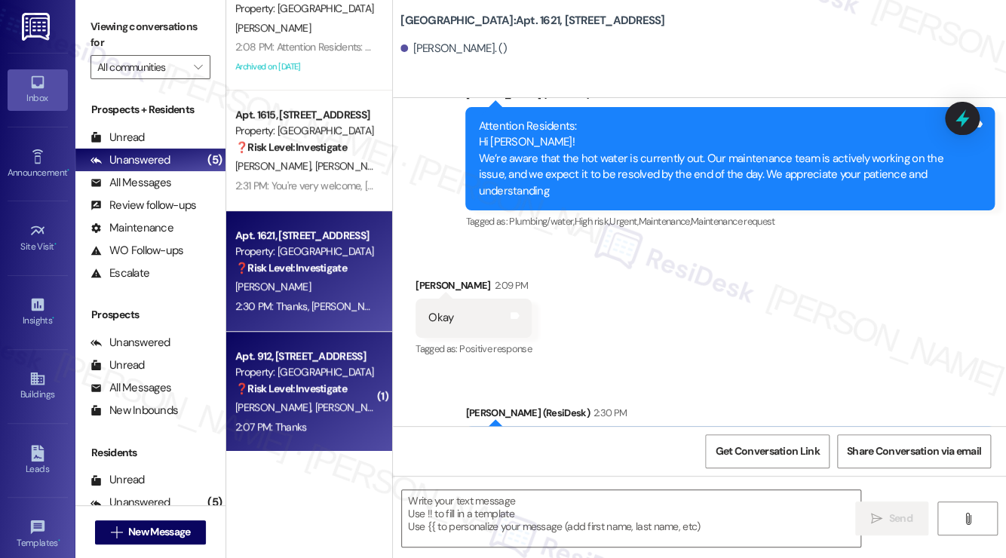
type textarea "Fetching suggested responses. Please feel free to read through the conversation…"
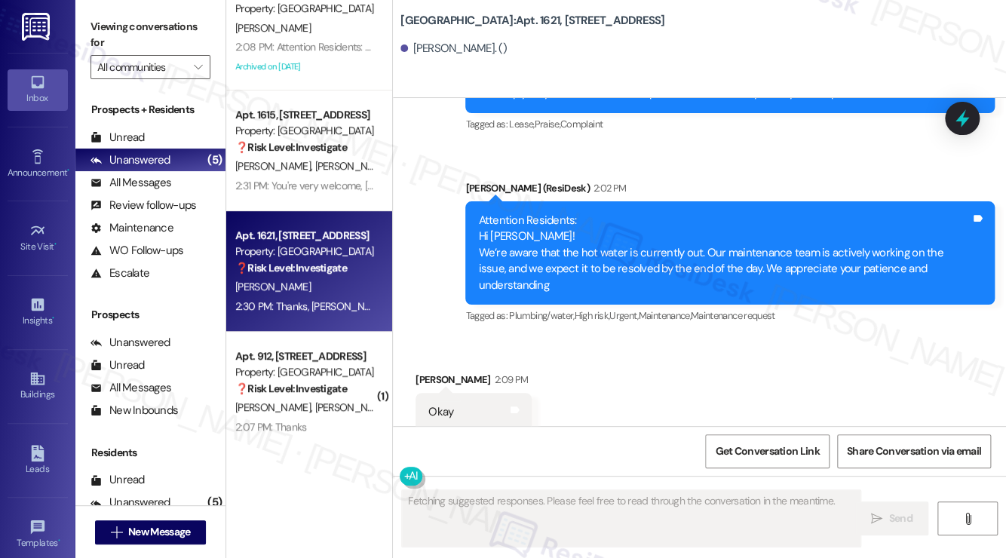
scroll to position [11971, 0]
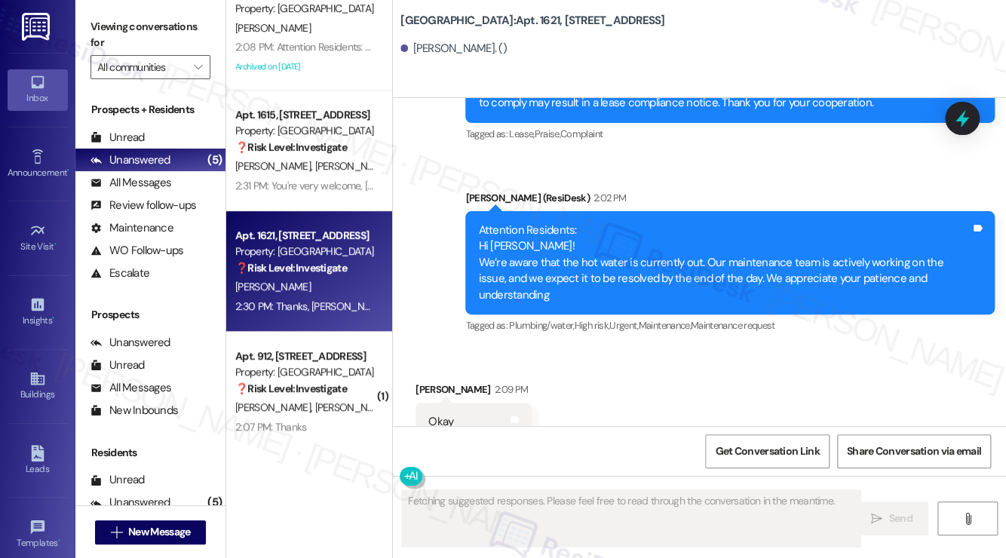
click at [335, 403] on div "B. Jessie L. Caldwell" at bounding box center [305, 407] width 143 height 19
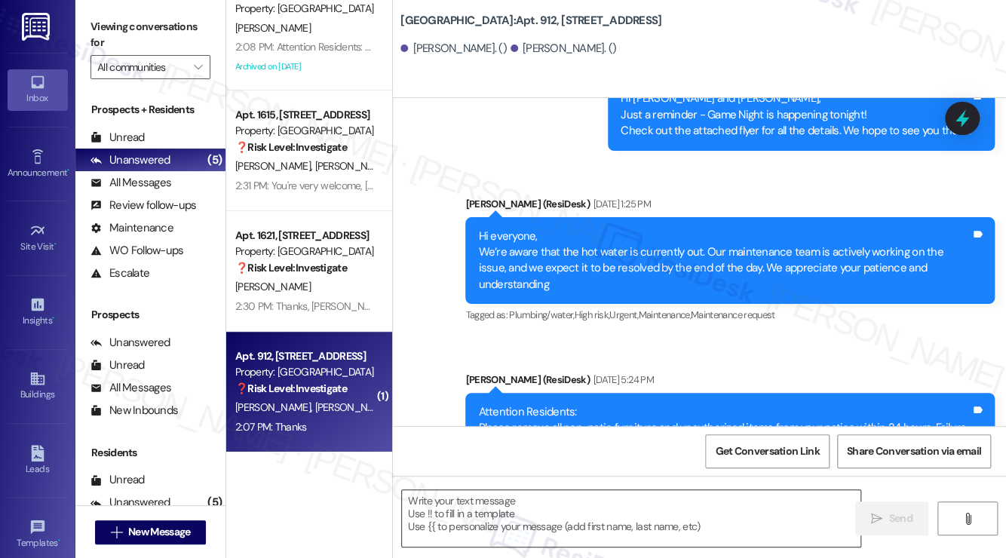
type textarea "Fetching suggested responses. Please feel free to read through the conversation…"
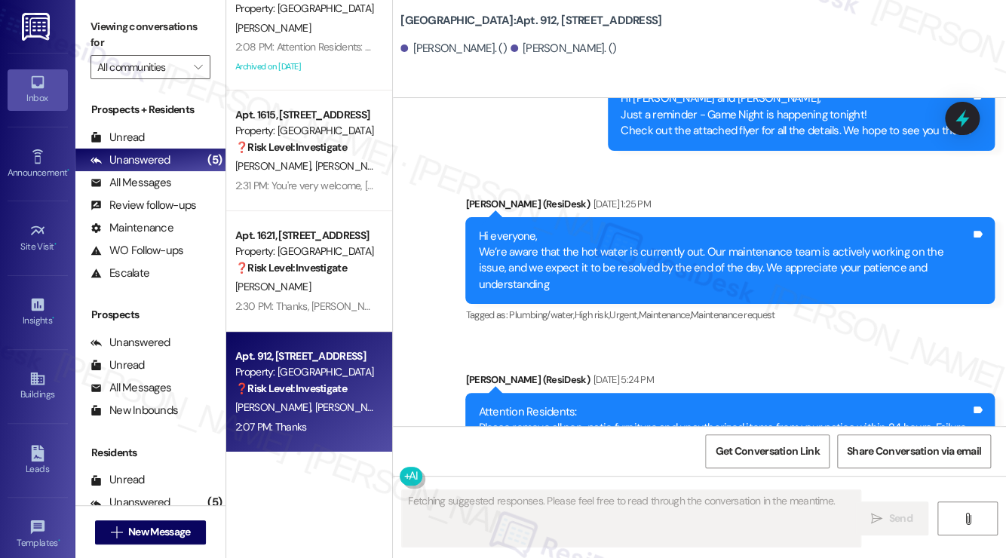
scroll to position [20866, 0]
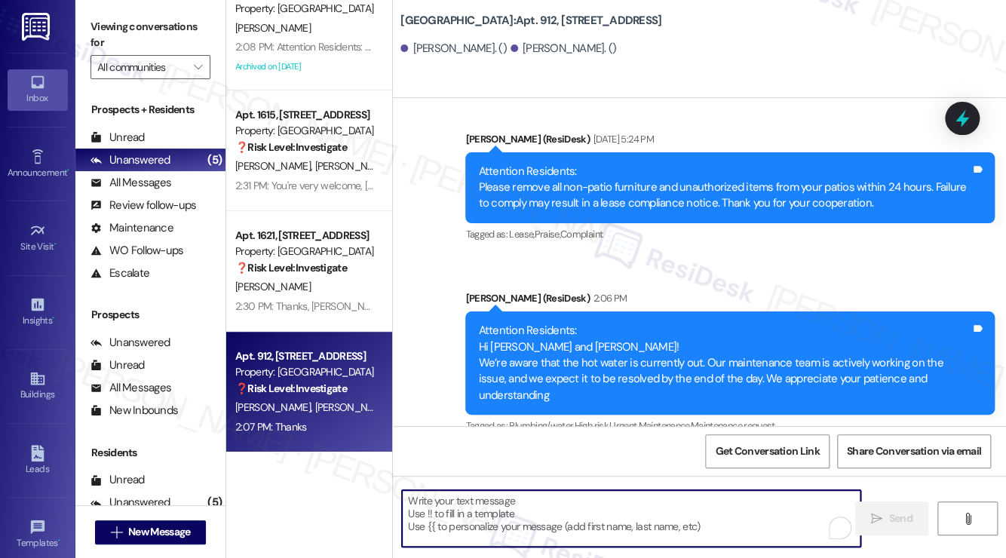
click at [513, 509] on textarea "To enrich screen reader interactions, please activate Accessibility in Grammarl…" at bounding box center [631, 518] width 459 height 57
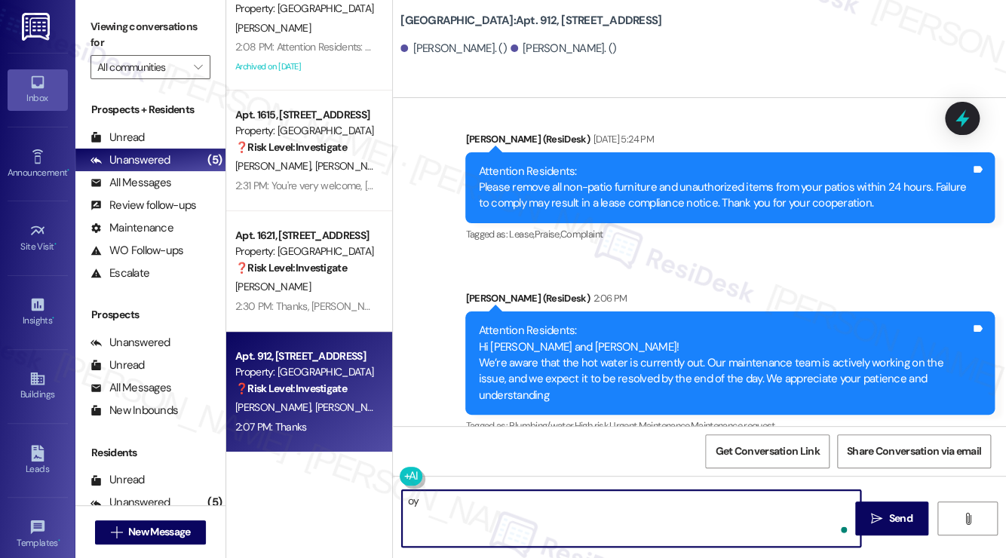
type textarea "o"
type textarea "y"
paste textarea "You're very welcome, Monica! If you have questions or property-related concerns…"
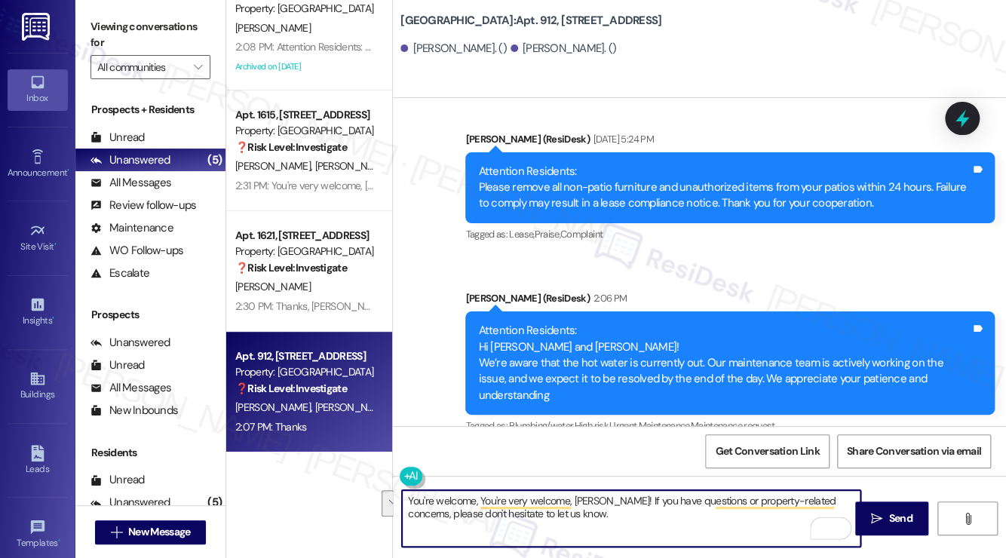
paste textarea "To enrich screen reader interactions, please activate Accessibility in Grammarl…"
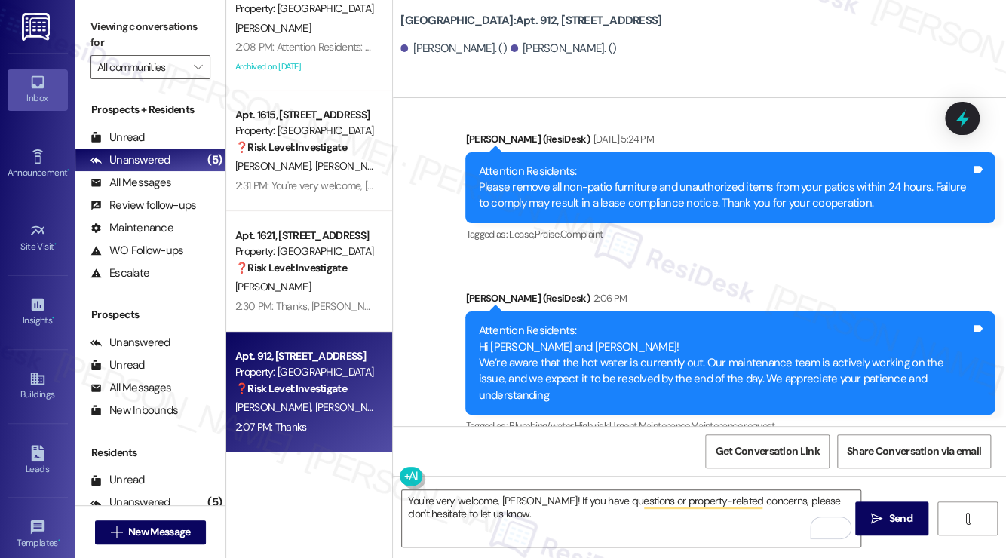
click at [109, 21] on label "Viewing conversations for" at bounding box center [150, 35] width 120 height 40
click at [433, 483] on div "Brittany Jessie 2:07 PM" at bounding box center [472, 493] width 112 height 21
copy div "Brittany"
click at [516, 500] on textarea "You're very welcome, Monica! If you have questions or property-related concerns…" at bounding box center [631, 518] width 459 height 57
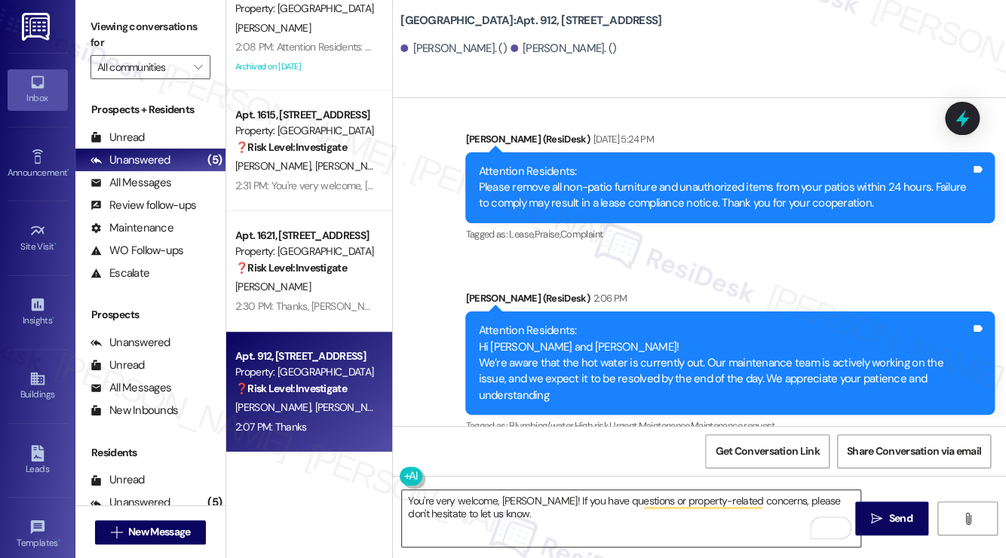
click at [516, 500] on textarea "You're very welcome, Monica! If you have questions or property-related concerns…" at bounding box center [631, 518] width 459 height 57
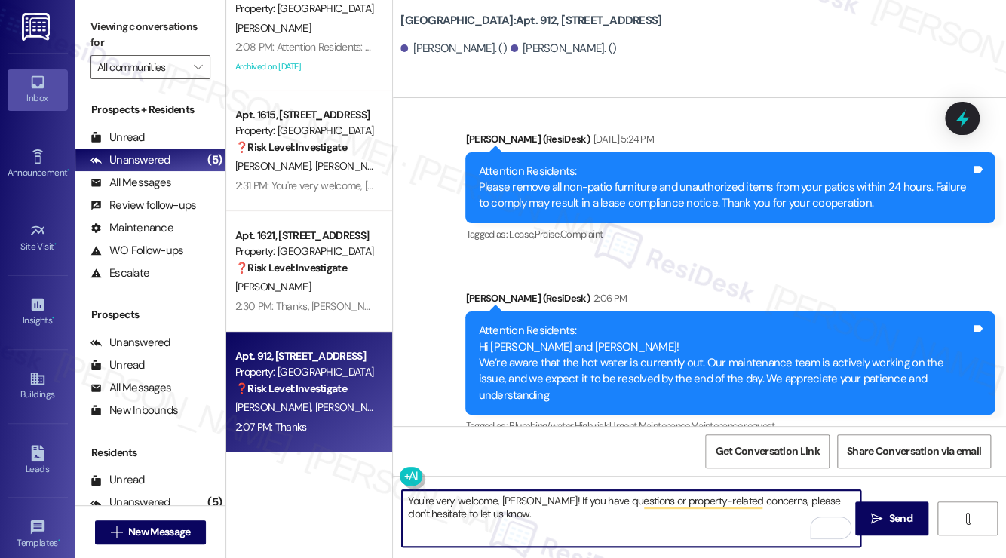
paste textarea "Brittany"
type textarea "You're very welcome, Brittany! If you have questions or property-related concer…"
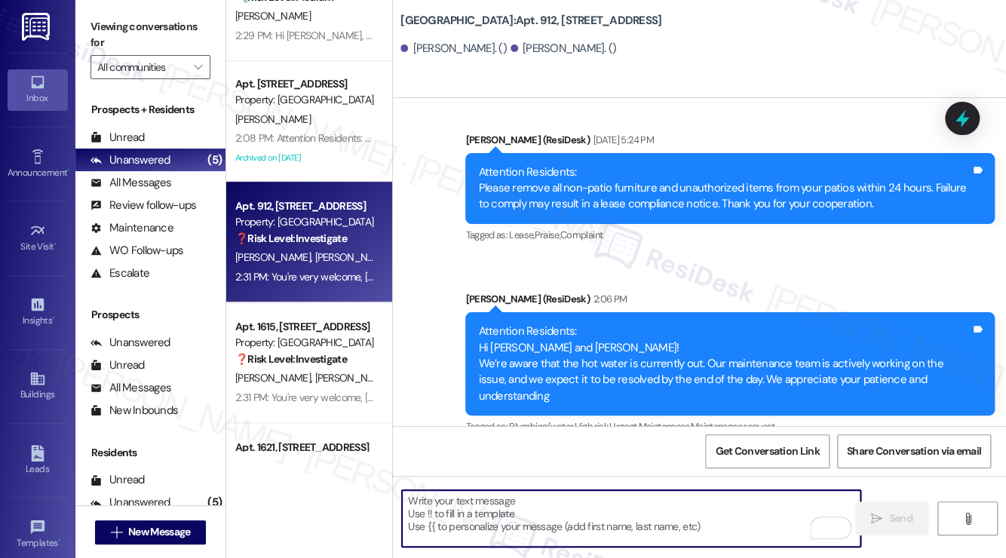
scroll to position [0, 0]
